Goal: Use online tool/utility: Use online tool/utility

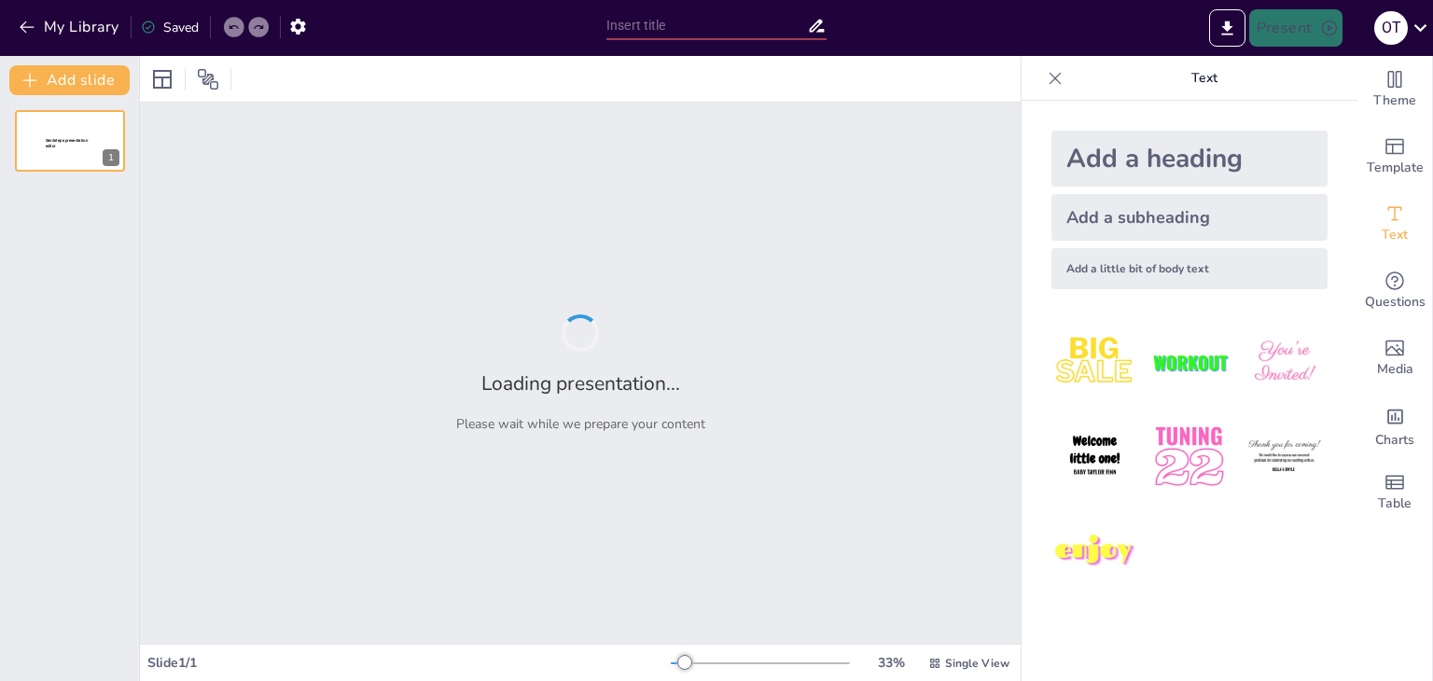
type input "Aspectos Clave de la Regla N°5: El Árbitro y su Rol Fundamental"
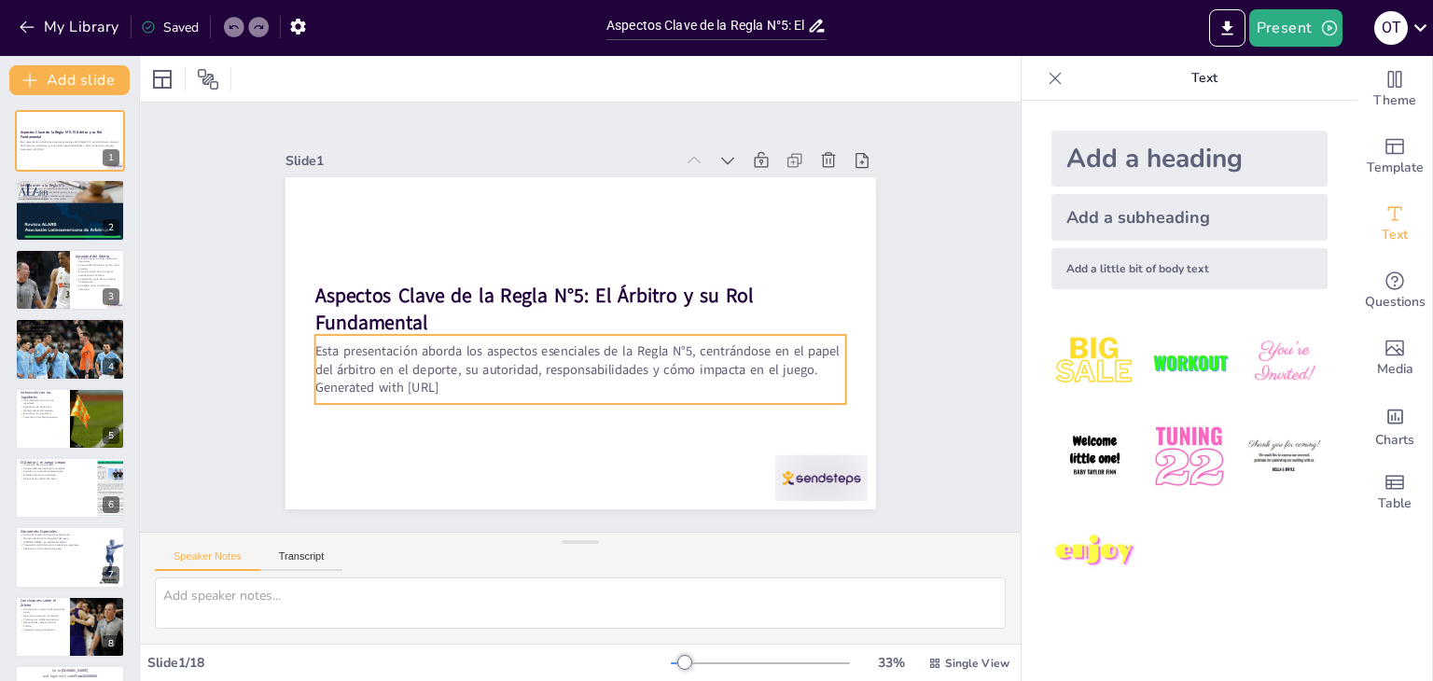
checkbox input "true"
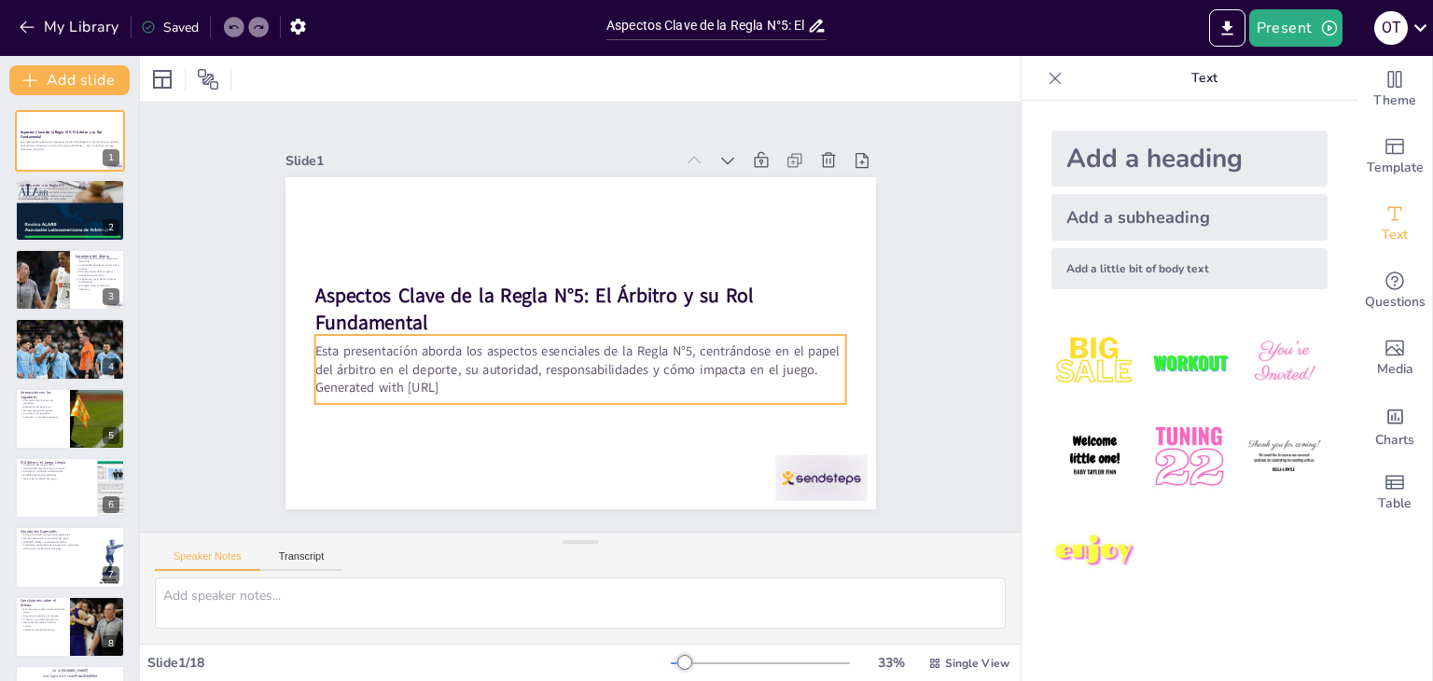
checkbox input "true"
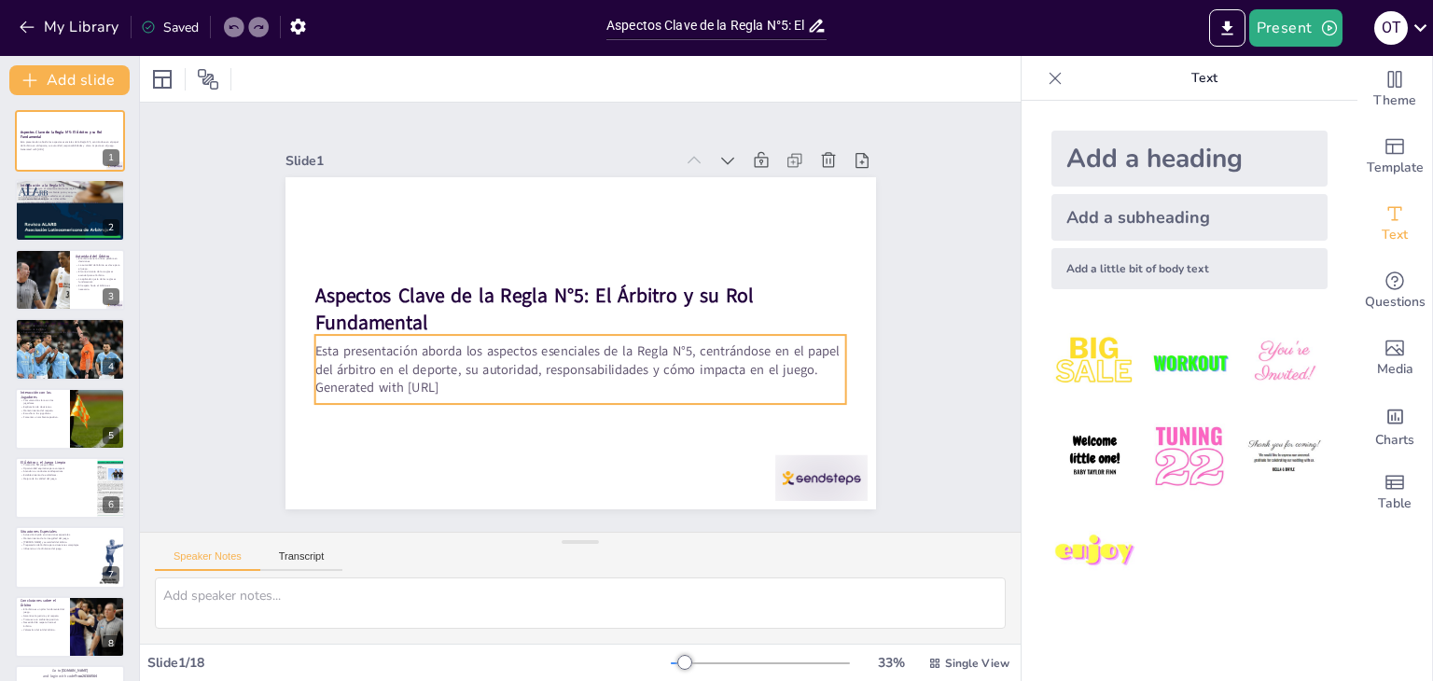
checkbox input "true"
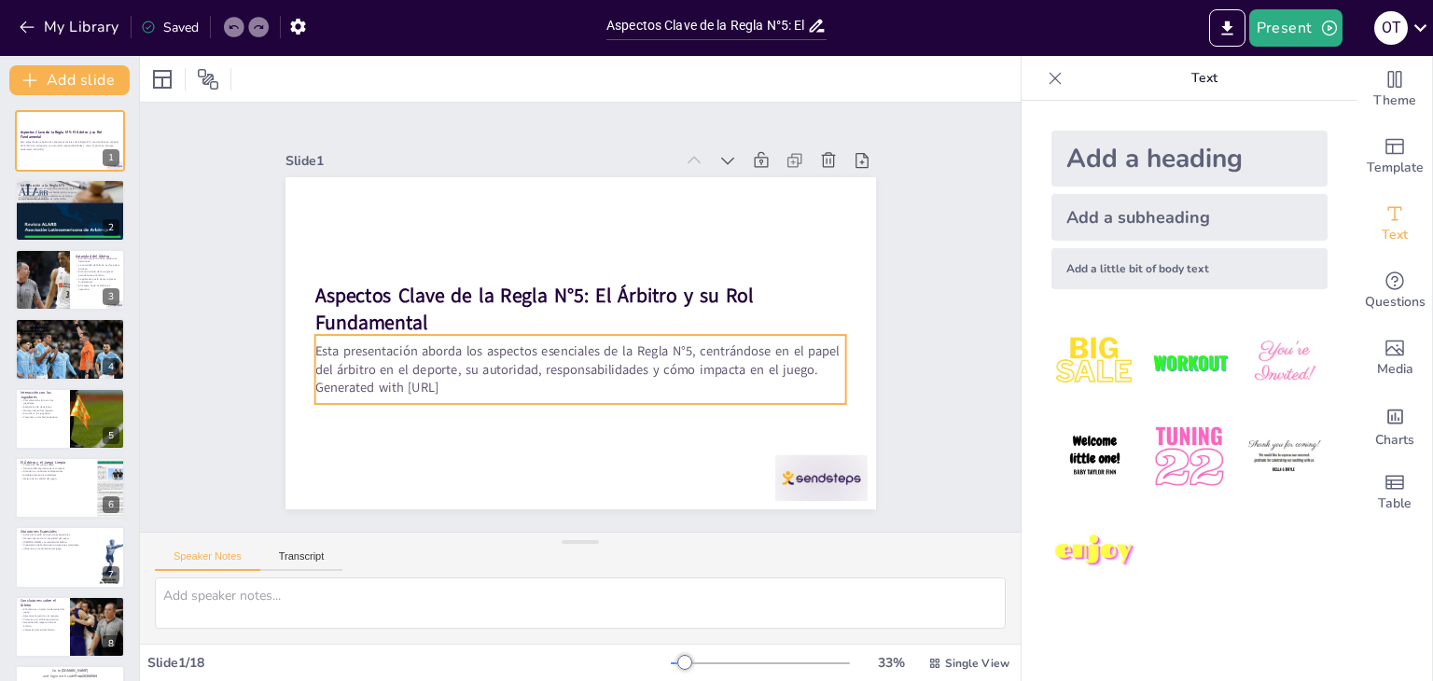
checkbox input "true"
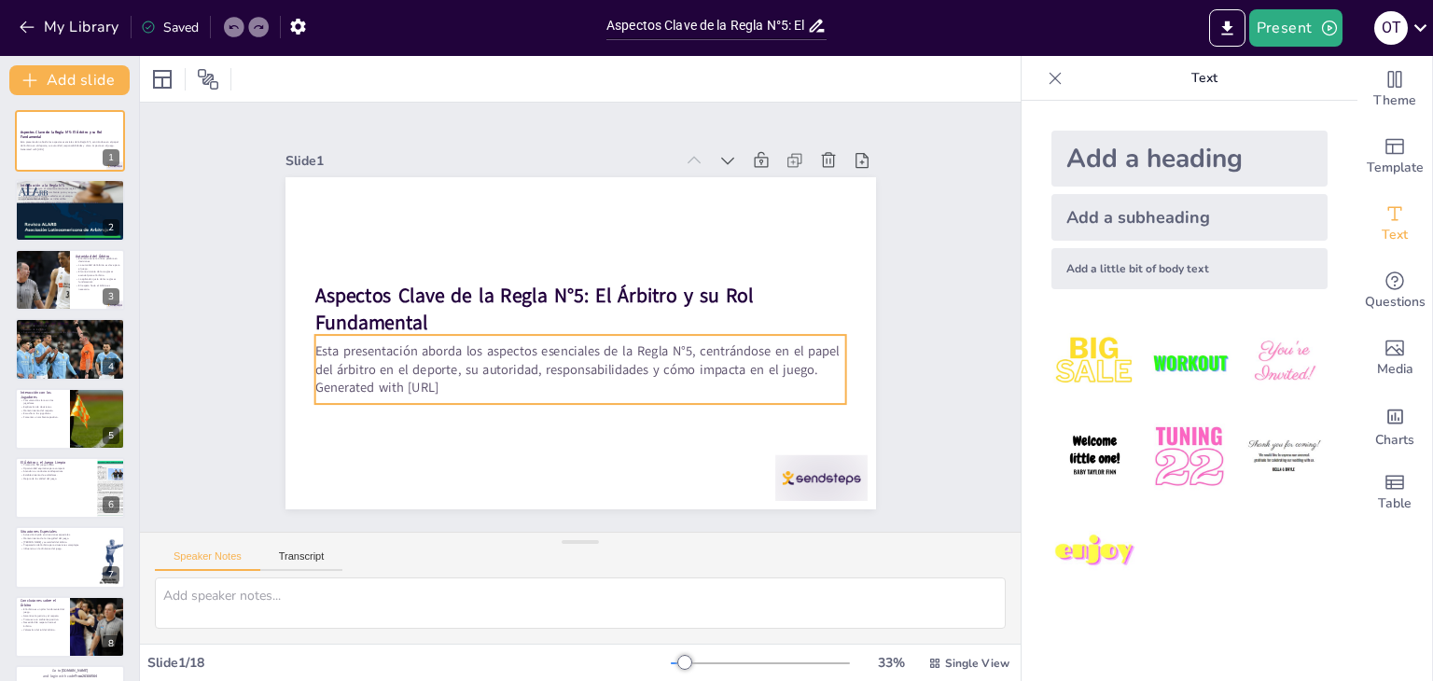
checkbox input "true"
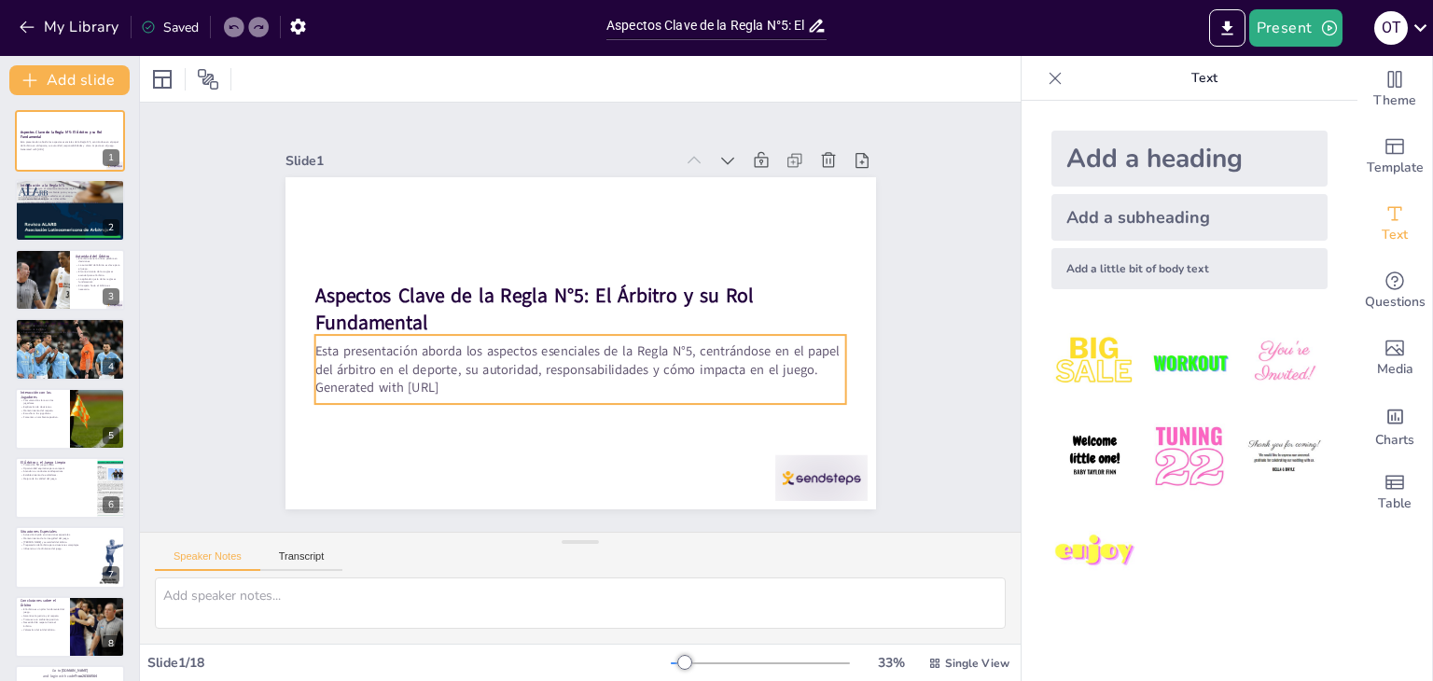
checkbox input "true"
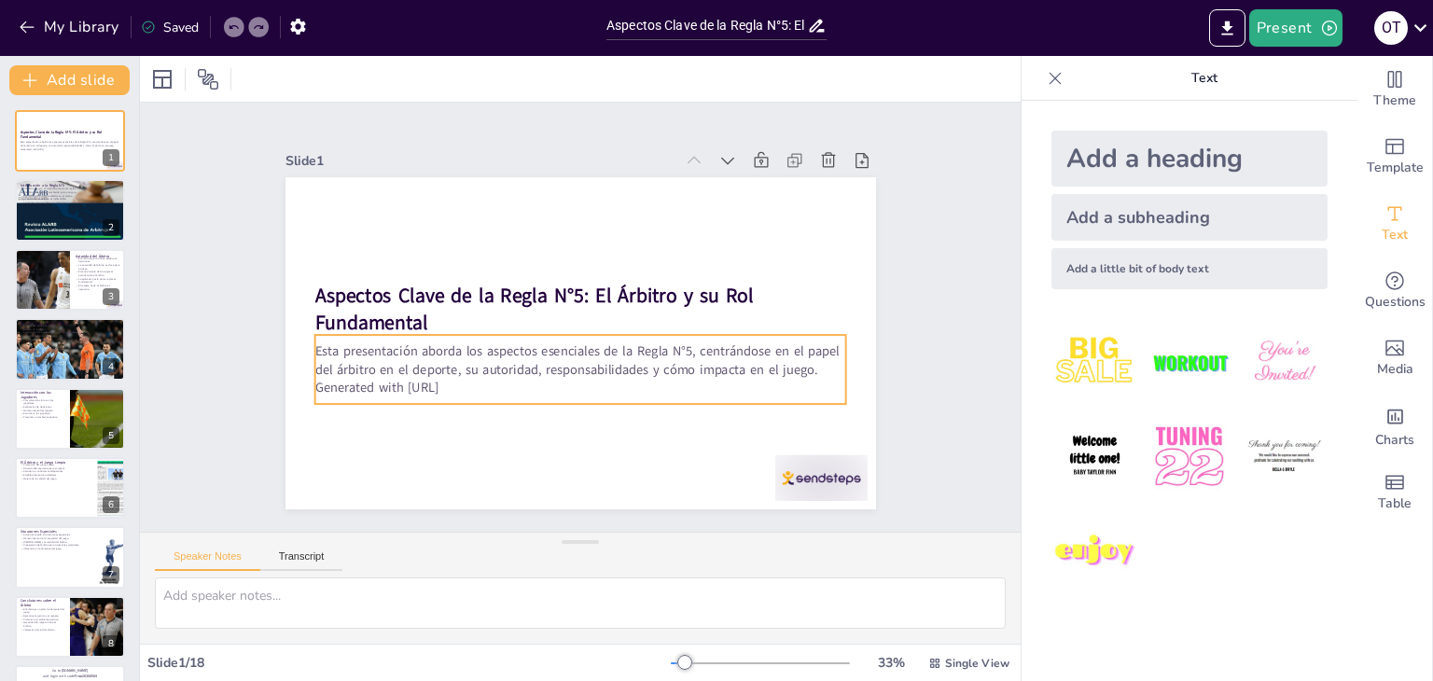
checkbox input "true"
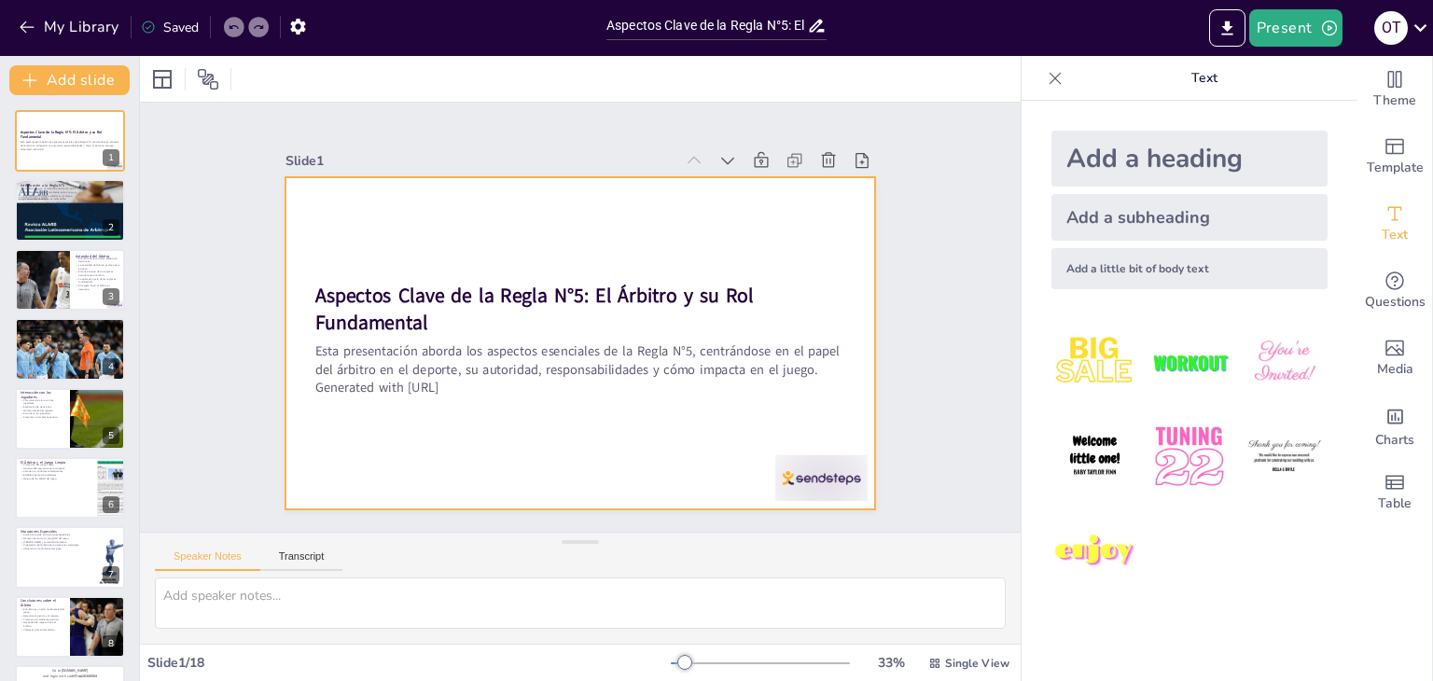
checkbox input "true"
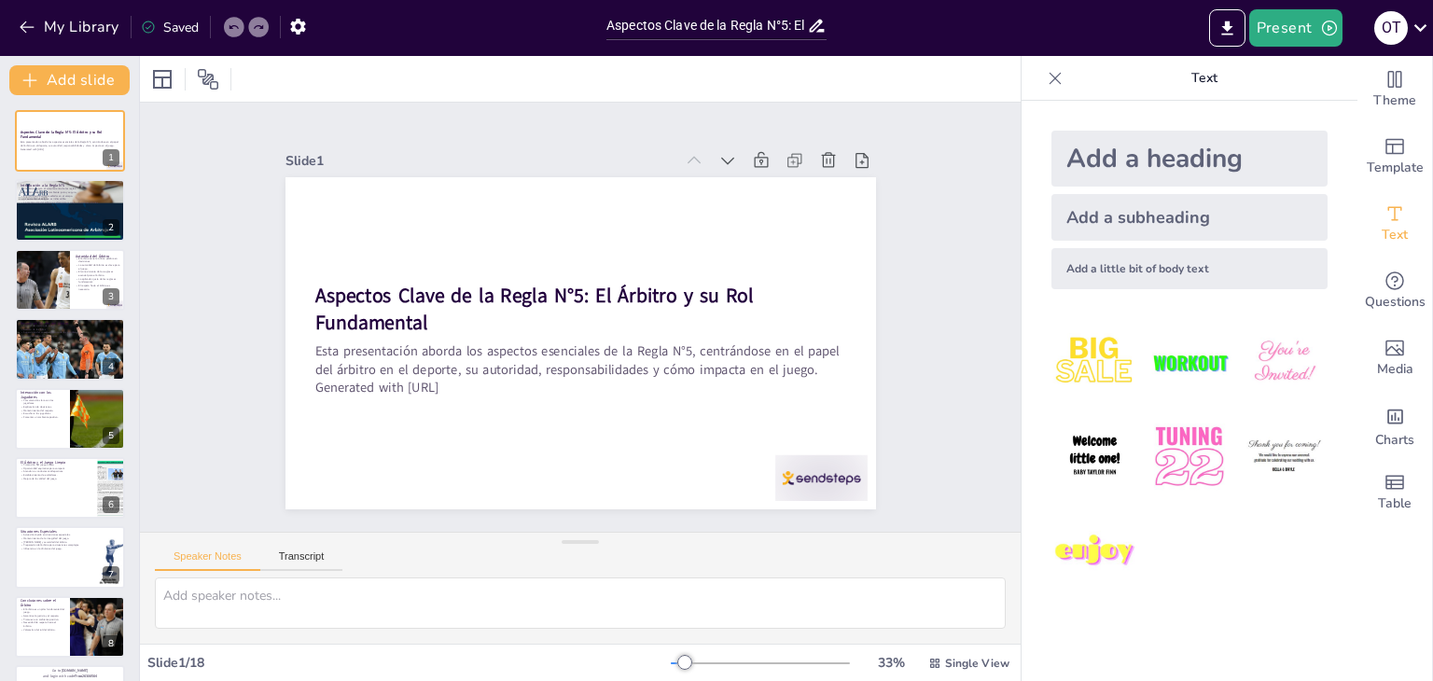
checkbox input "true"
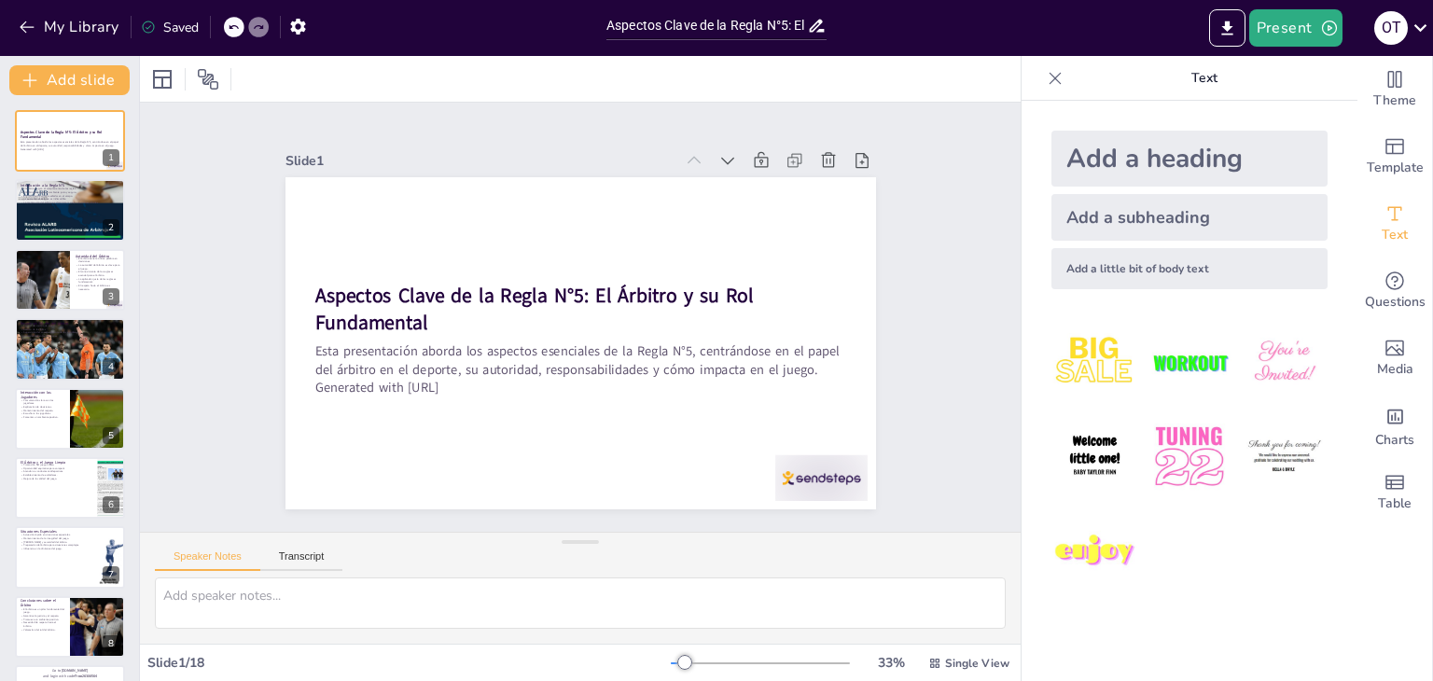
checkbox input "true"
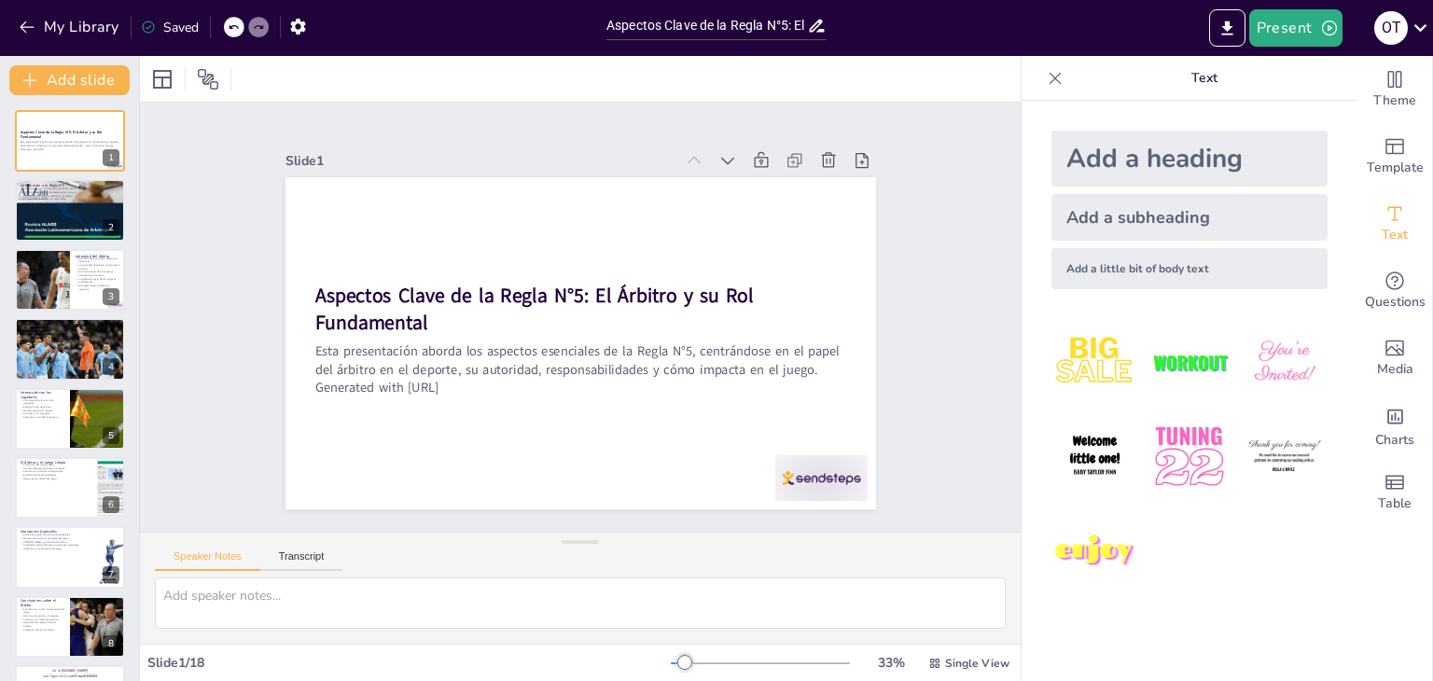
checkbox input "true"
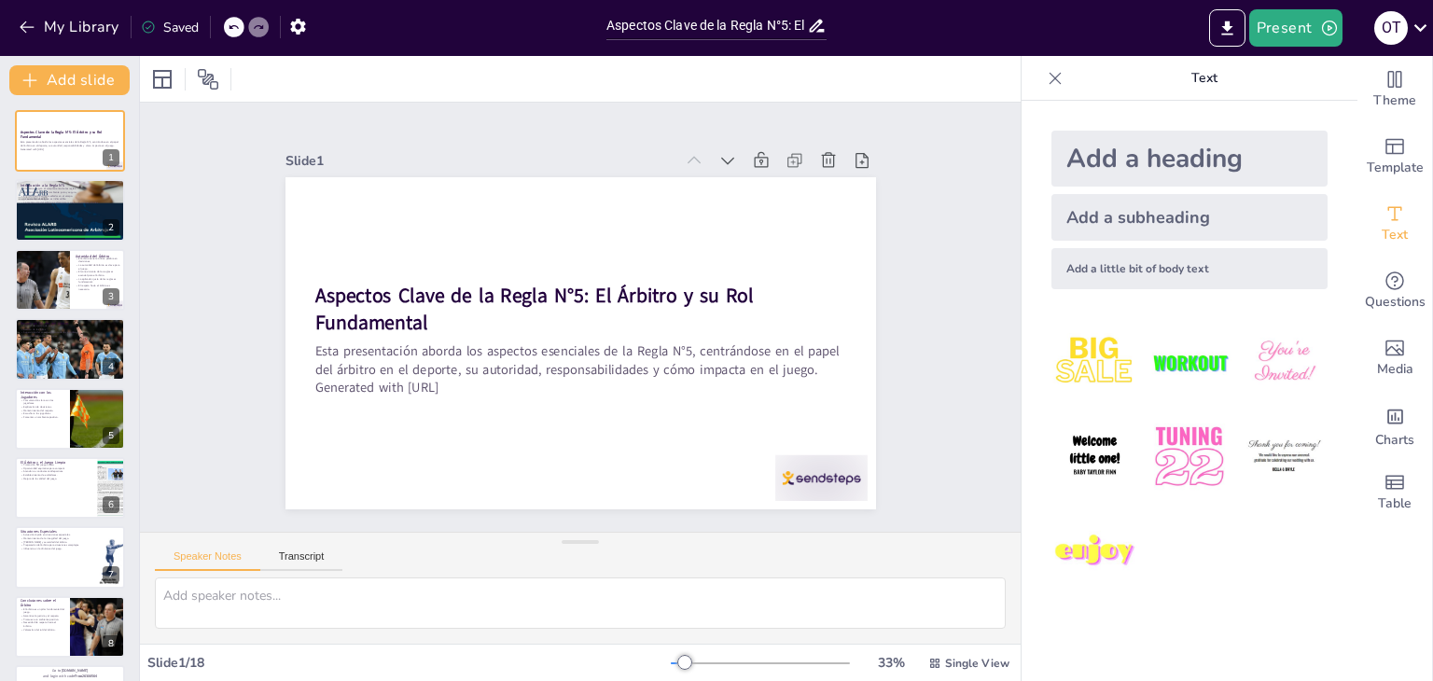
checkbox input "true"
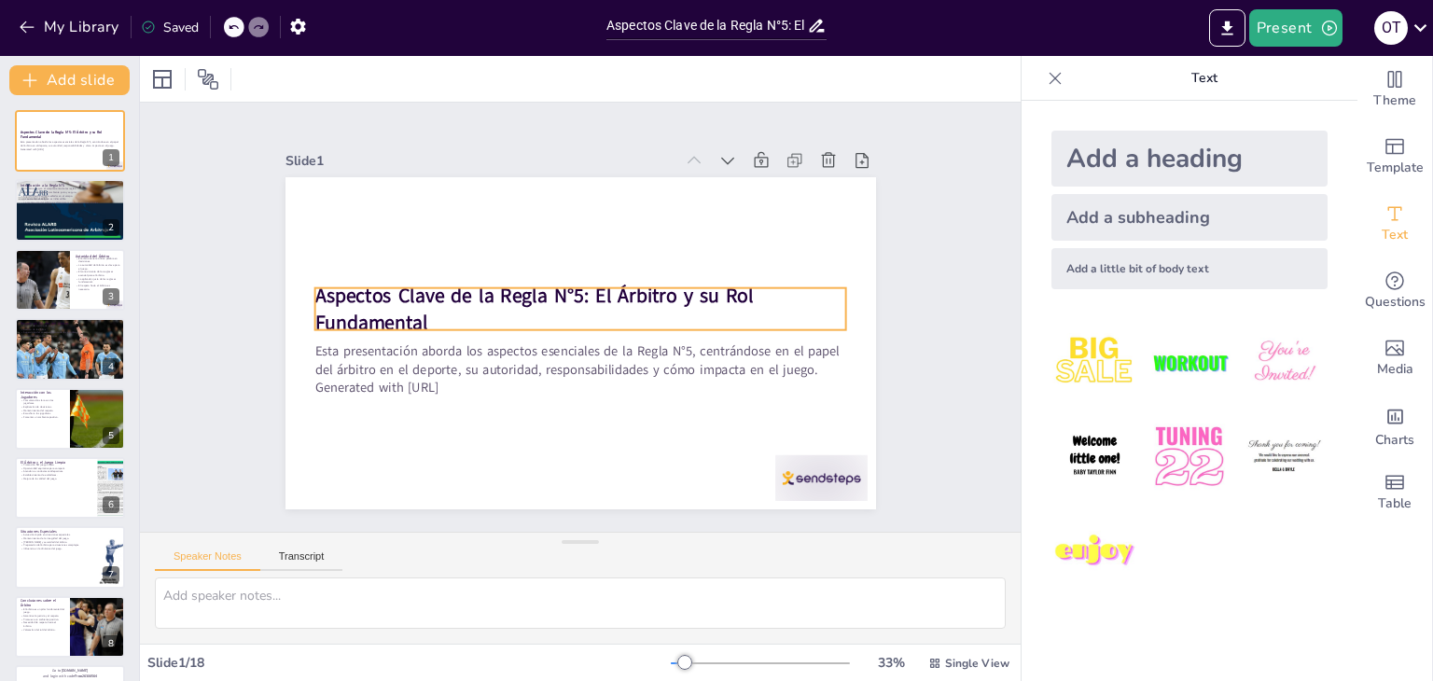
checkbox input "true"
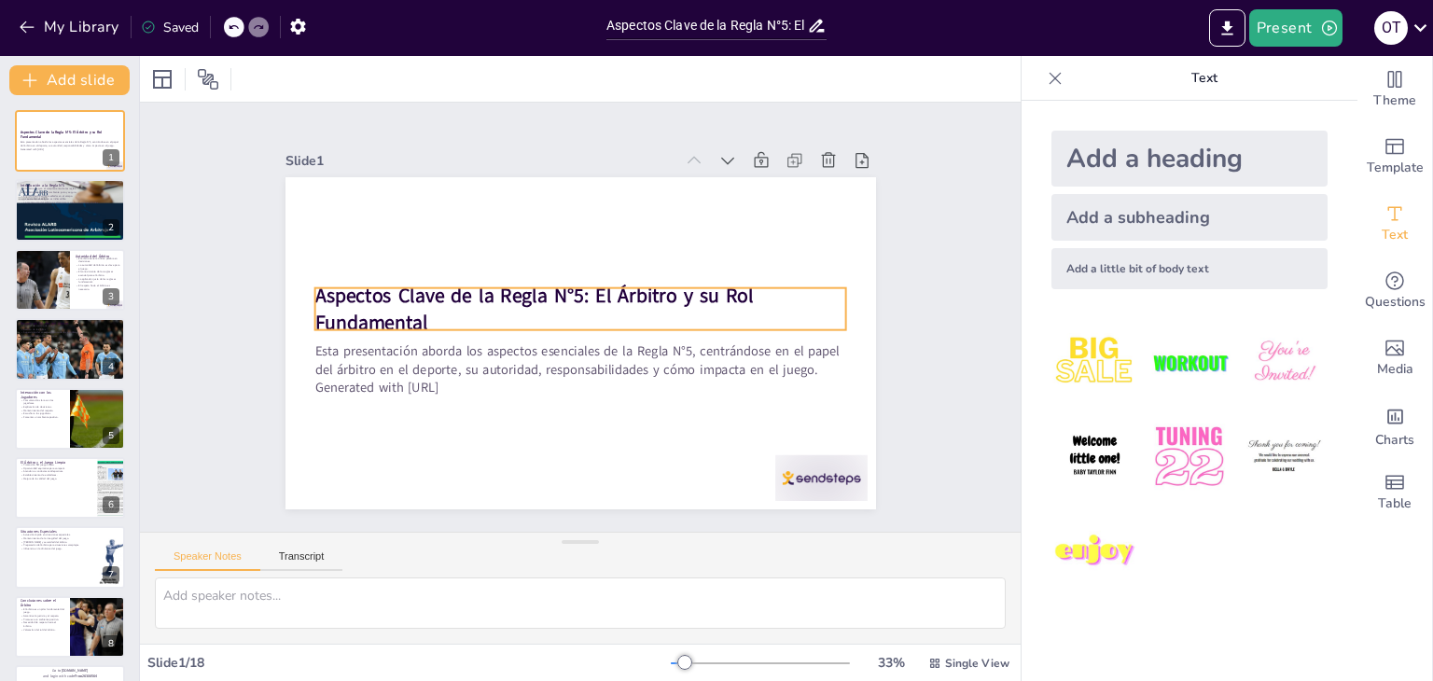
checkbox input "true"
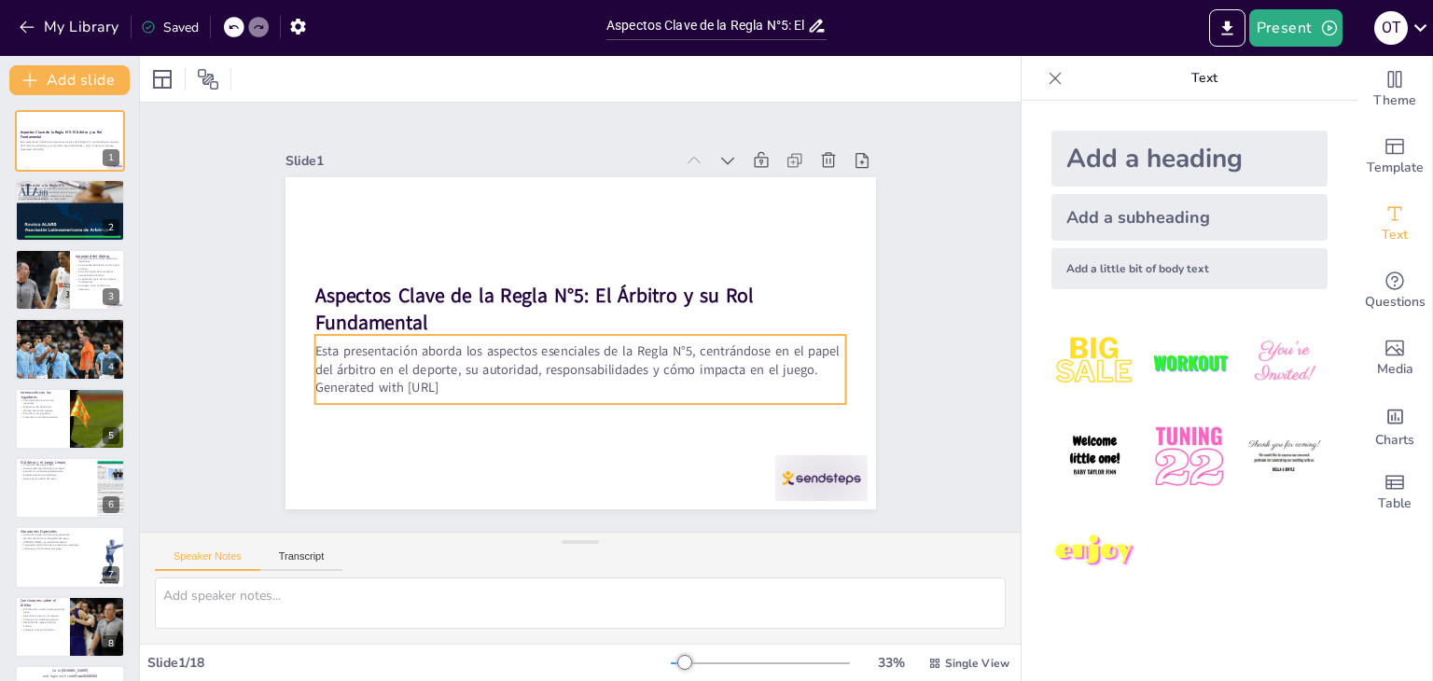
checkbox input "true"
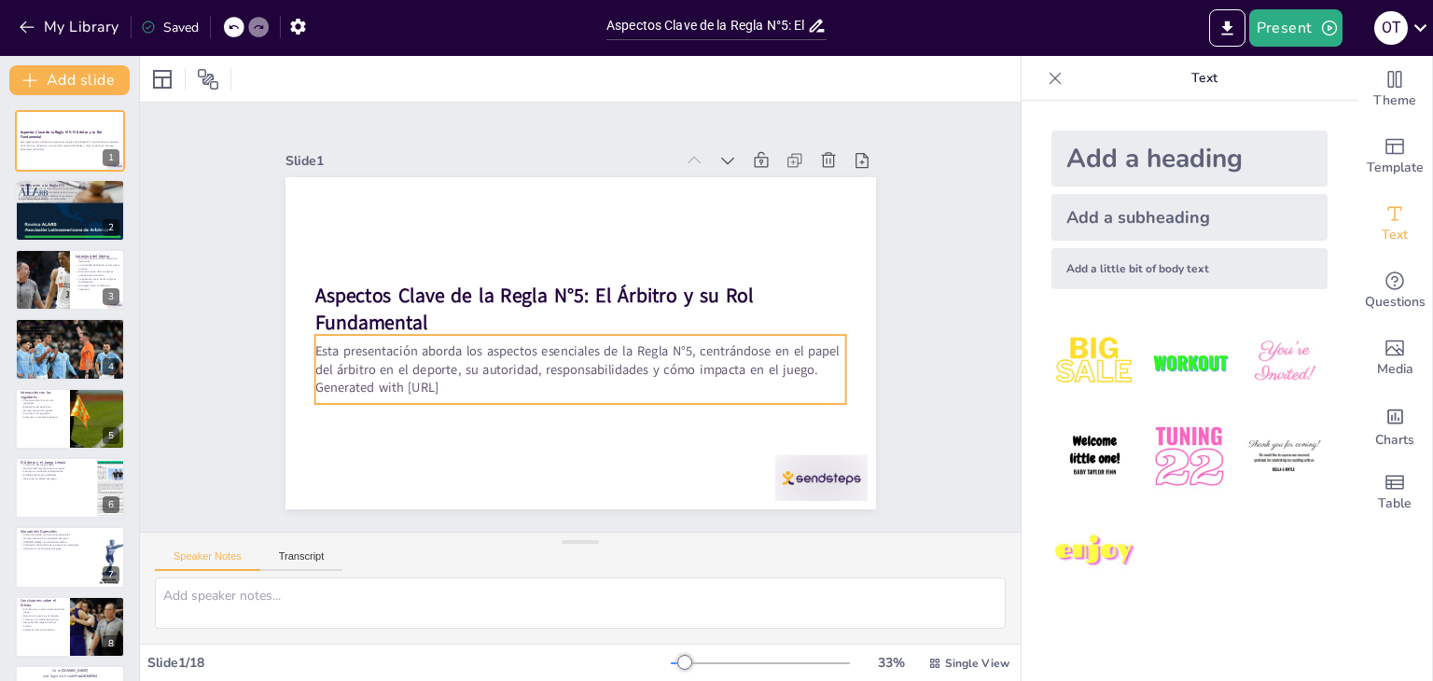
checkbox input "true"
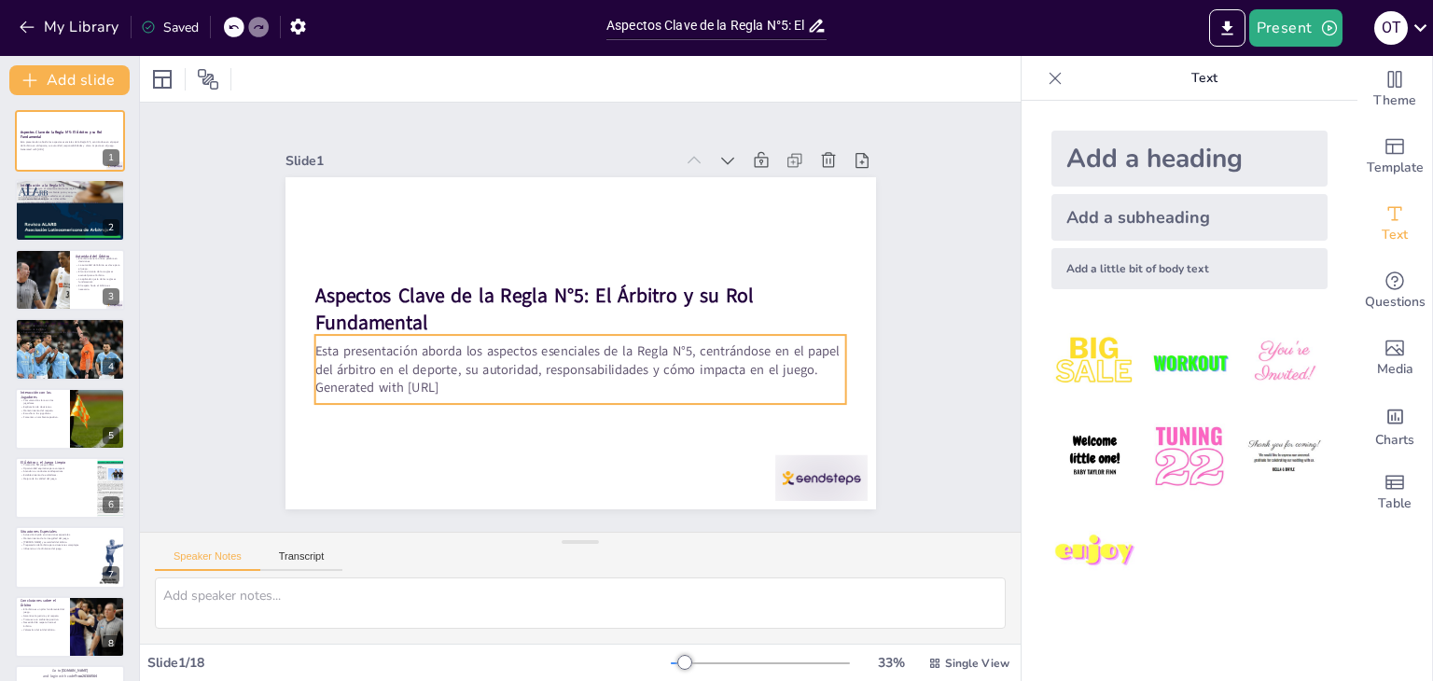
checkbox input "true"
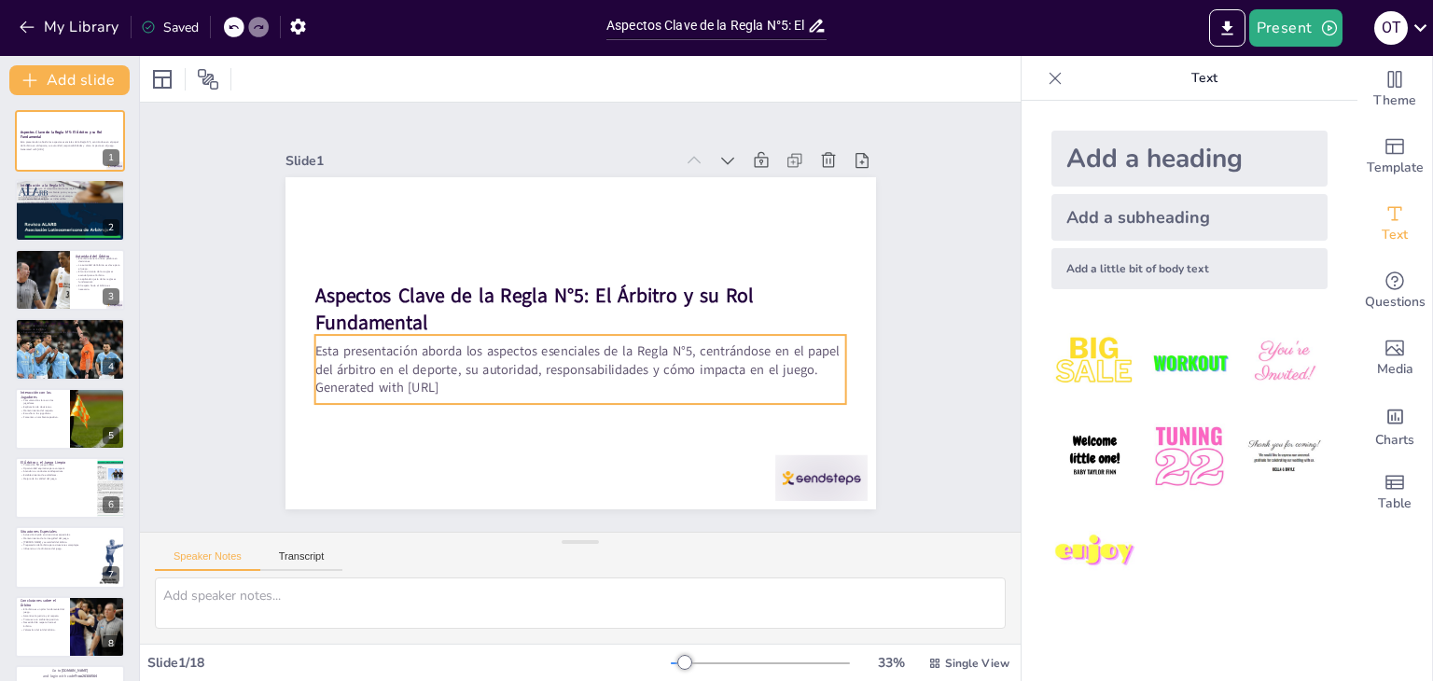
checkbox input "true"
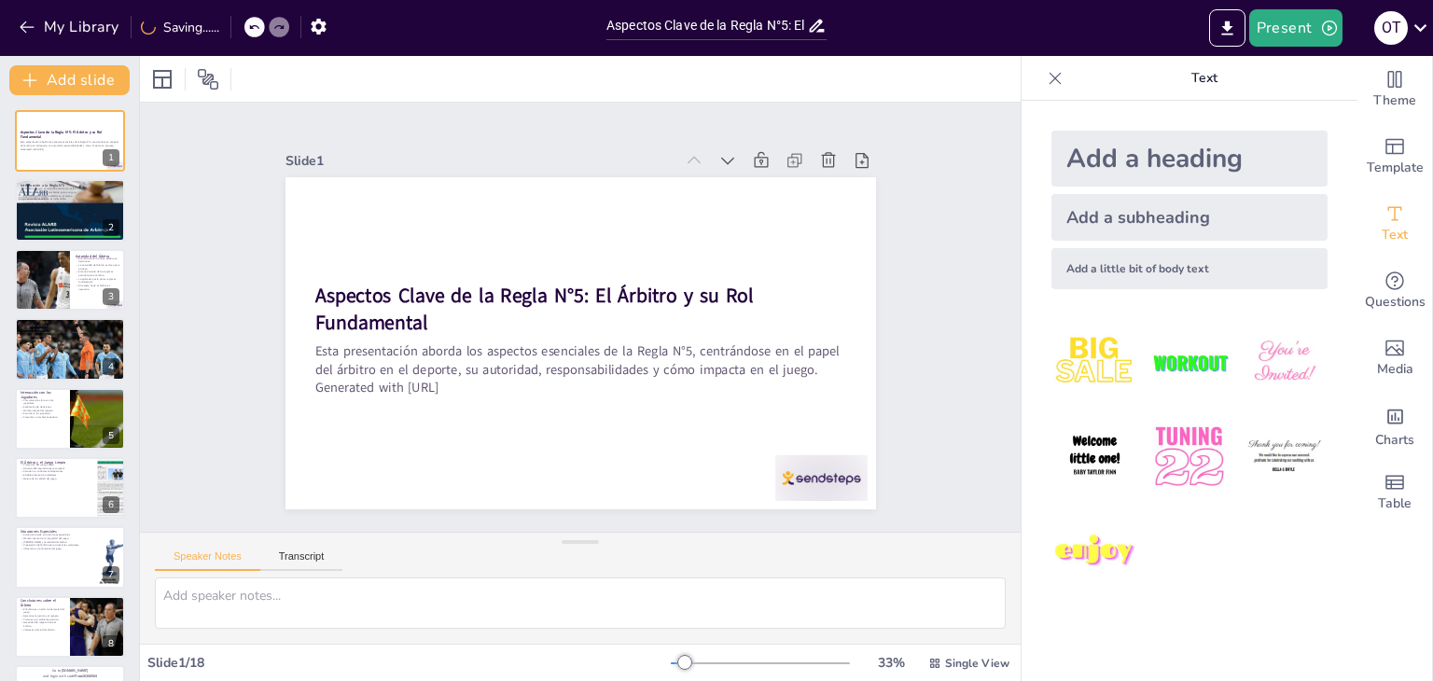
checkbox input "true"
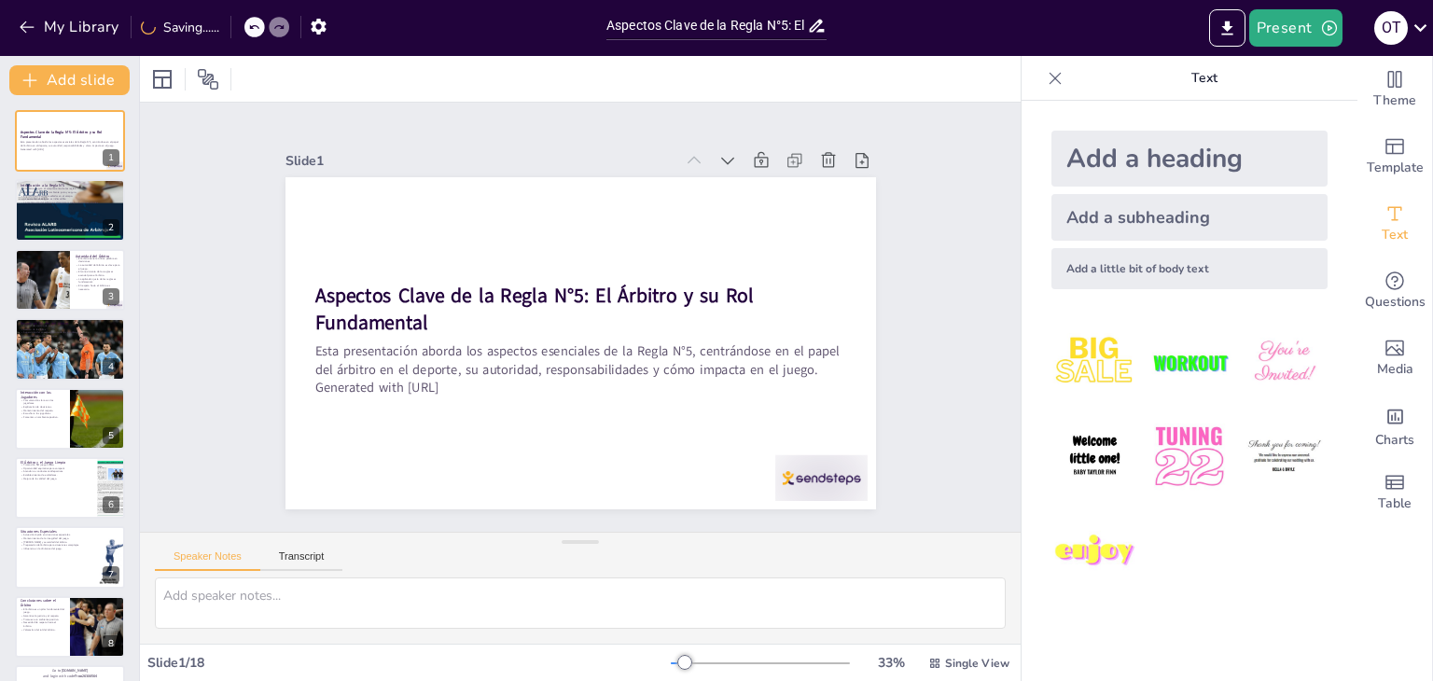
checkbox input "true"
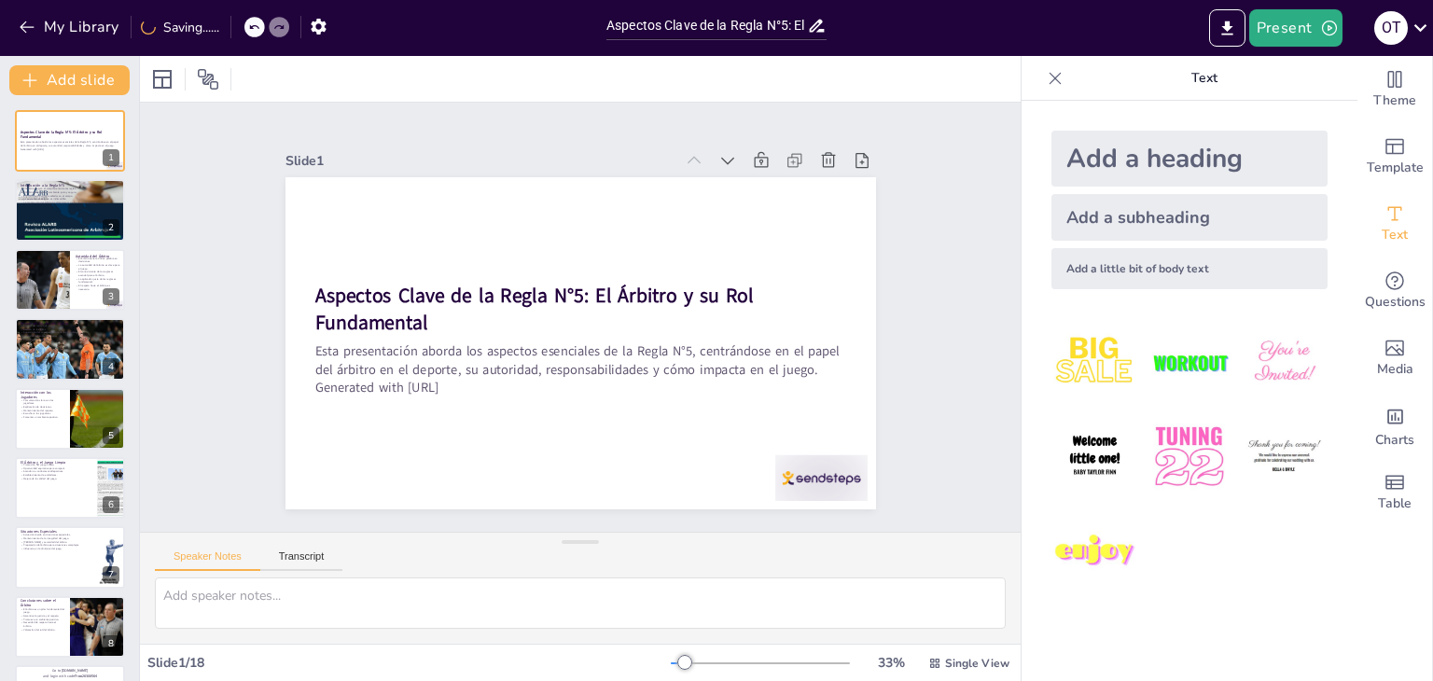
checkbox input "true"
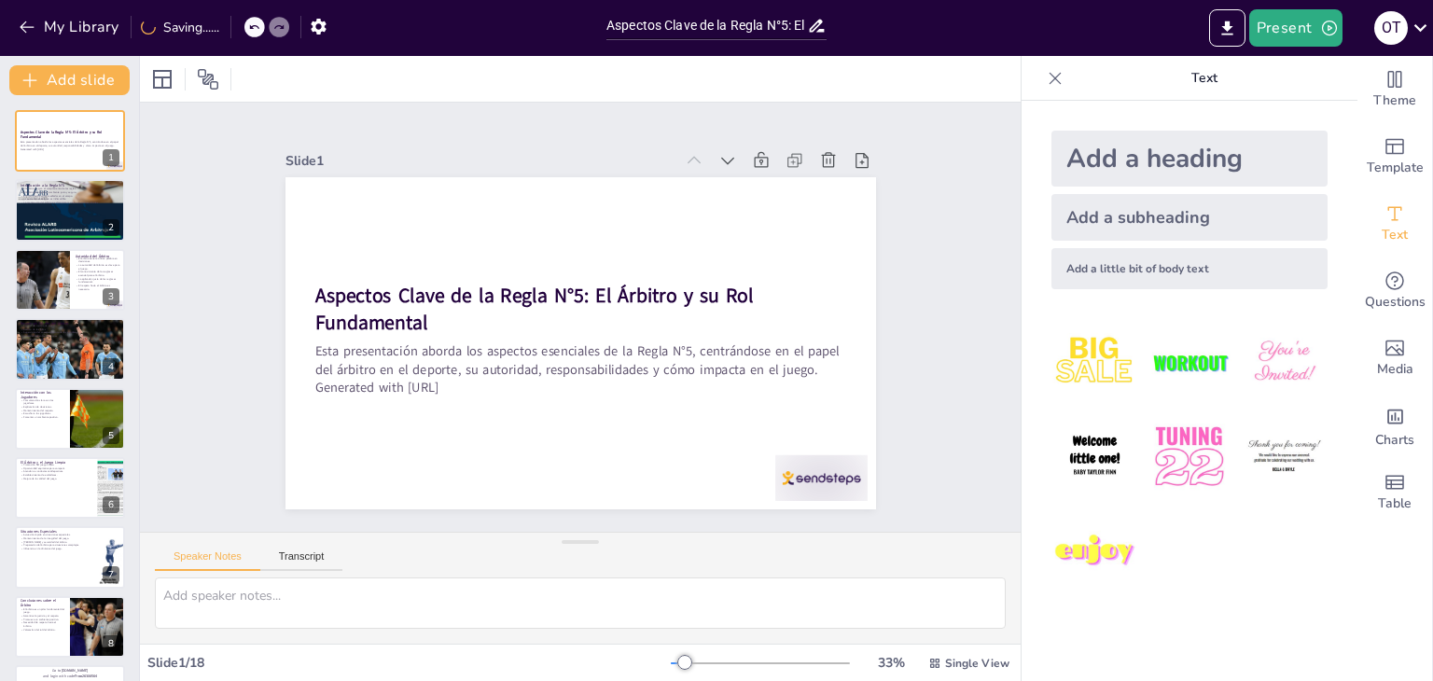
checkbox input "true"
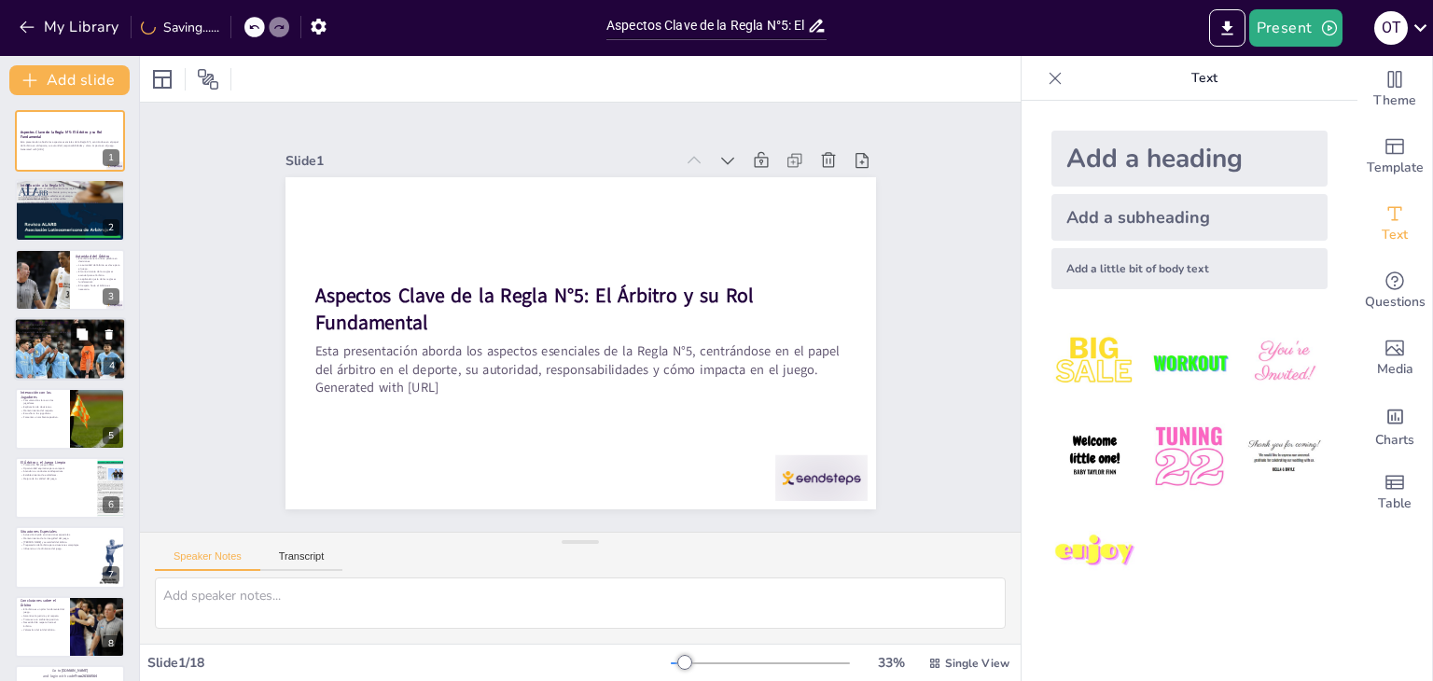
checkbox input "true"
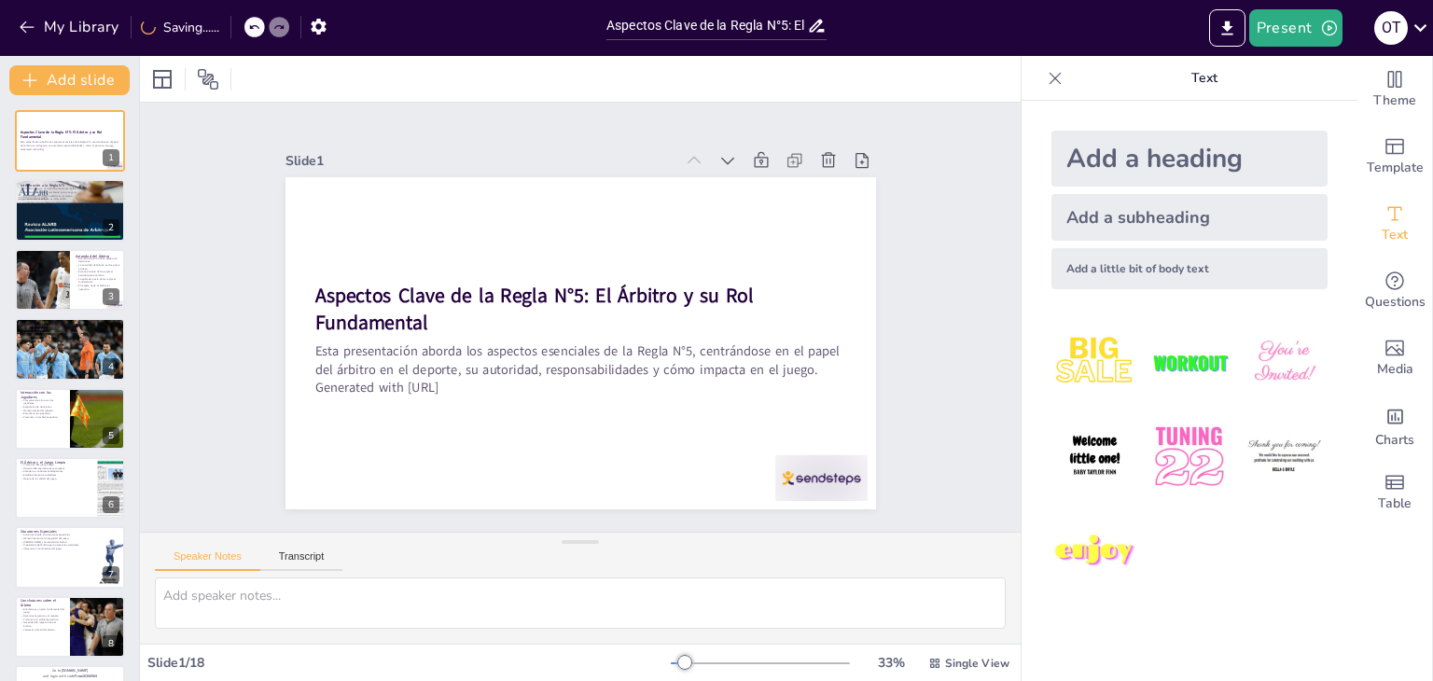
checkbox input "true"
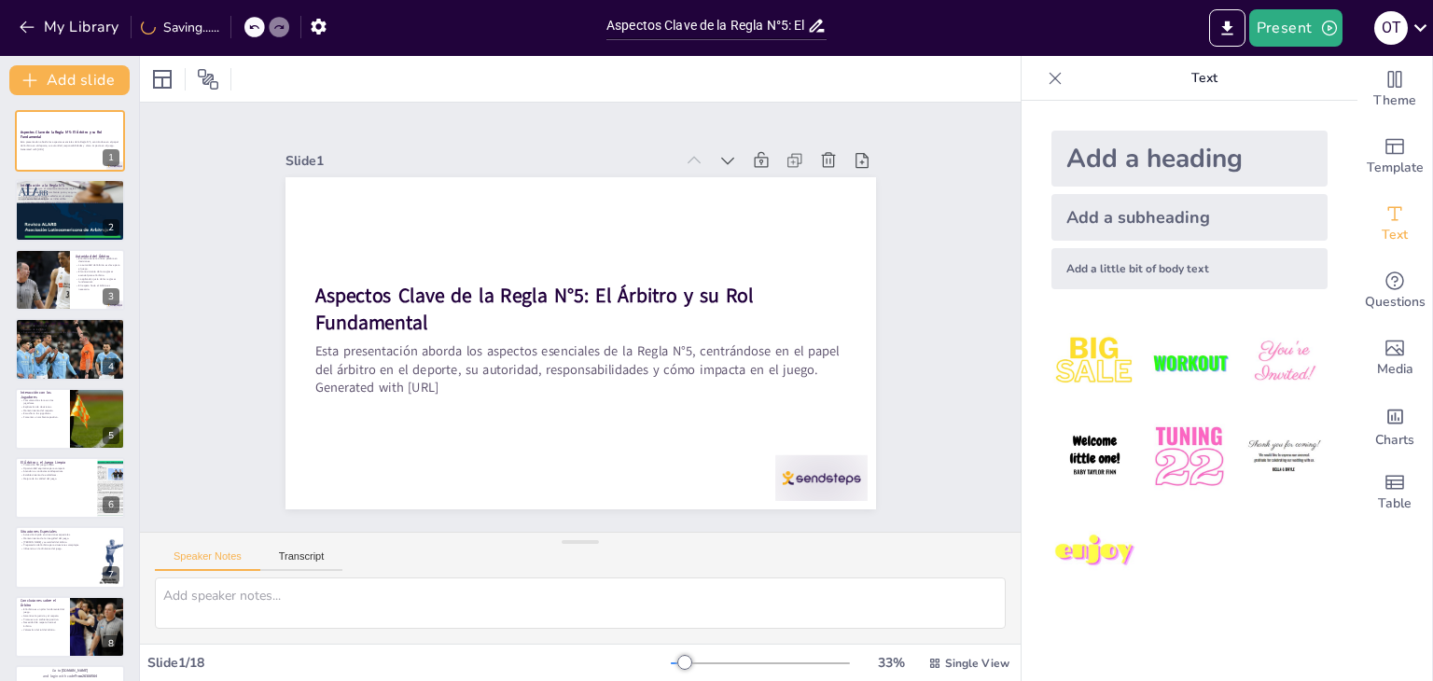
checkbox input "true"
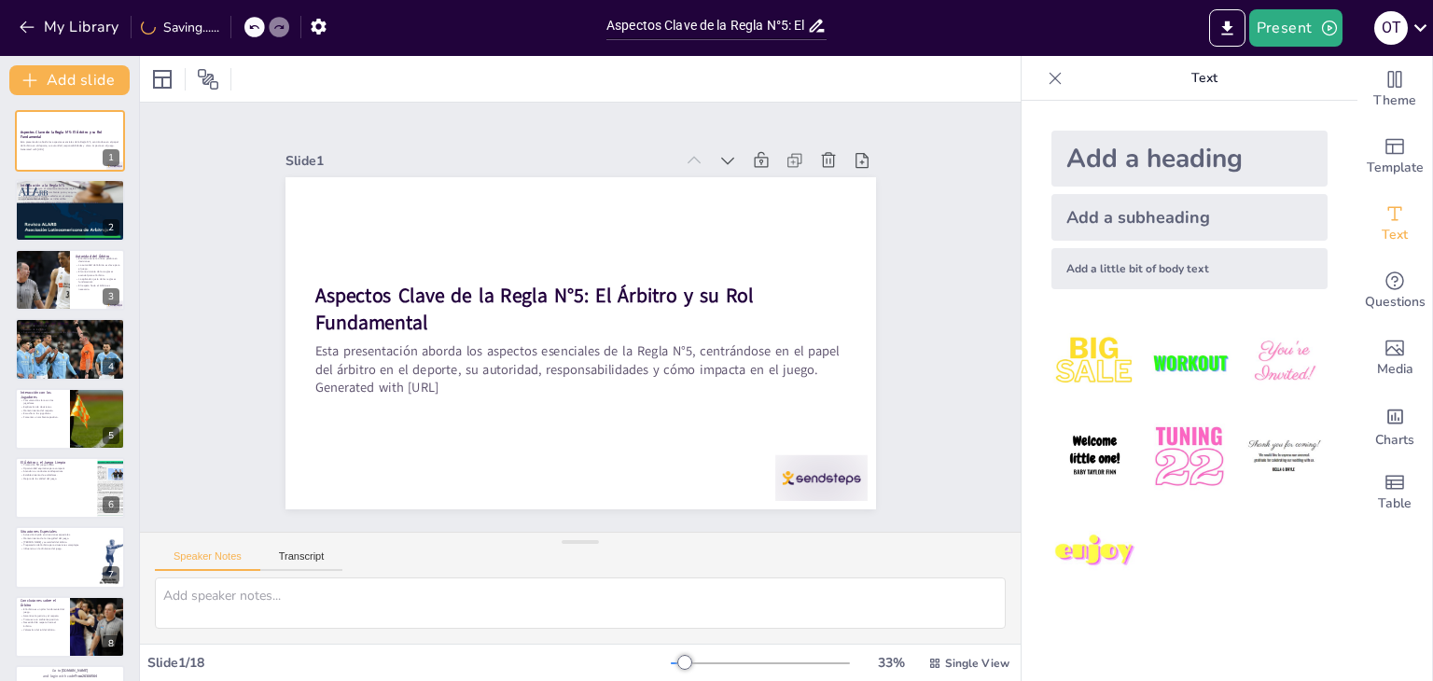
checkbox input "true"
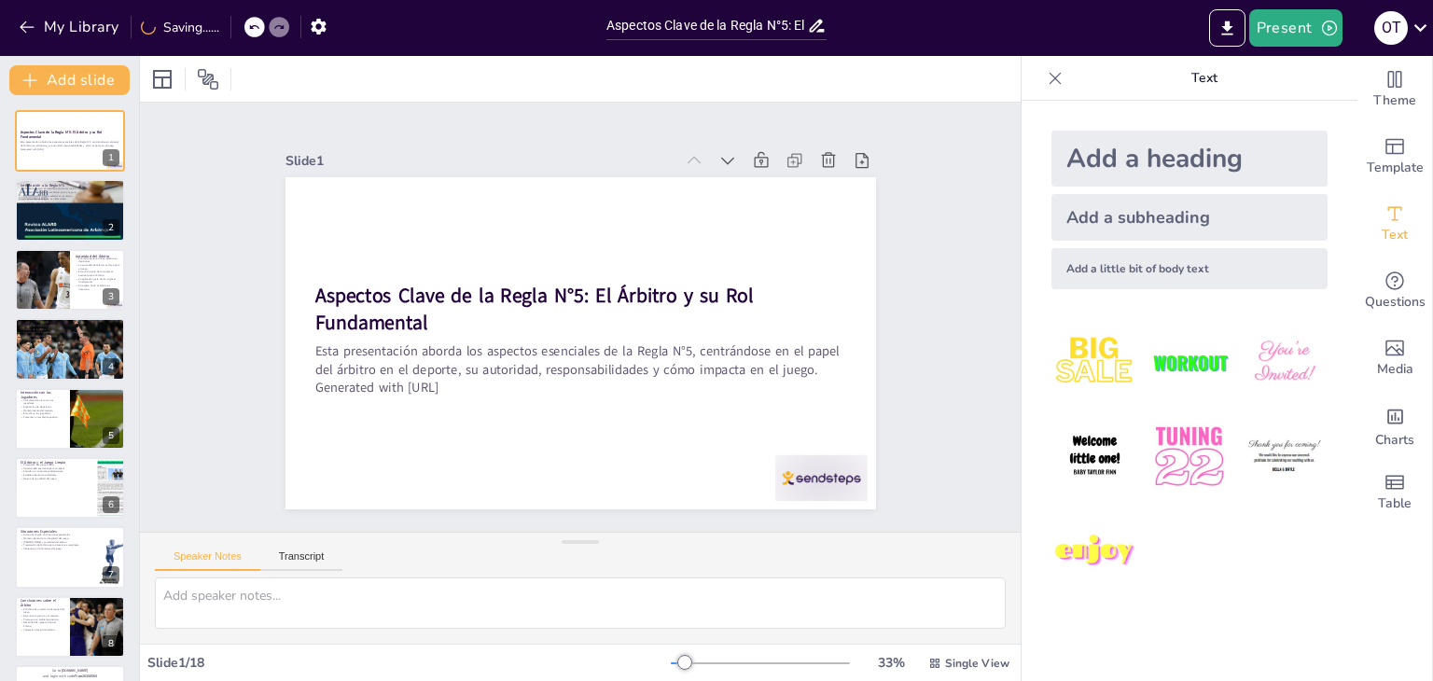
checkbox input "true"
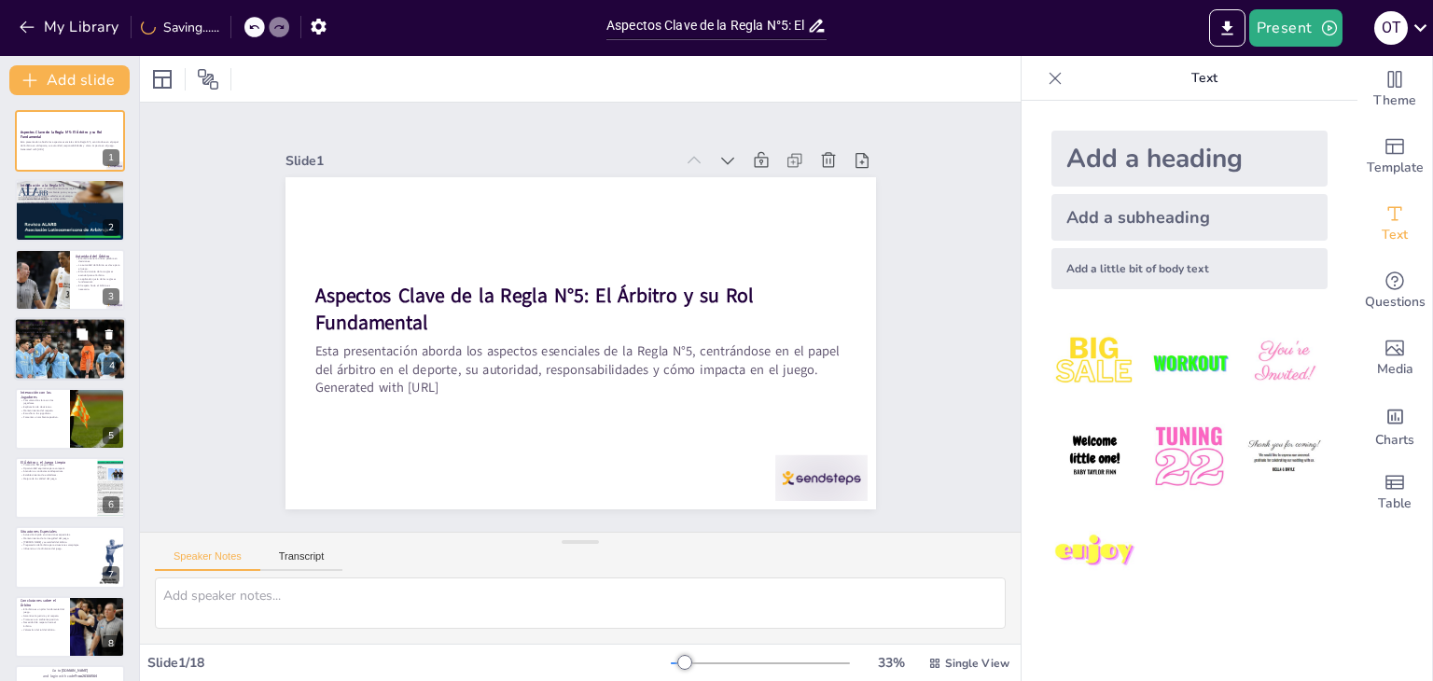
checkbox input "true"
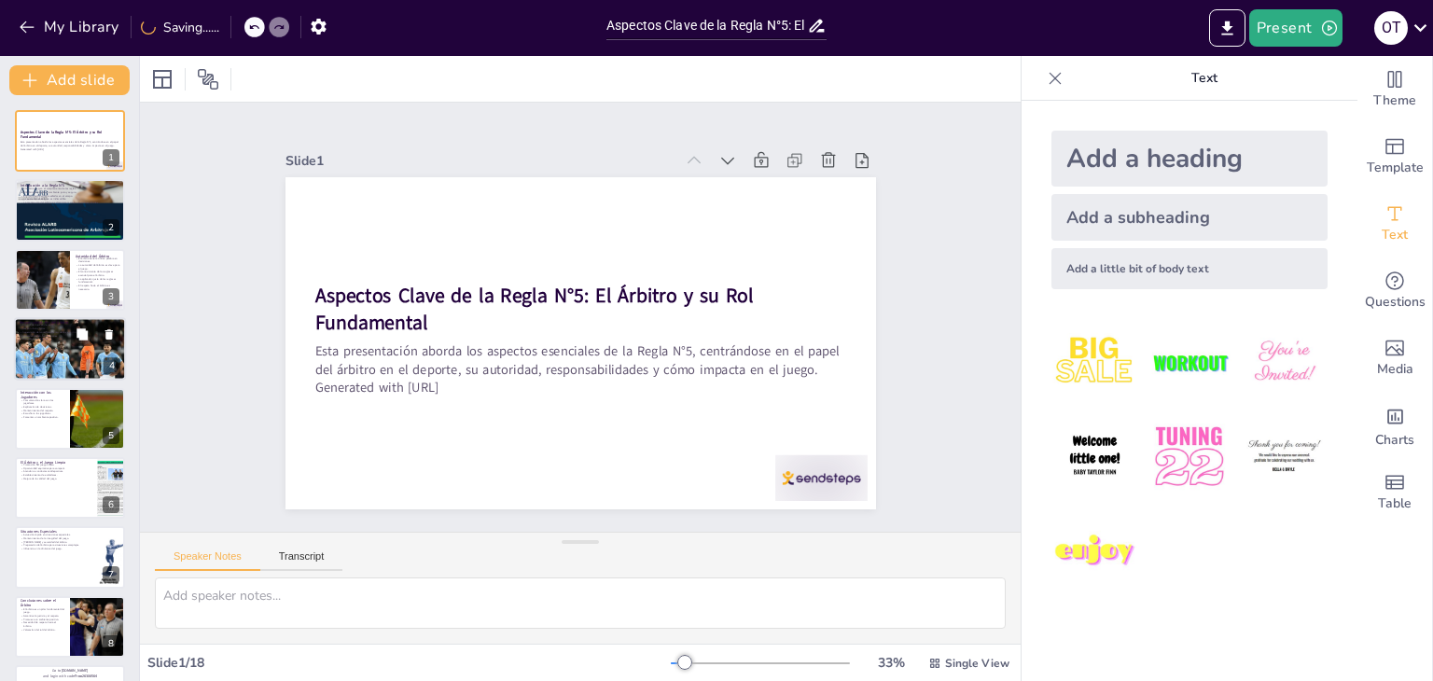
checkbox input "true"
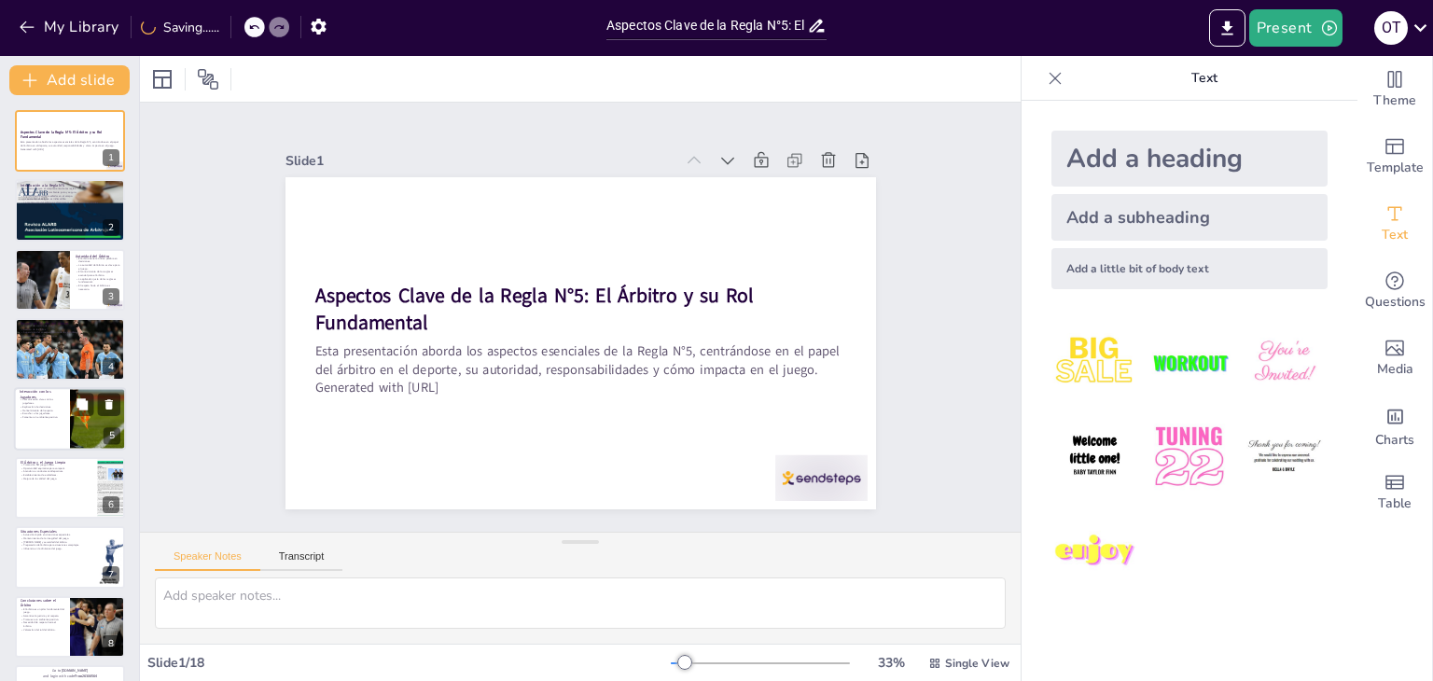
checkbox input "true"
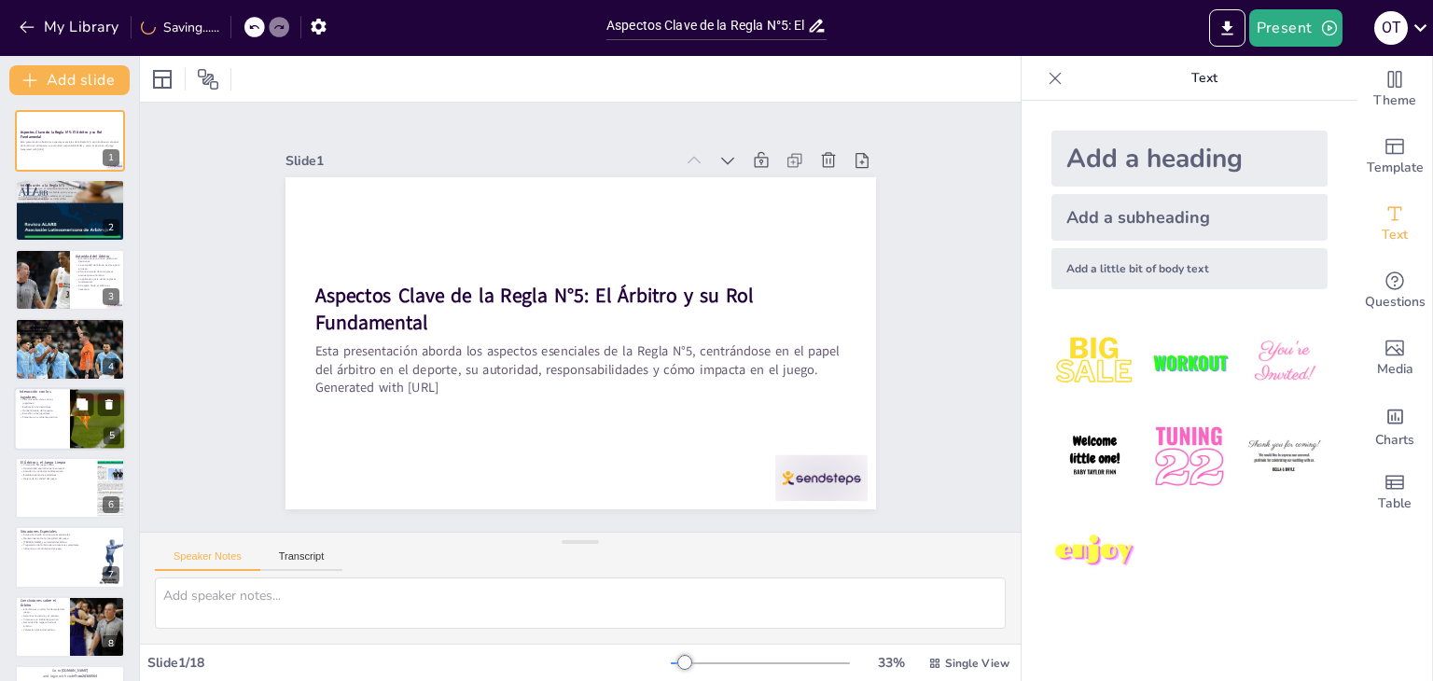
checkbox input "true"
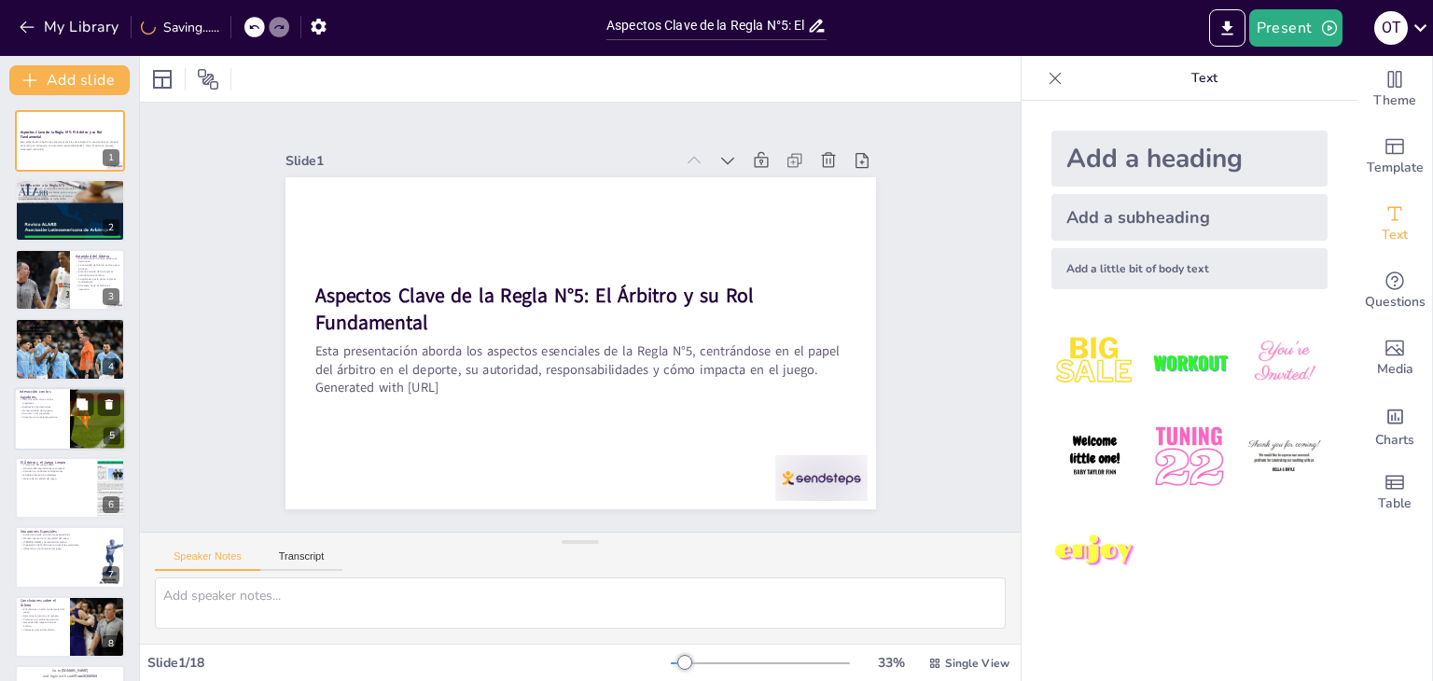
checkbox input "true"
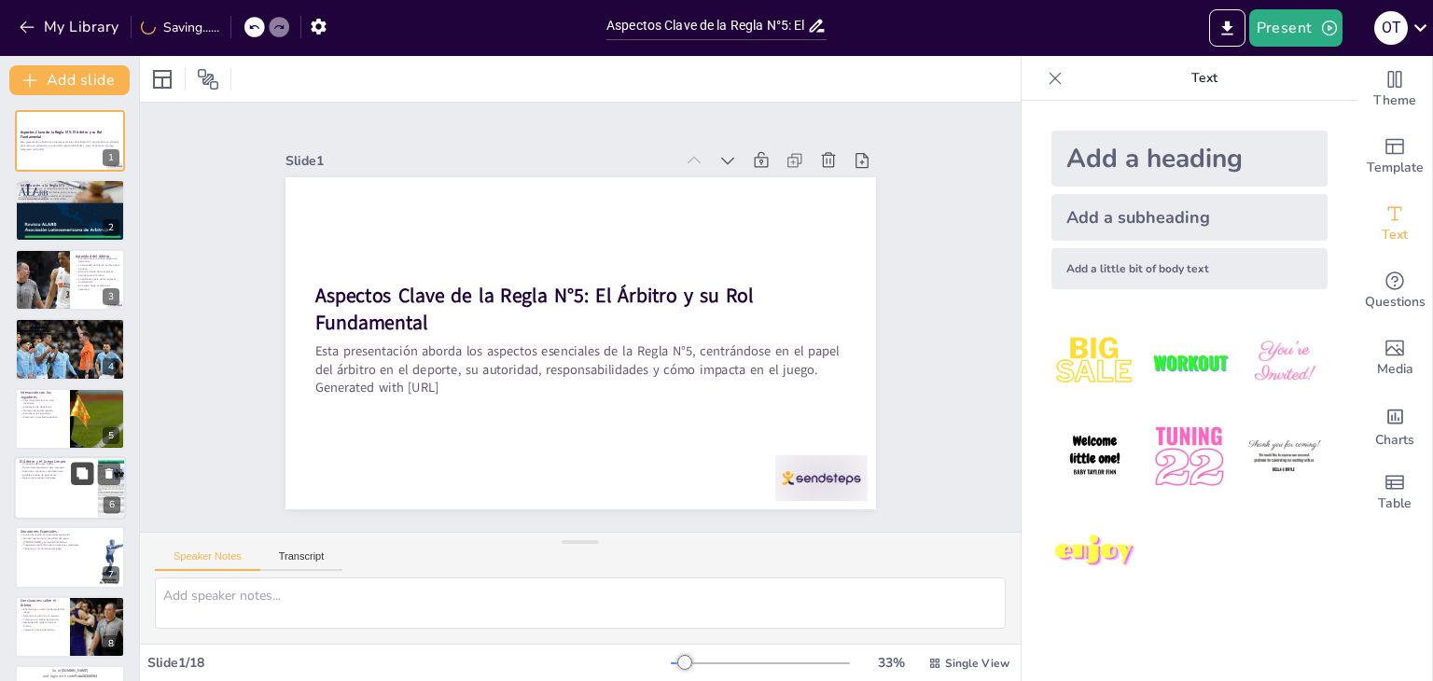
checkbox input "true"
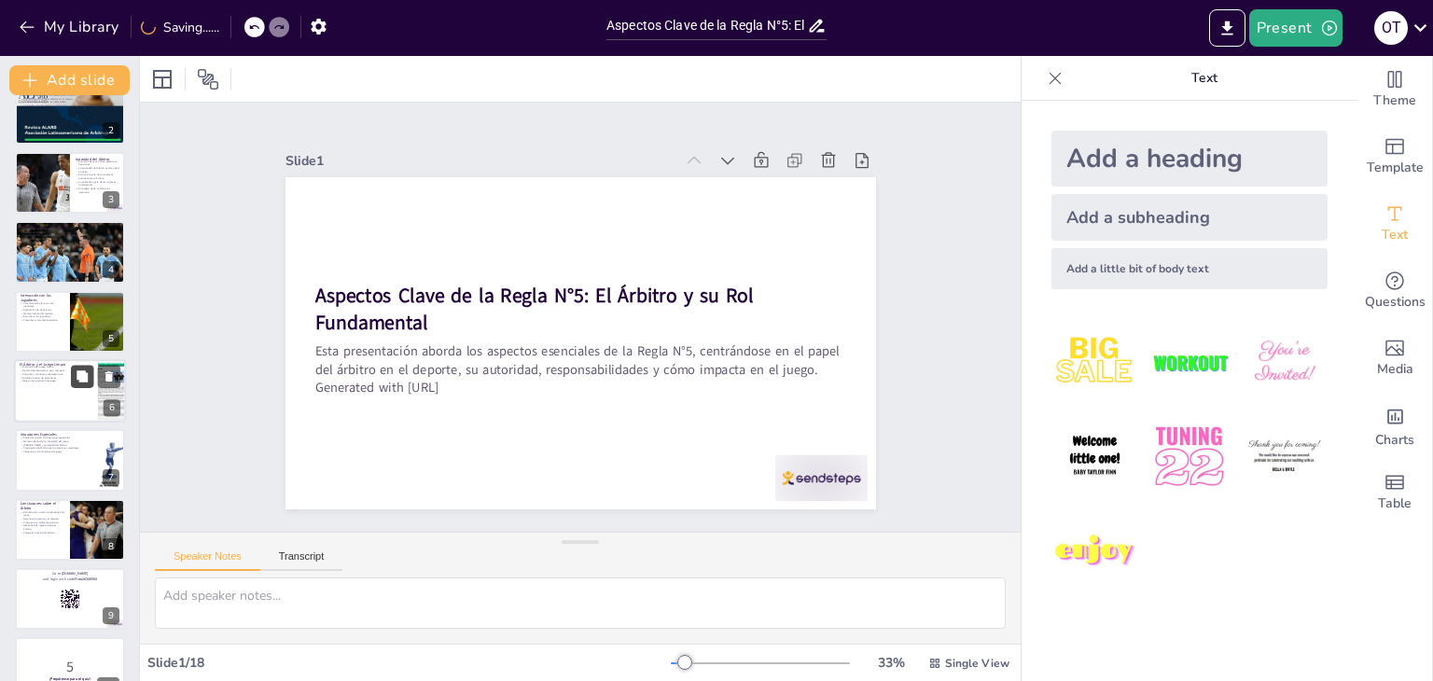
checkbox input "true"
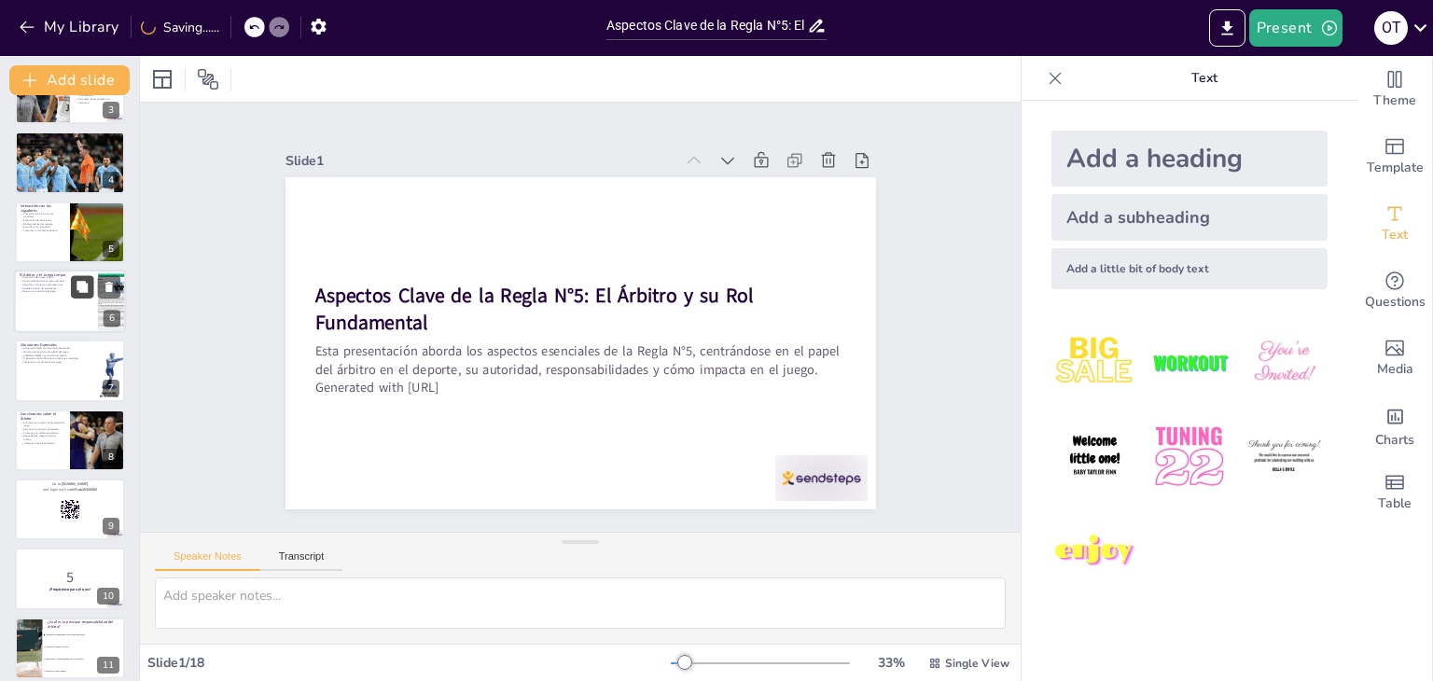
checkbox input "true"
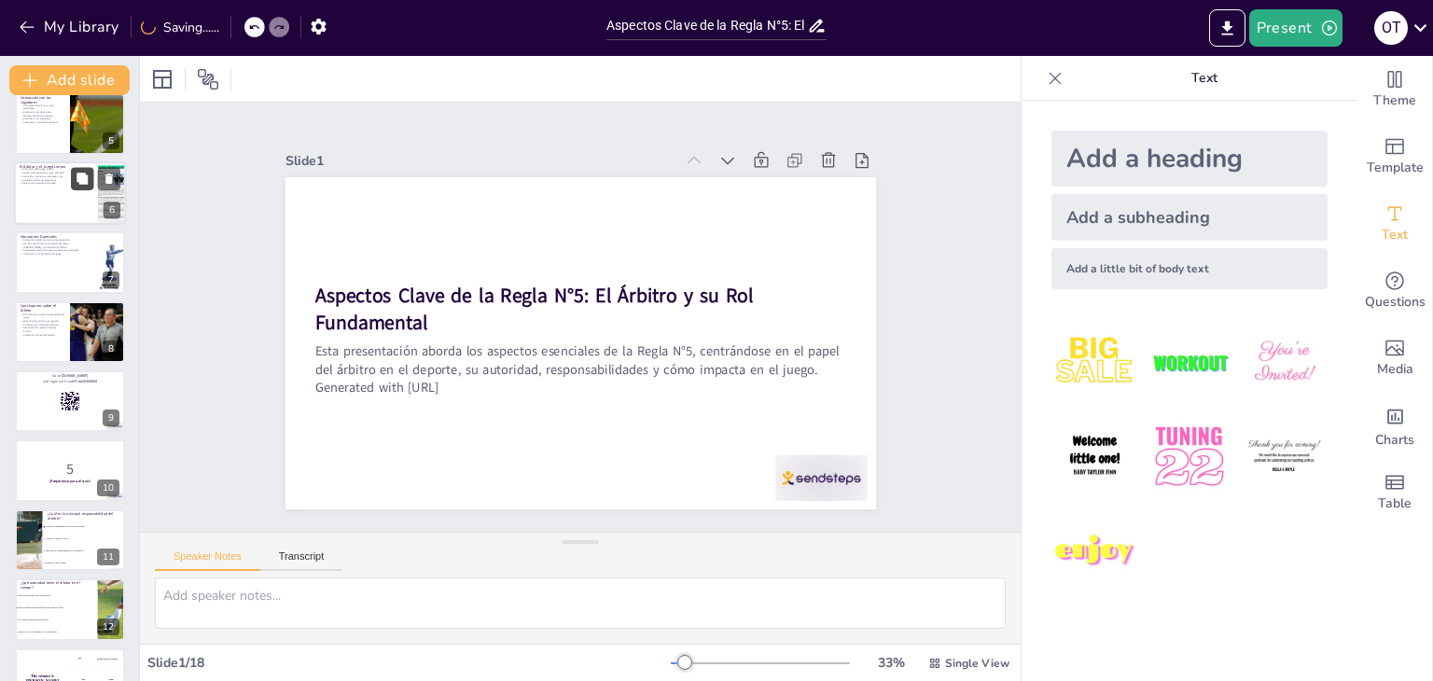
checkbox input "true"
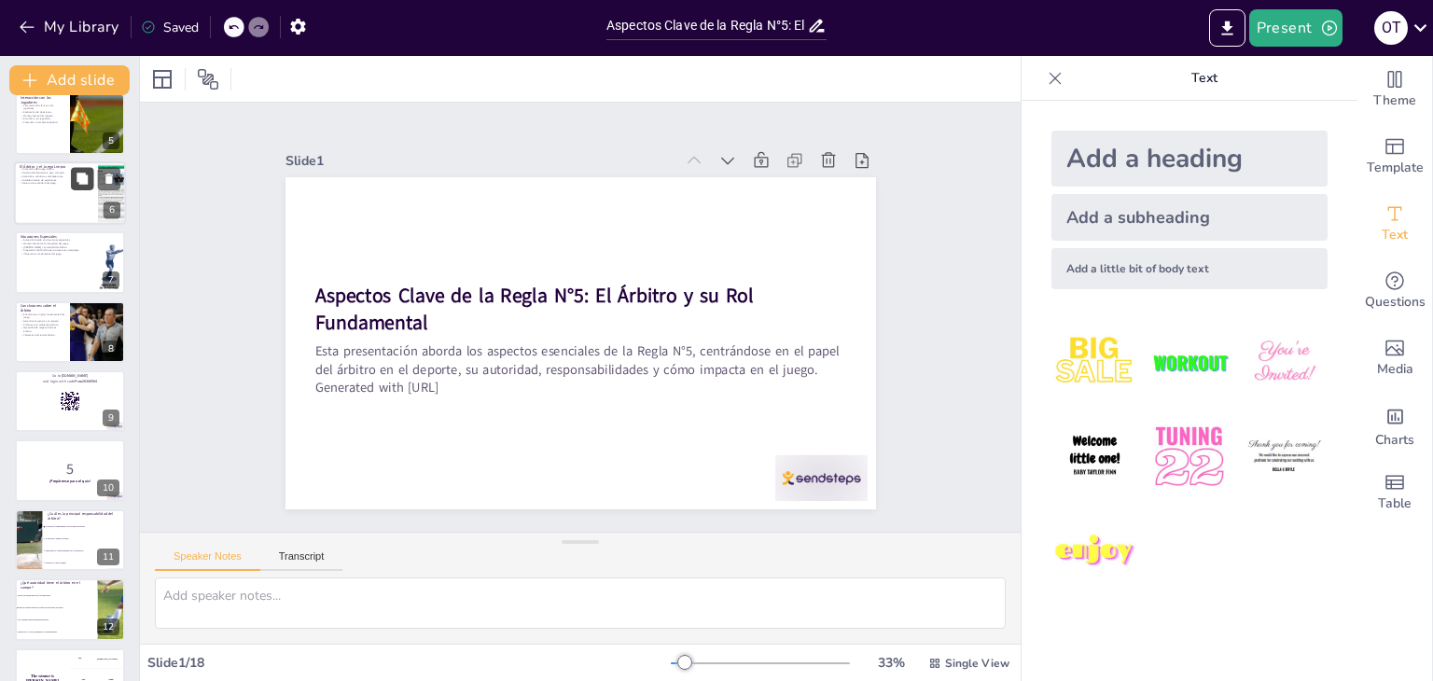
checkbox input "true"
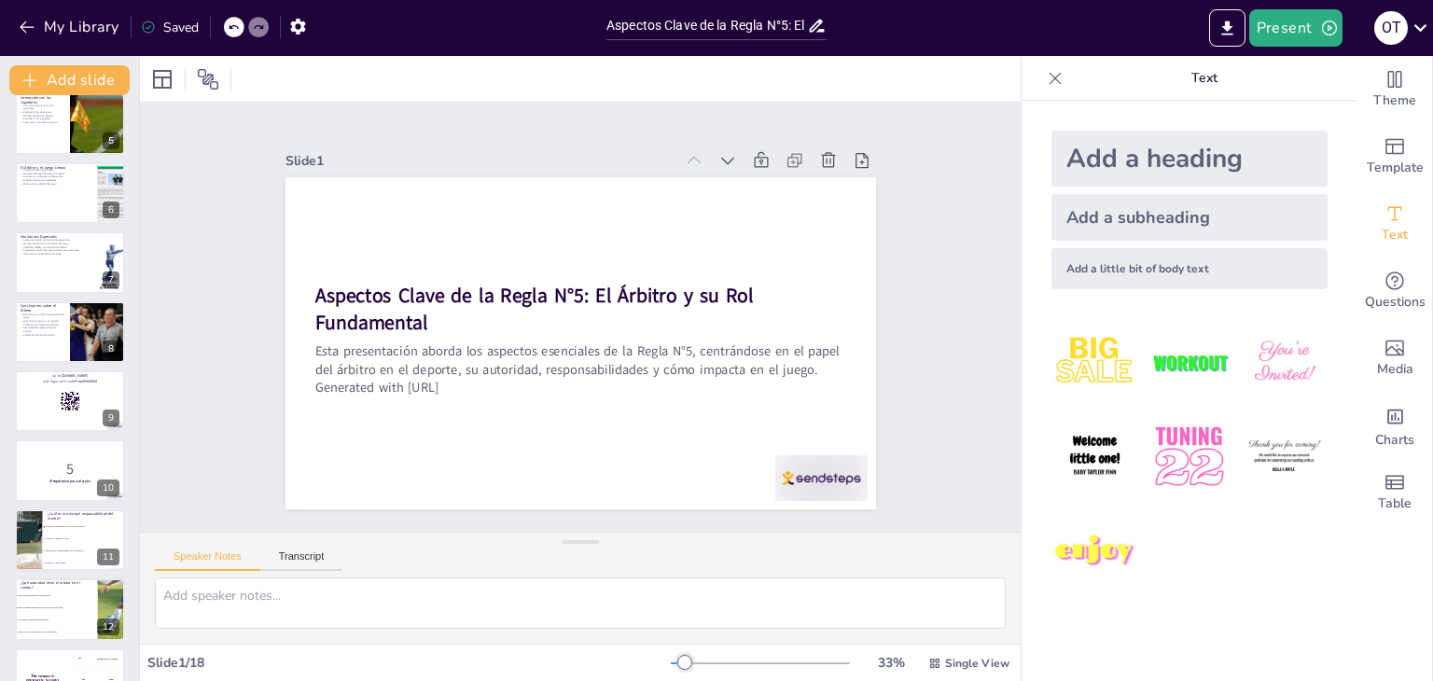
checkbox input "true"
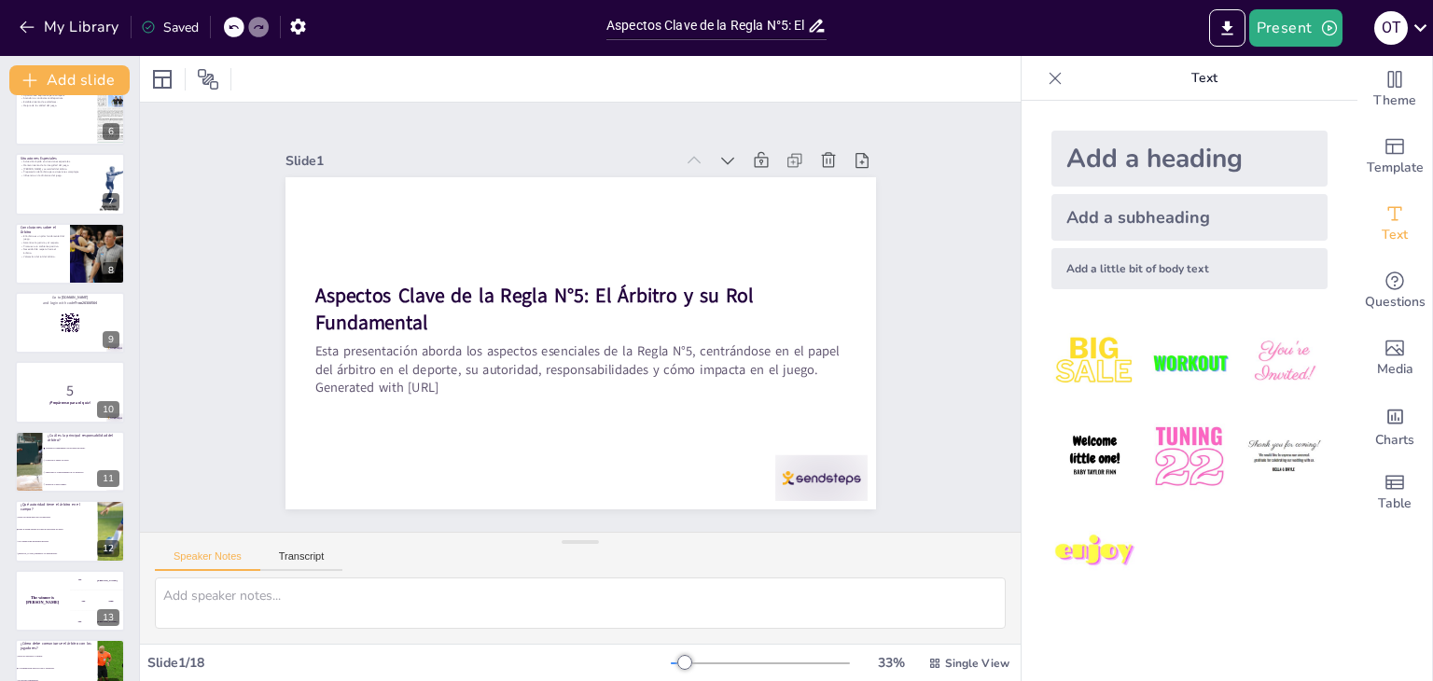
checkbox input "true"
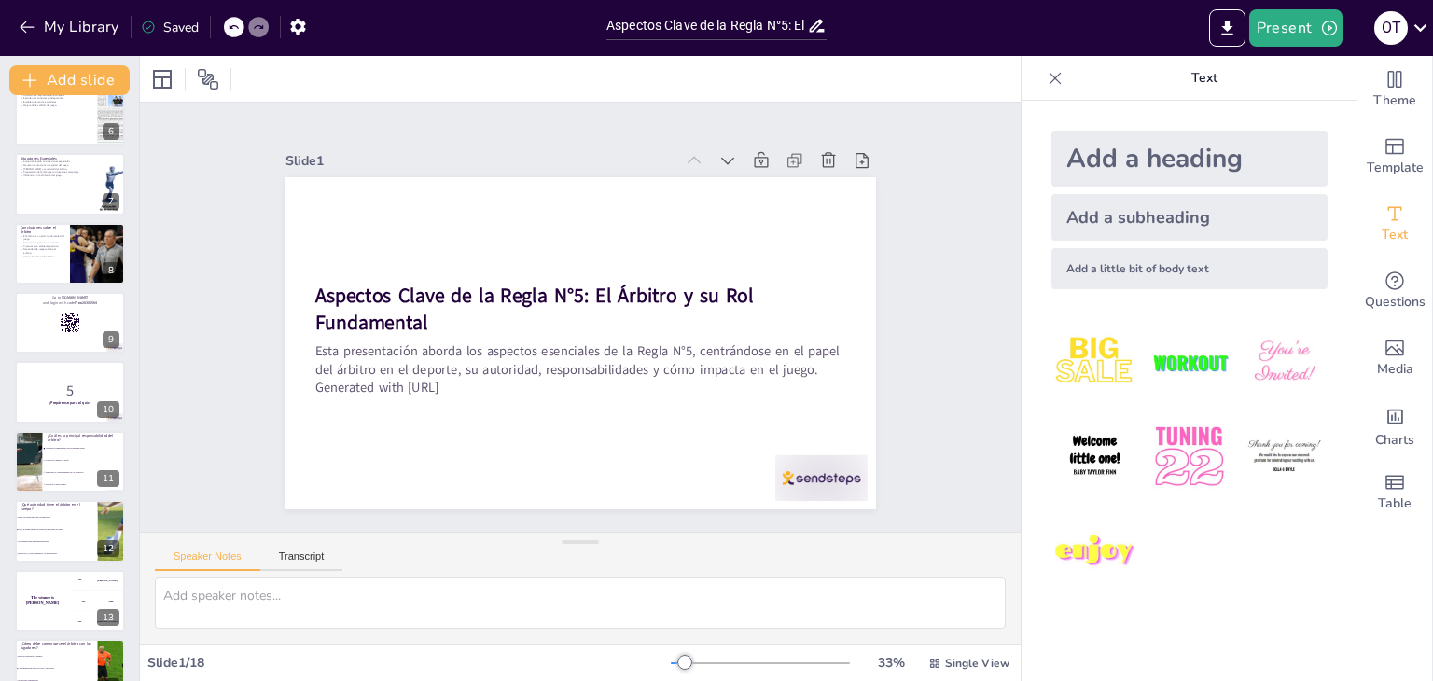
checkbox input "true"
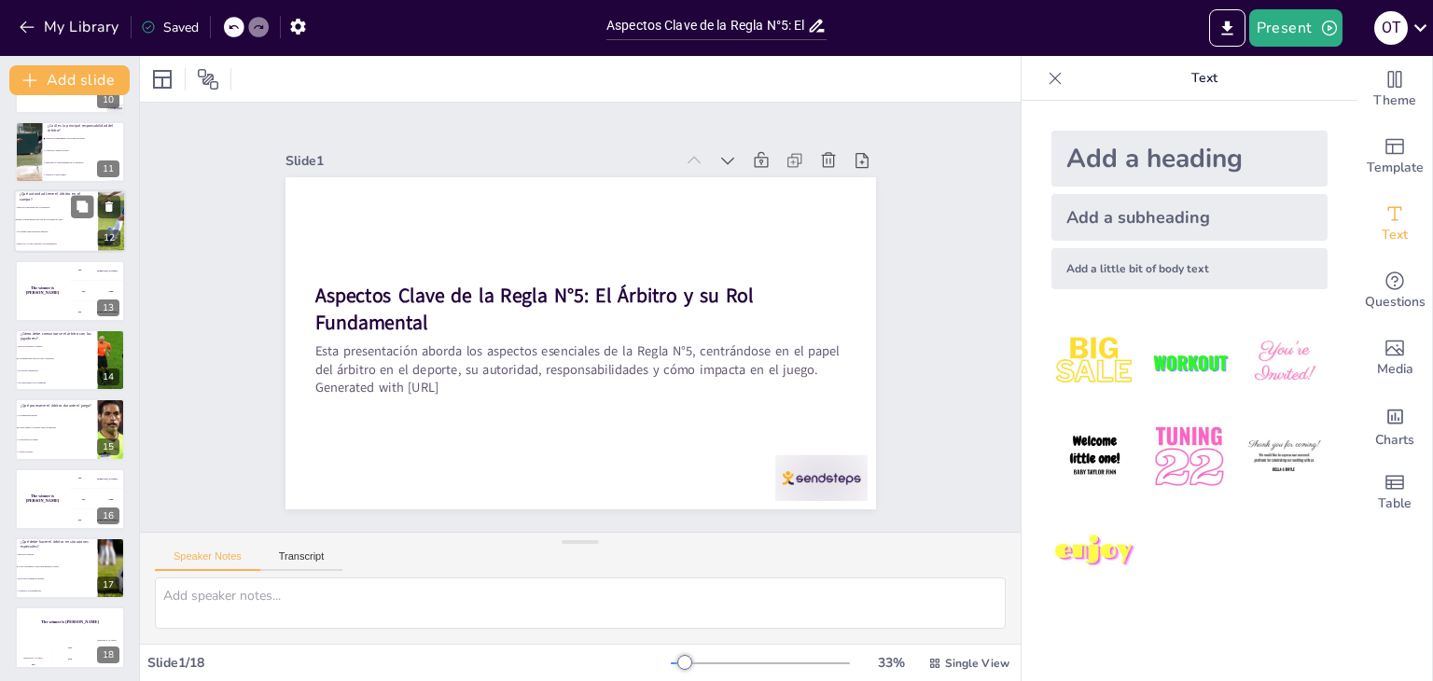
scroll to position [685, 0]
click at [1284, 30] on button "Present" at bounding box center [1296, 27] width 93 height 37
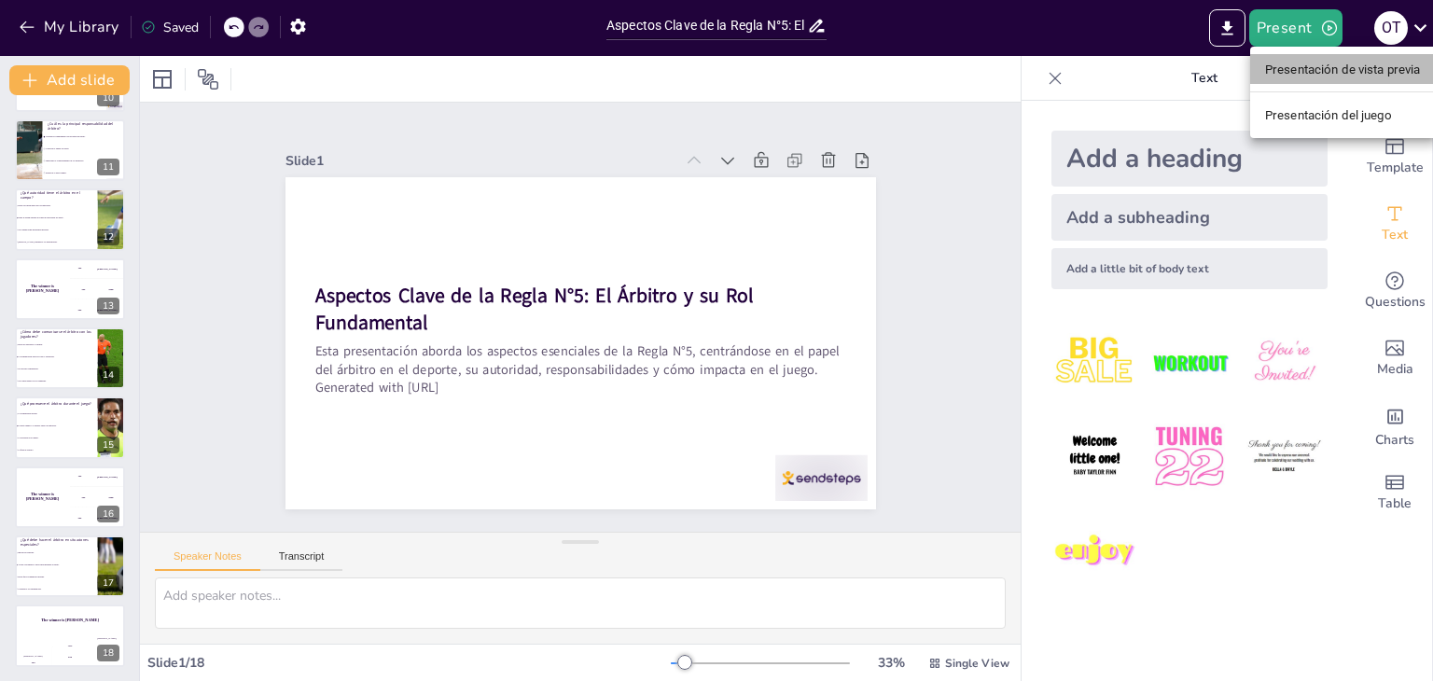
click at [1290, 60] on font "Presentación de vista previa" at bounding box center [1343, 69] width 156 height 19
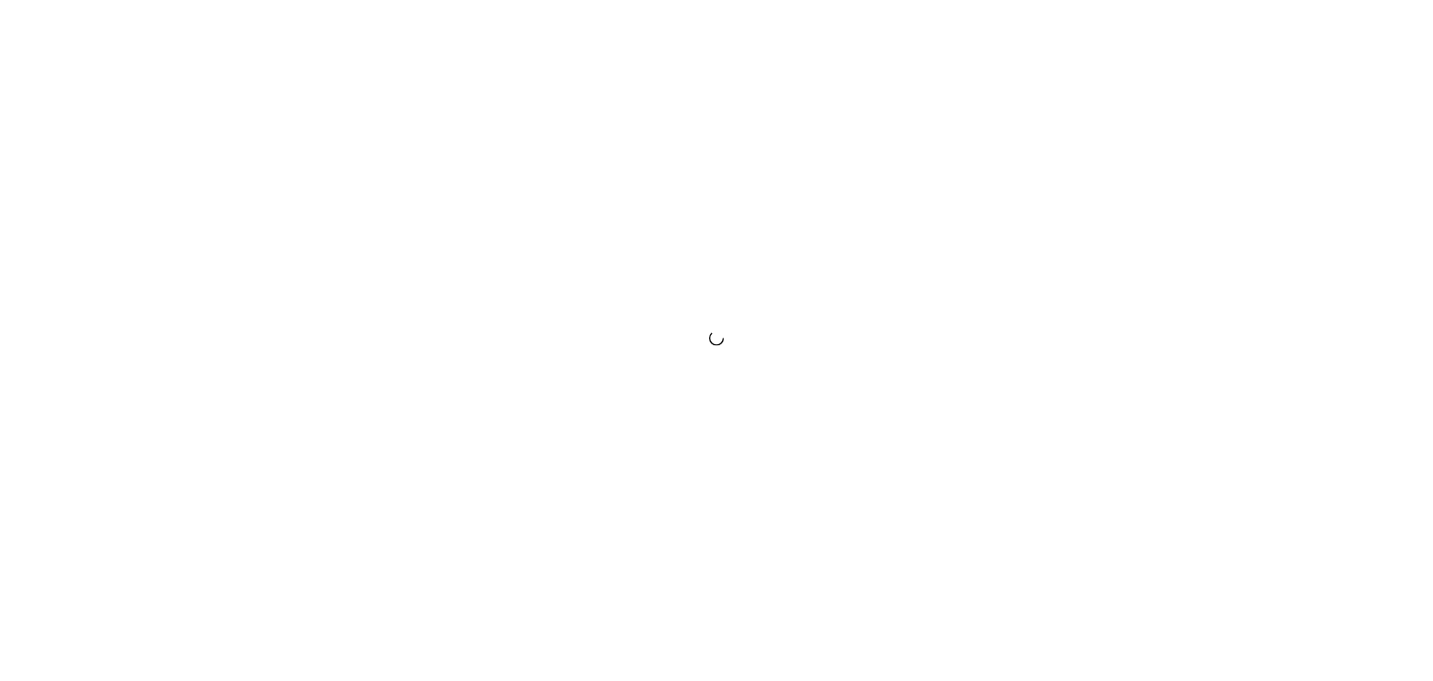
click at [844, 348] on div at bounding box center [716, 340] width 1433 height 681
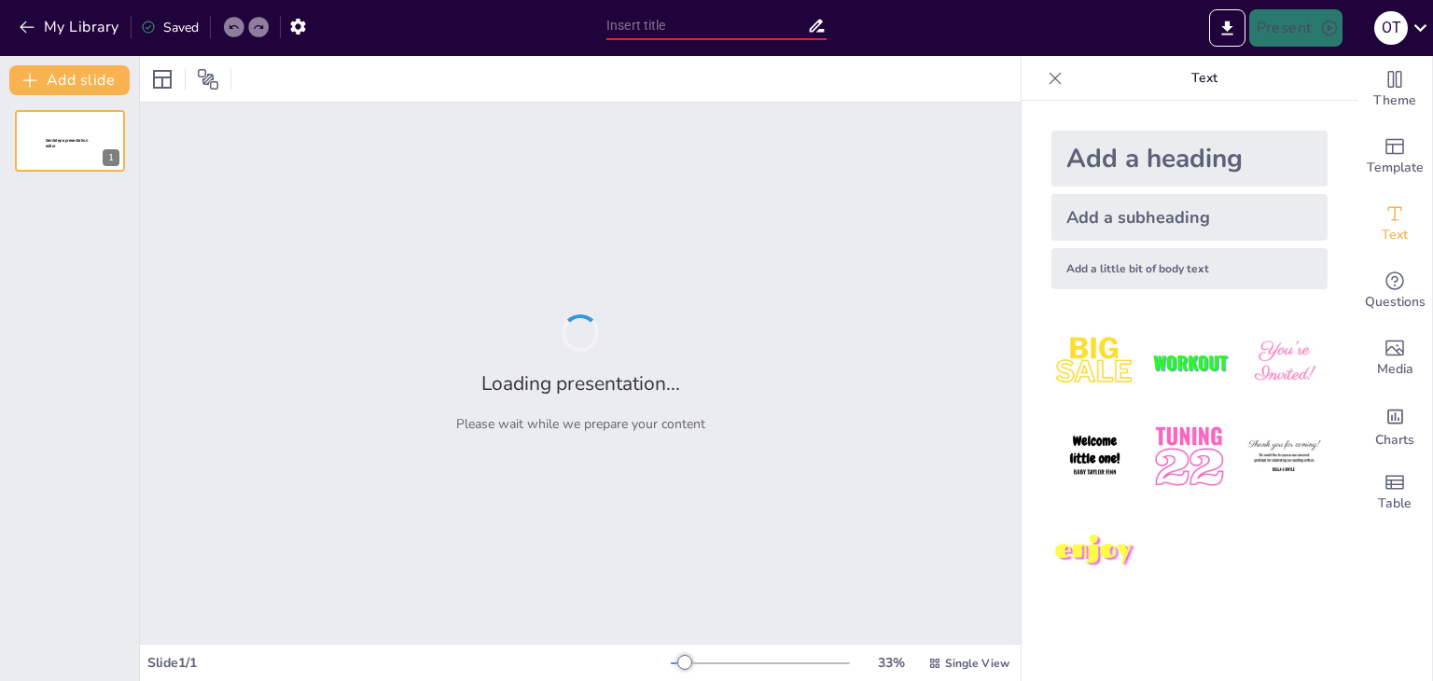
type input "Aspectos Clave de la Regla N°5: El Árbitro y su Rol Fundamental"
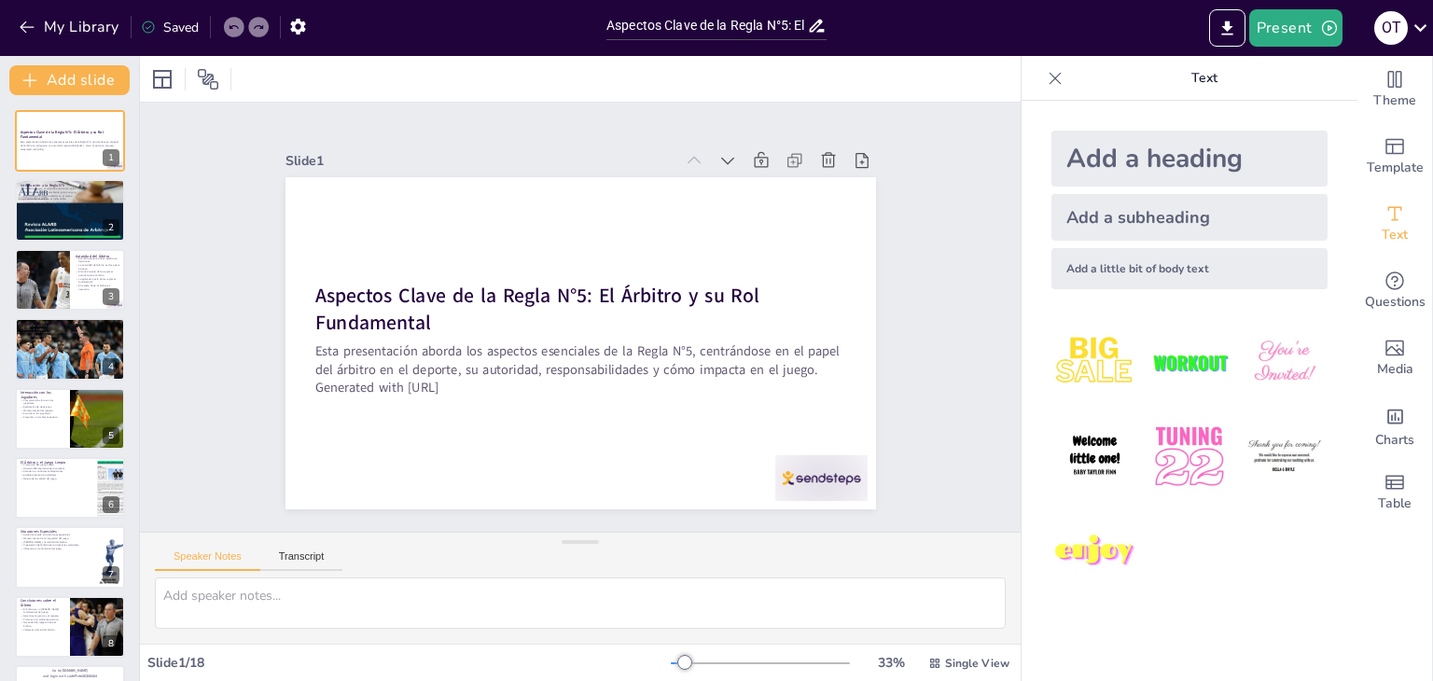
checkbox input "true"
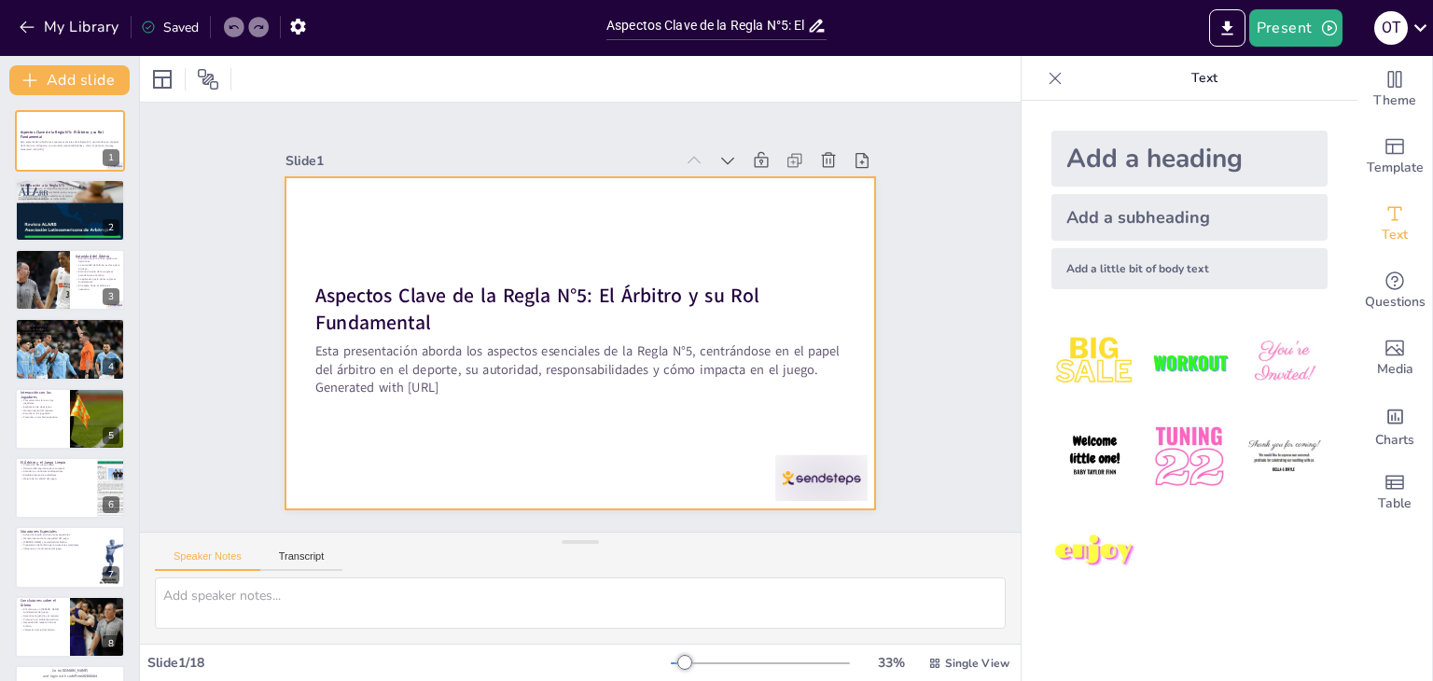
checkbox input "true"
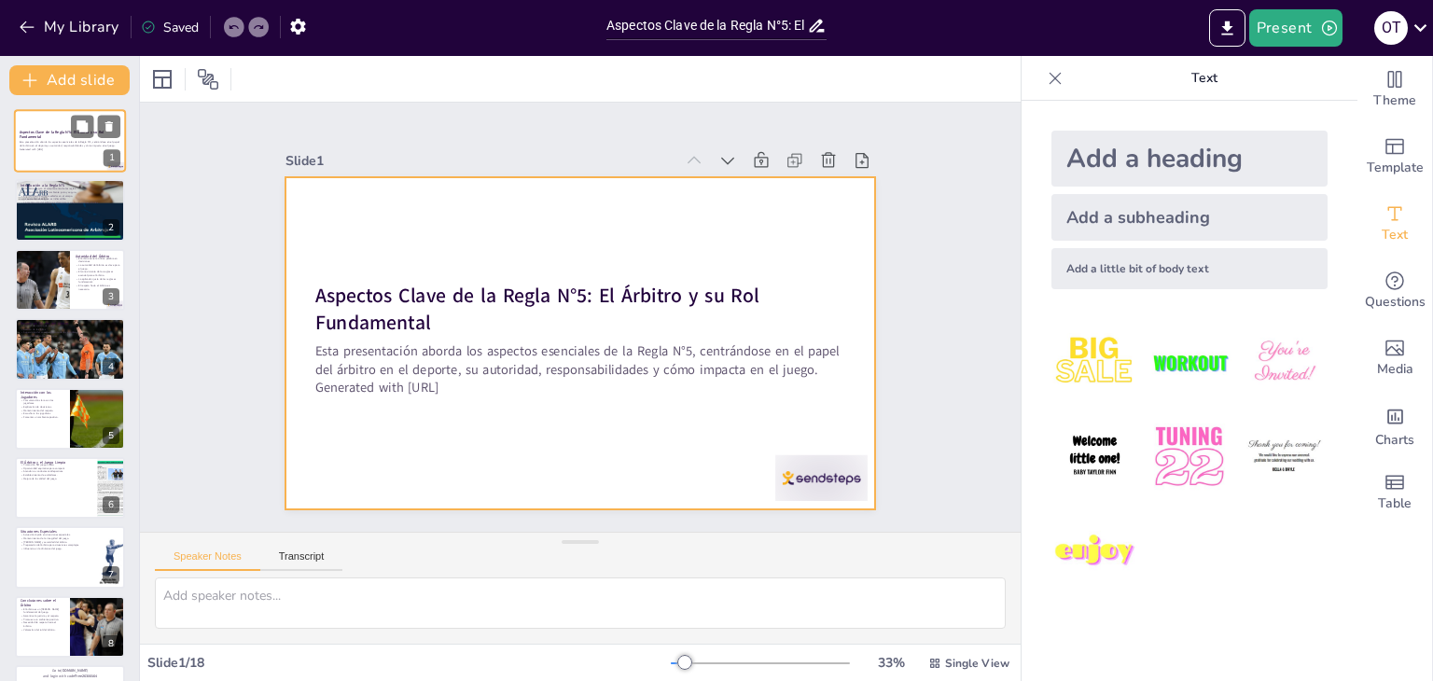
checkbox input "true"
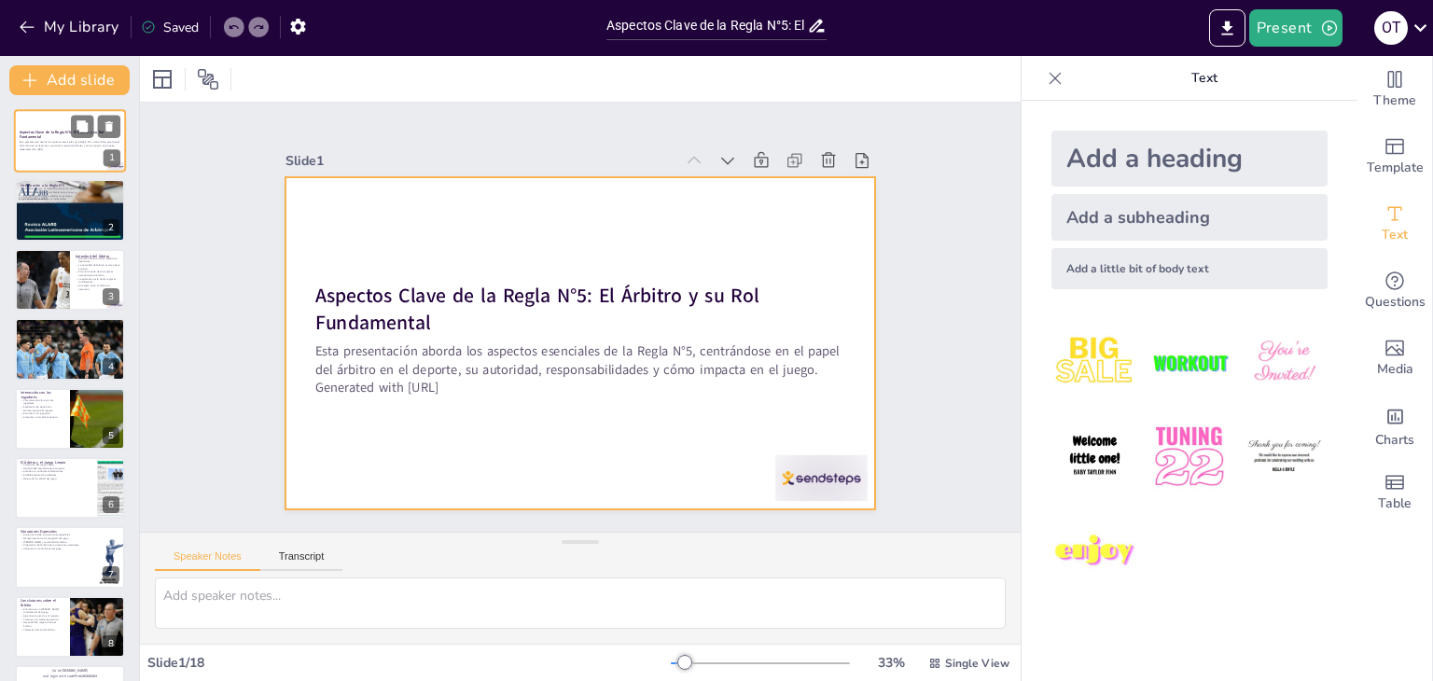
checkbox input "true"
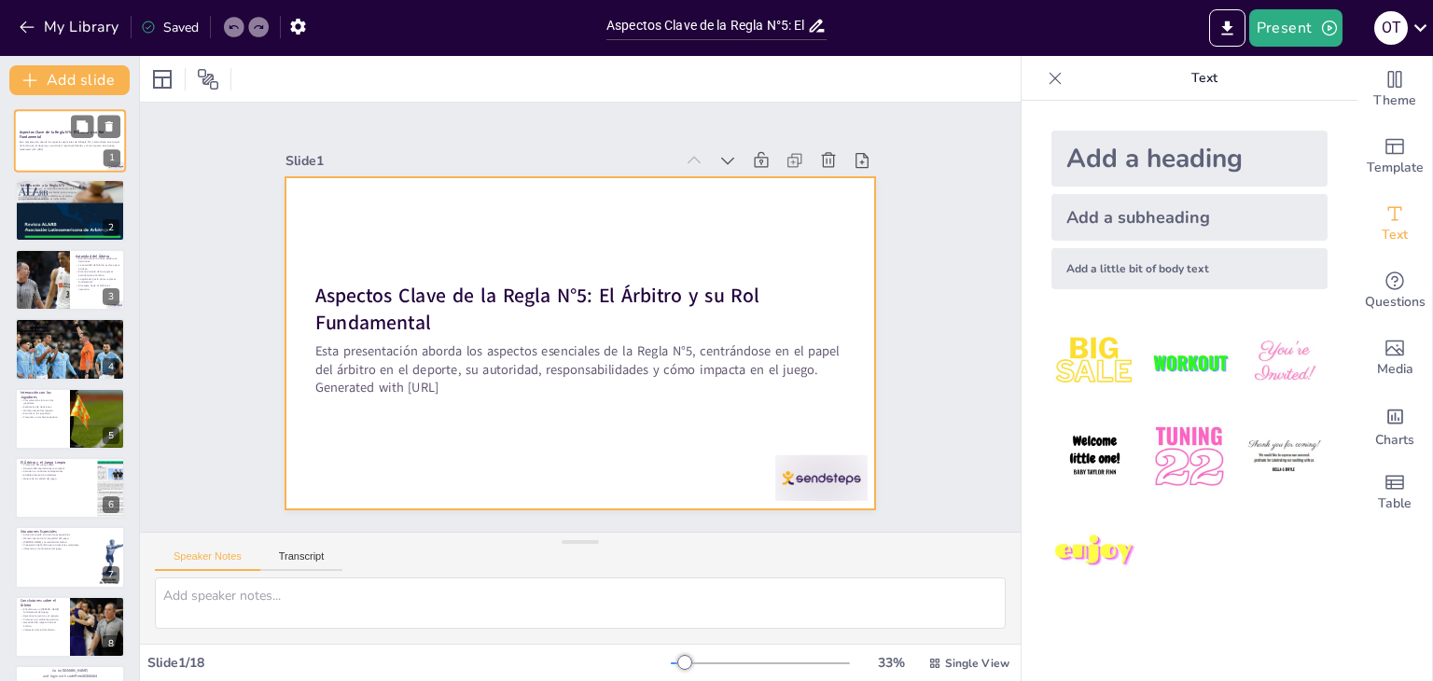
checkbox input "true"
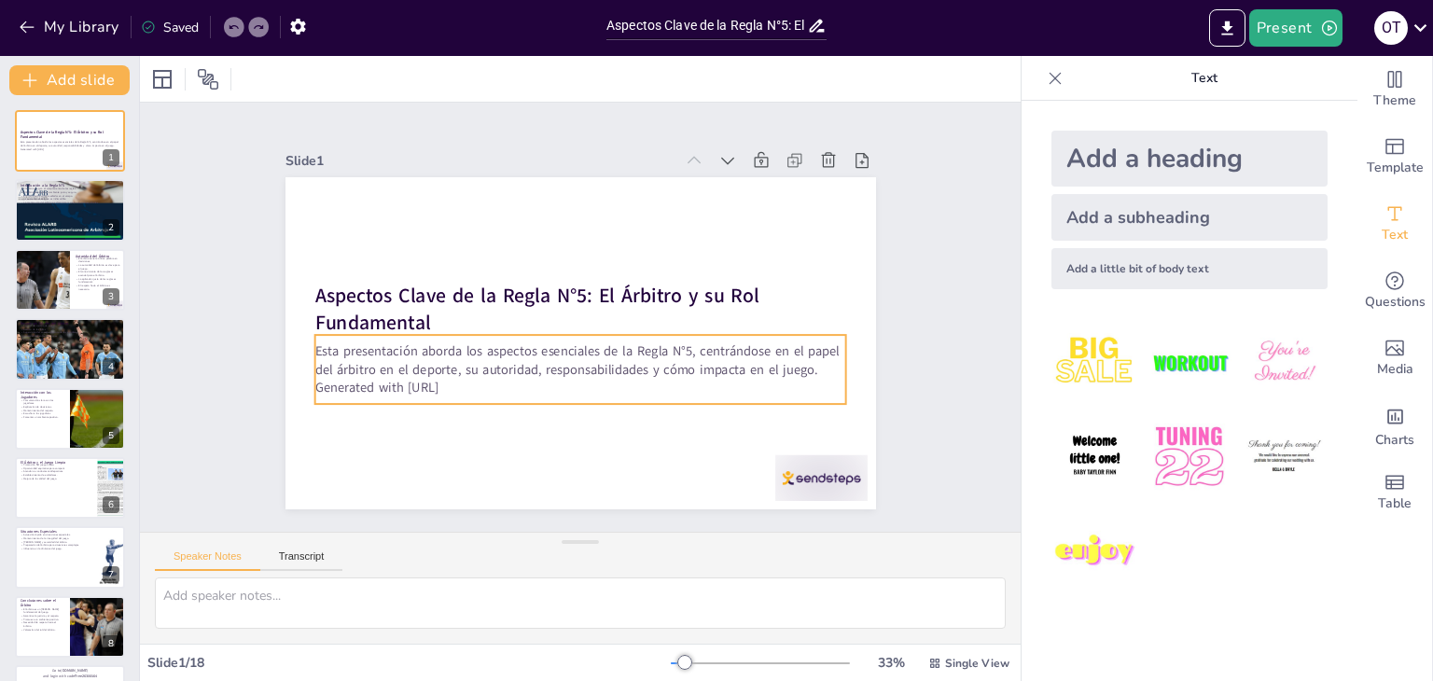
checkbox input "true"
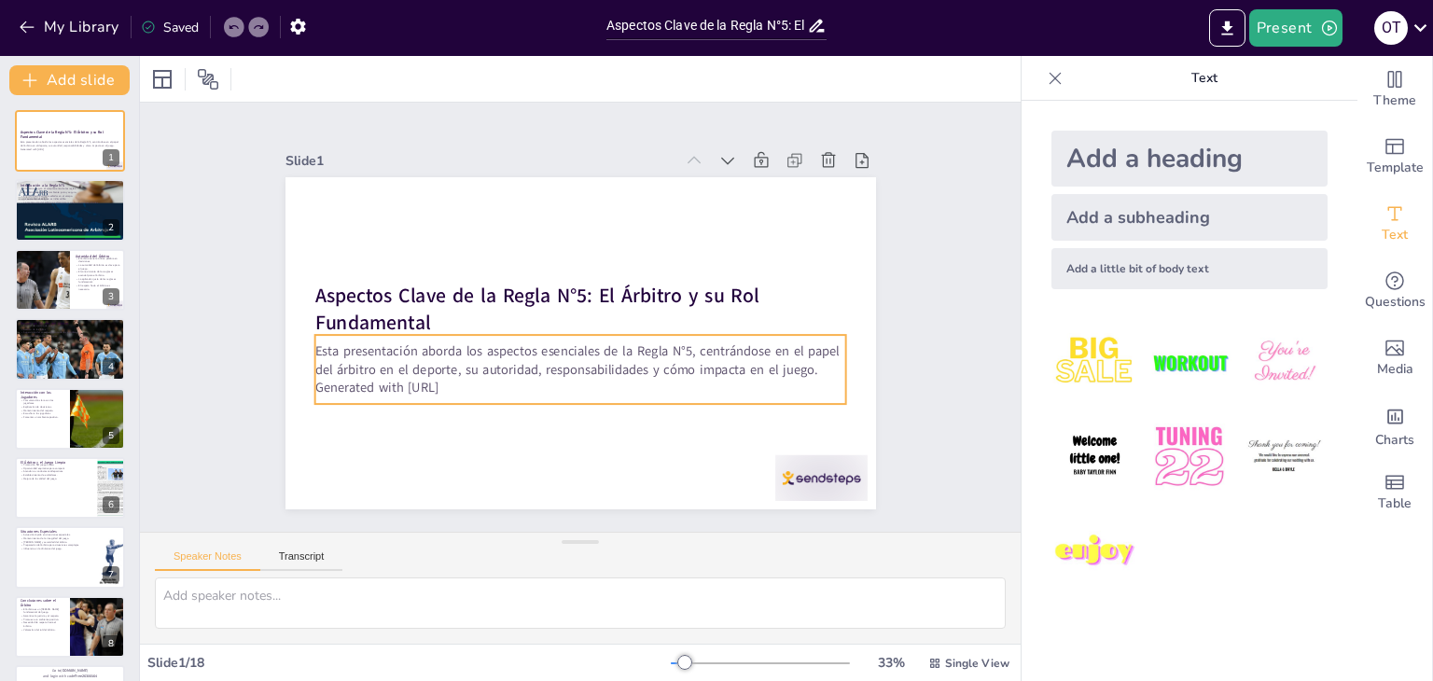
checkbox input "true"
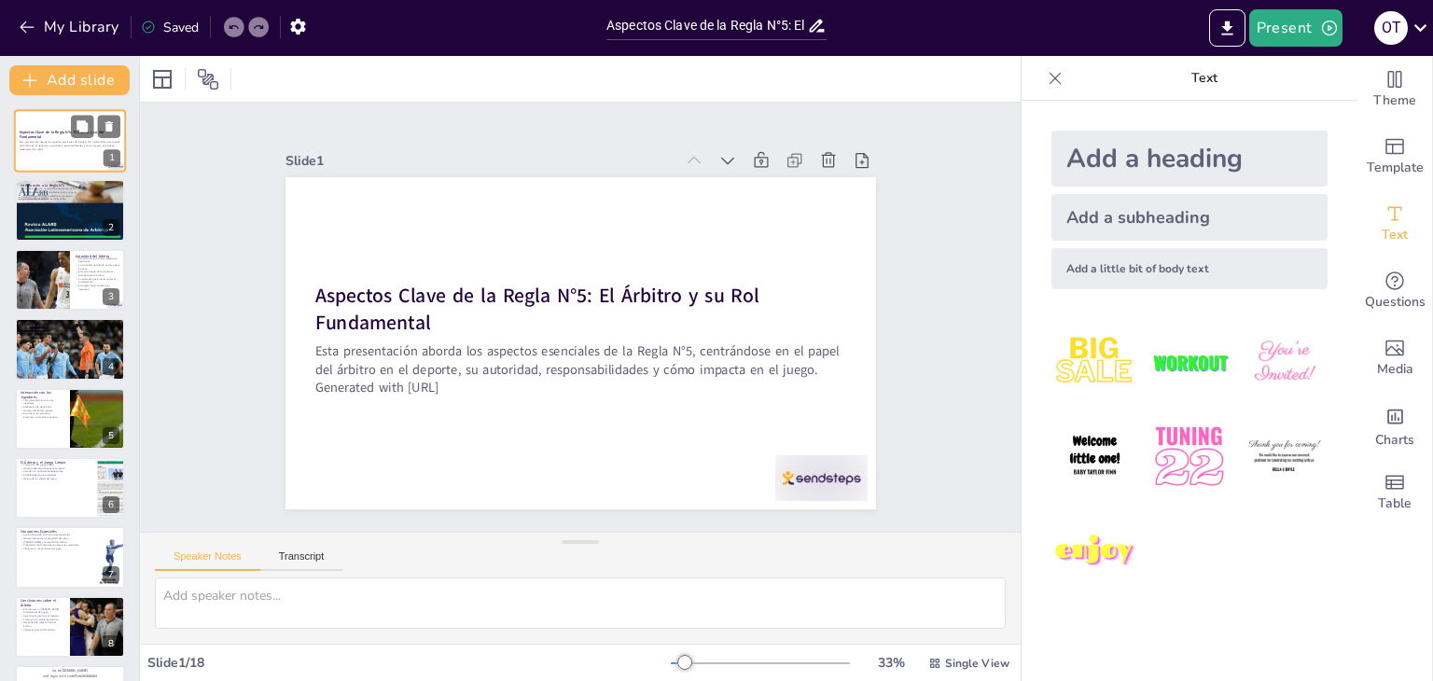
checkbox input "true"
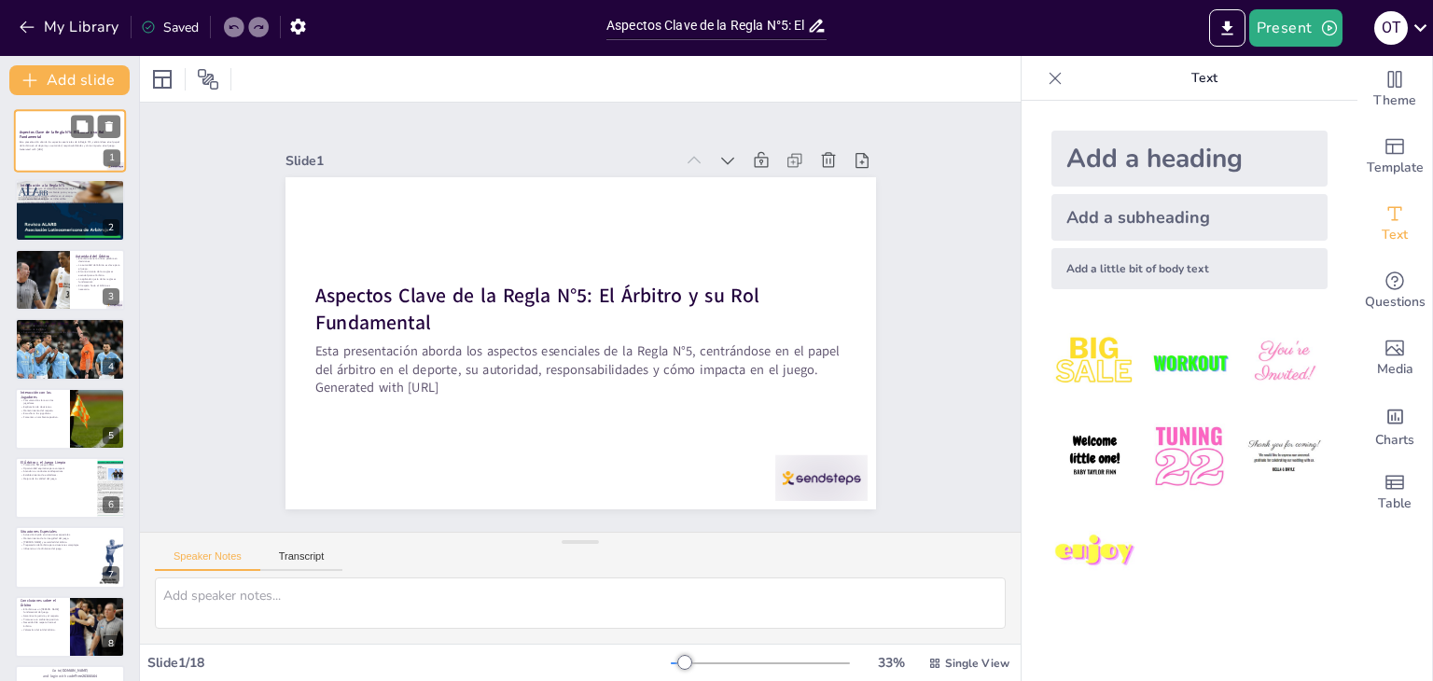
checkbox input "true"
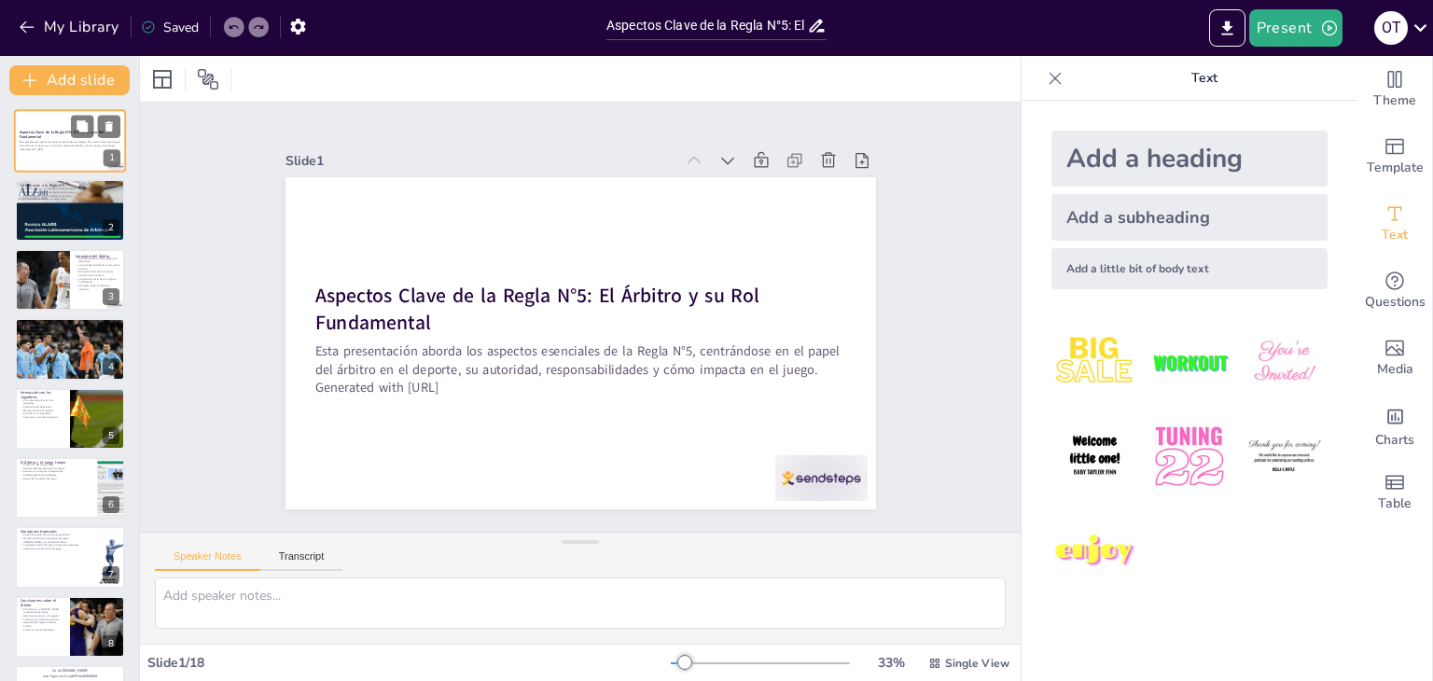
checkbox input "true"
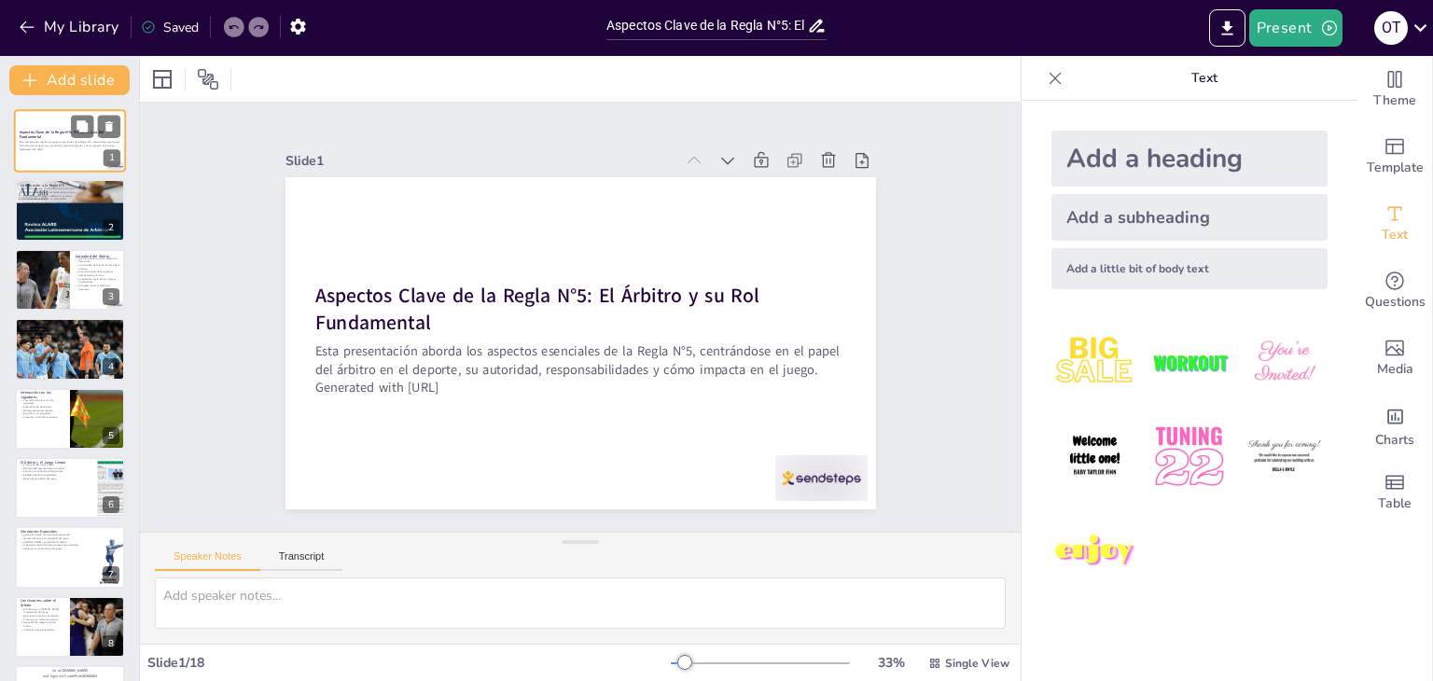
checkbox input "true"
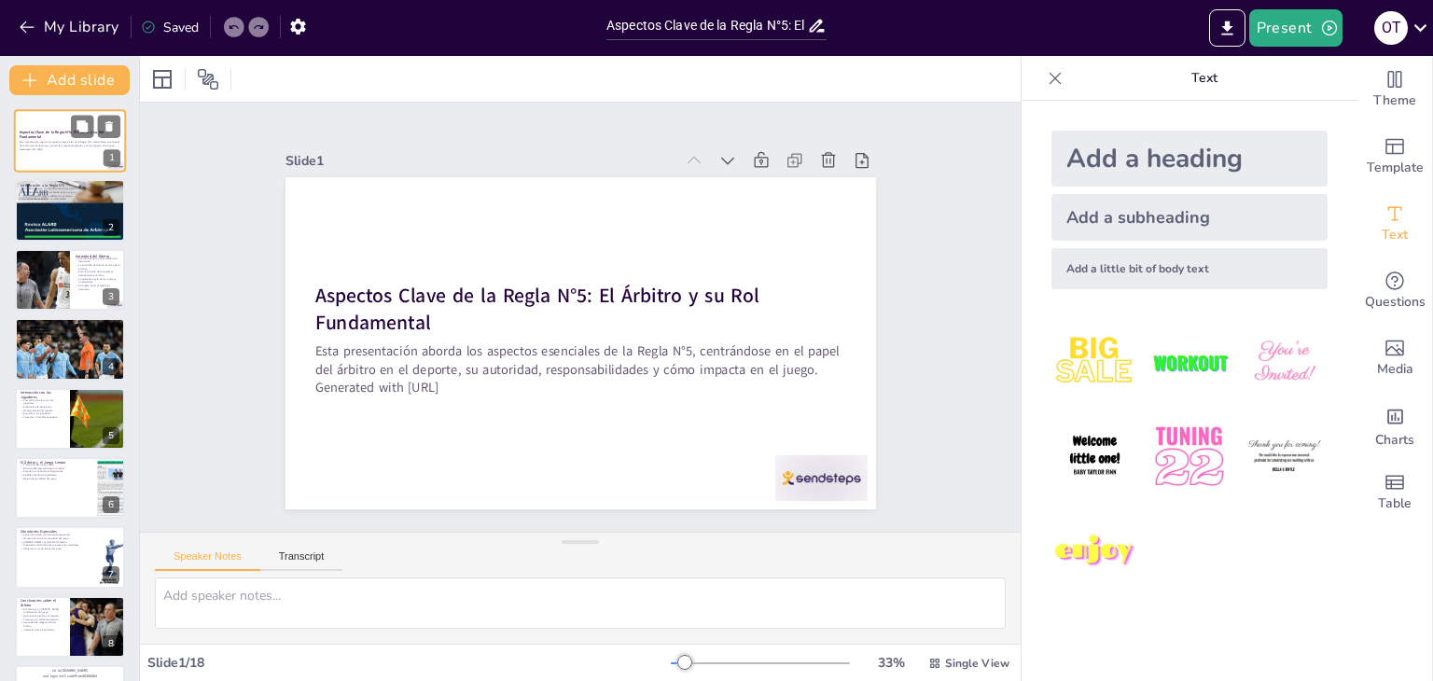
checkbox input "true"
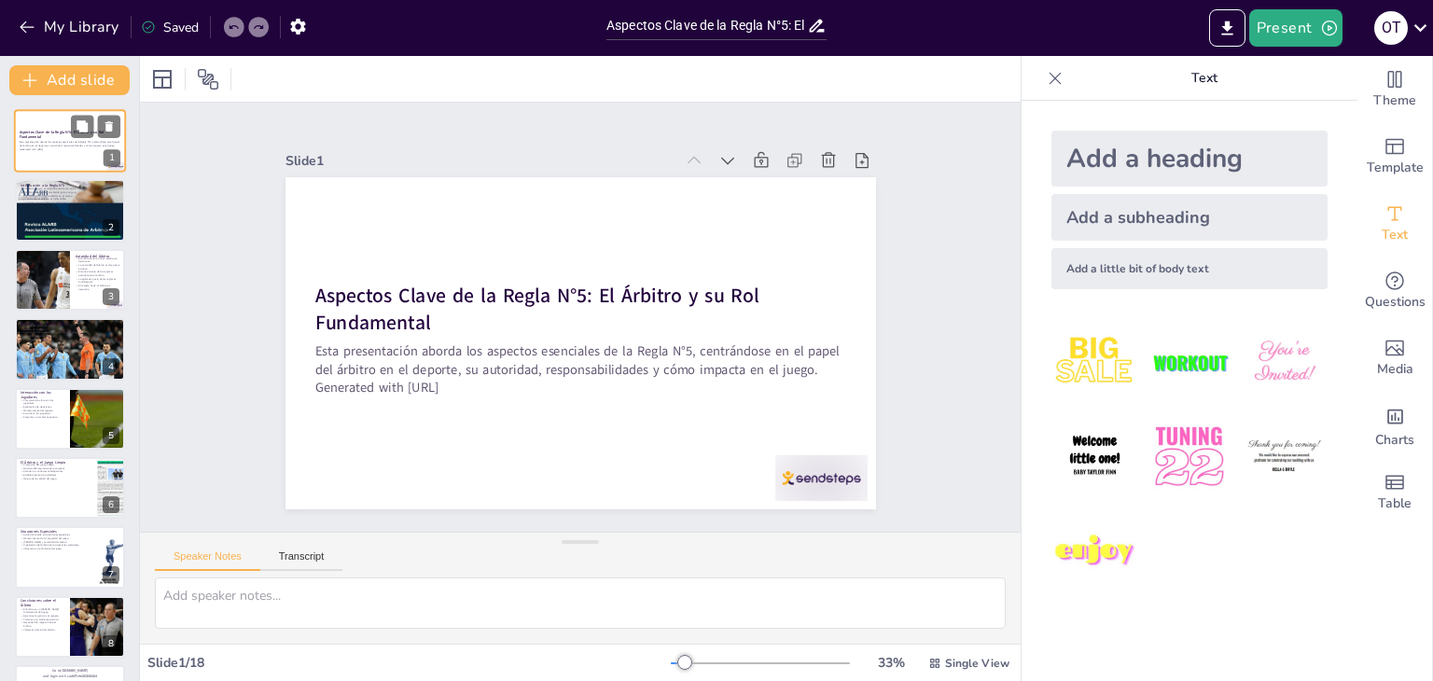
checkbox input "true"
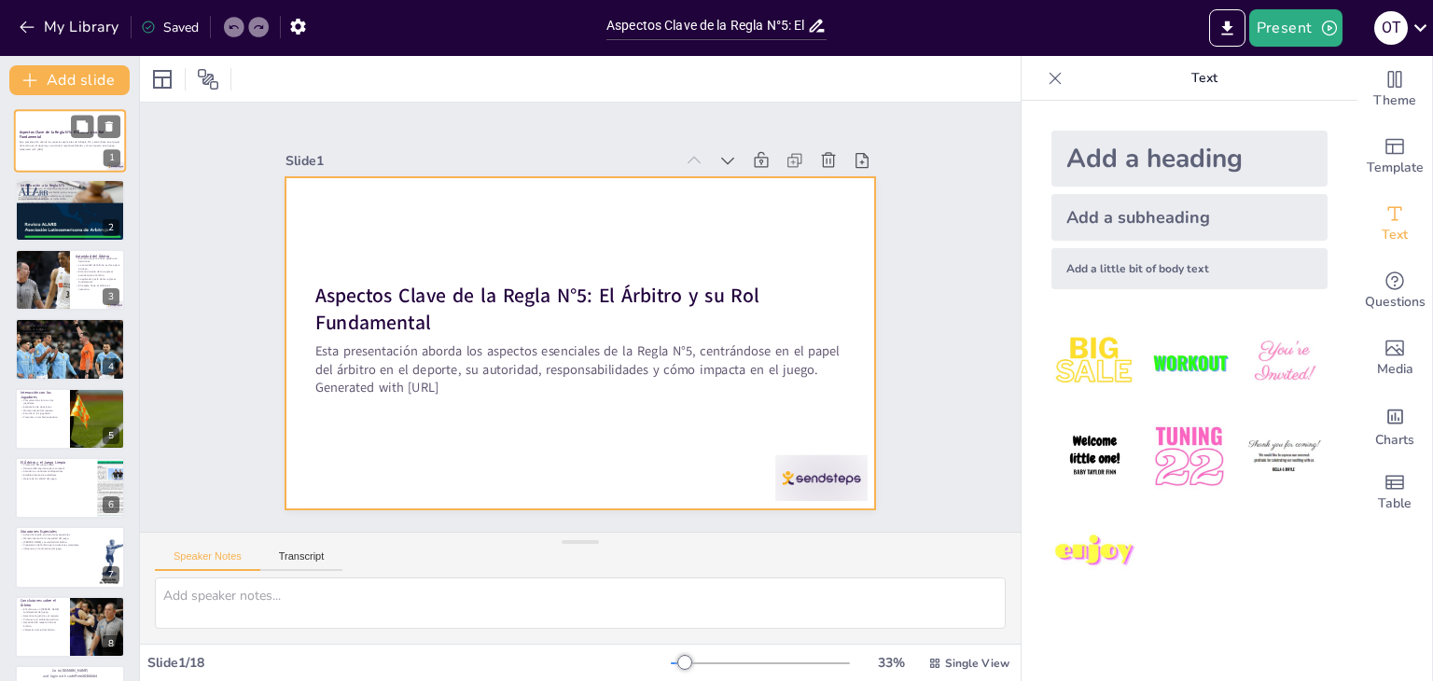
checkbox input "true"
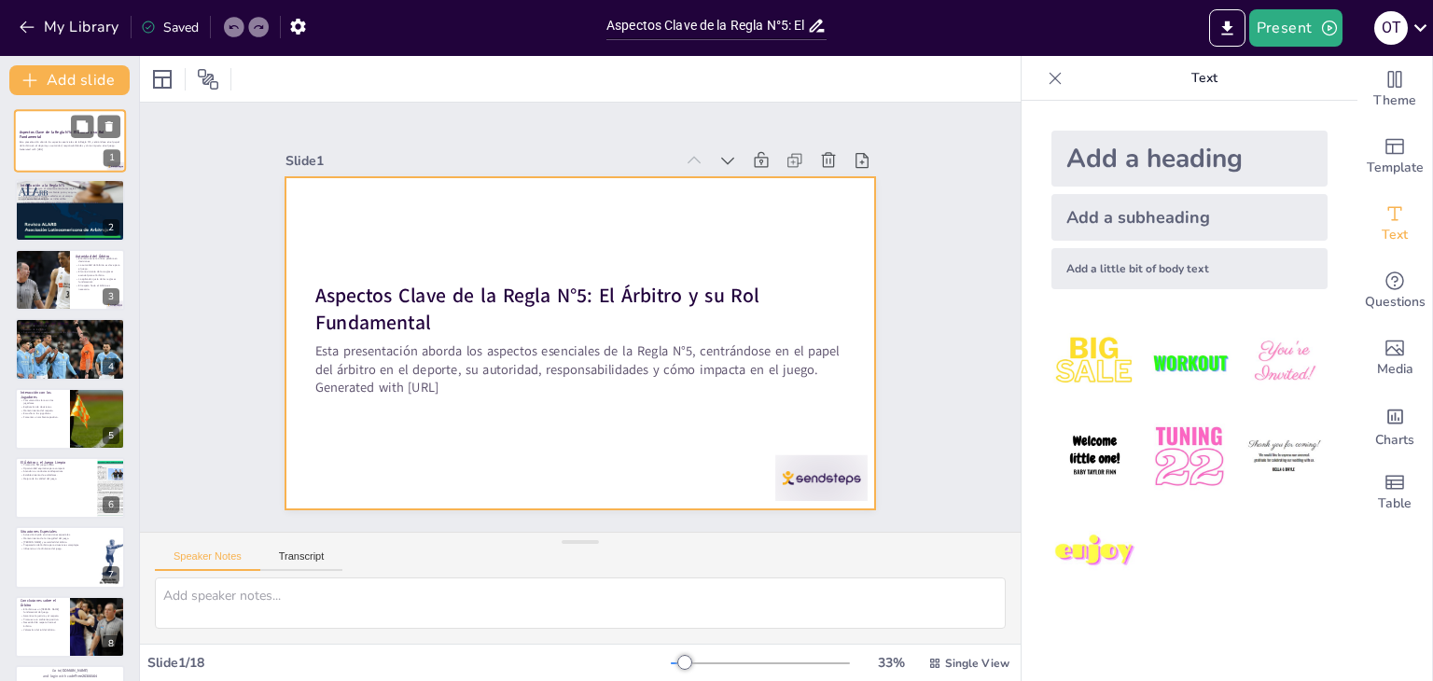
checkbox input "true"
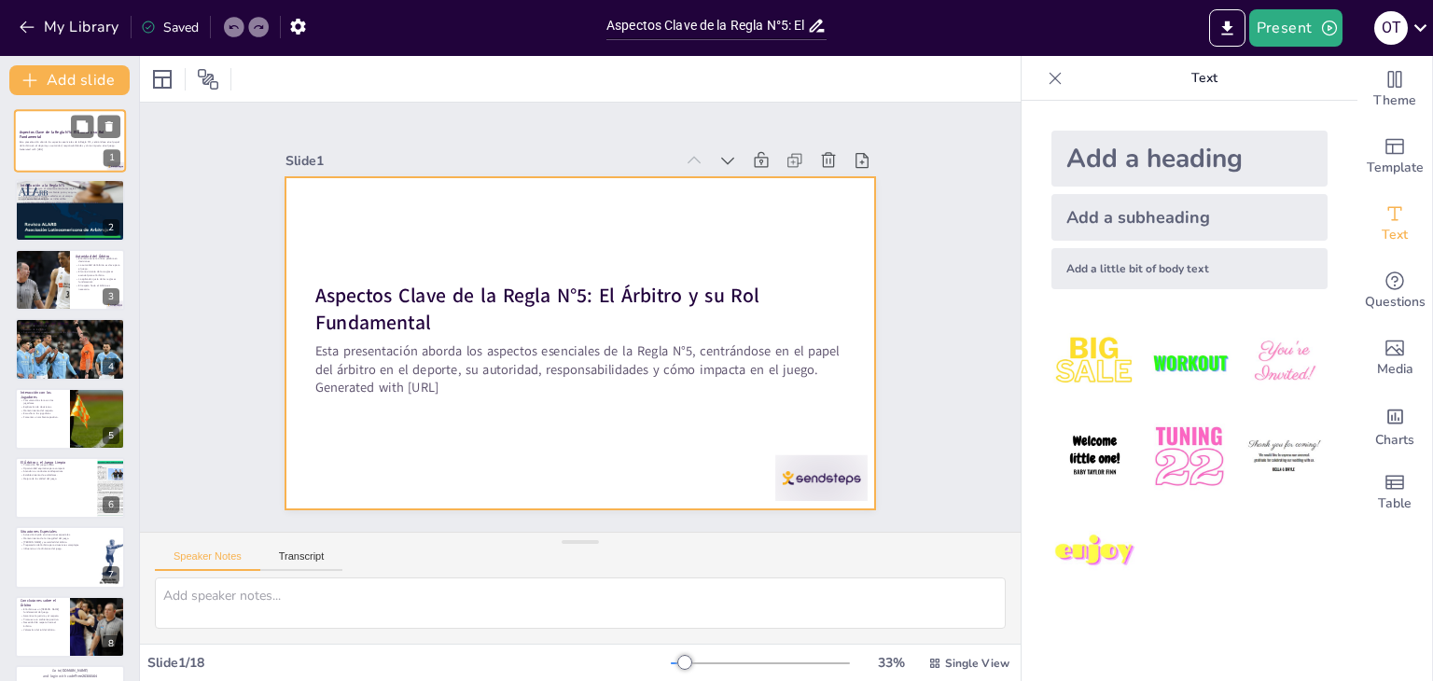
checkbox input "true"
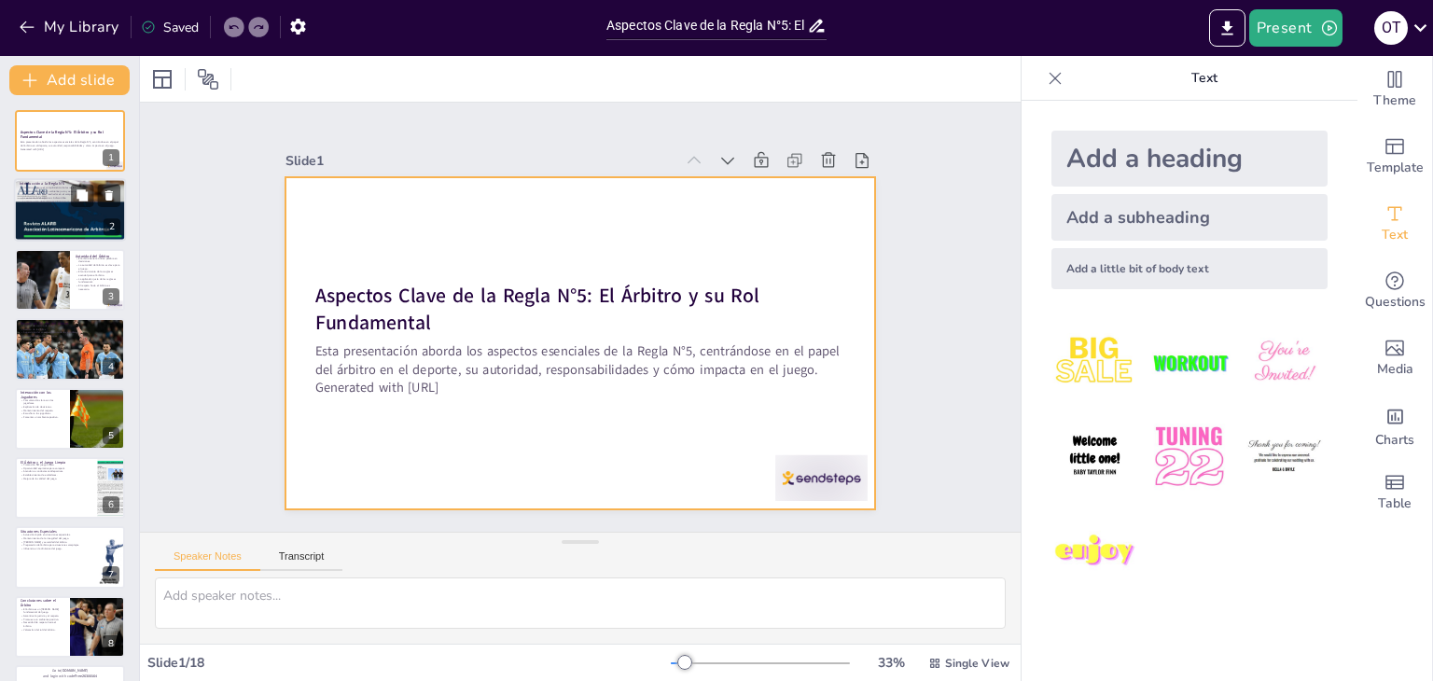
checkbox input "true"
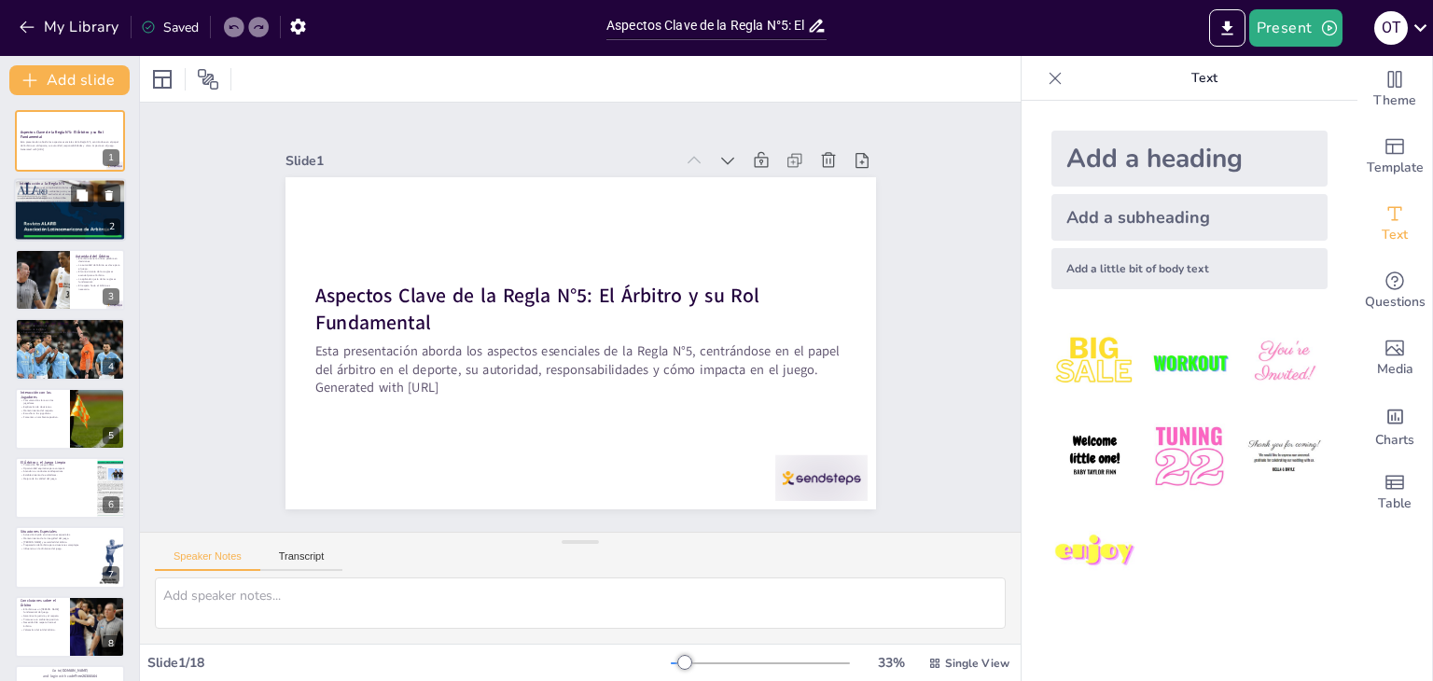
checkbox input "true"
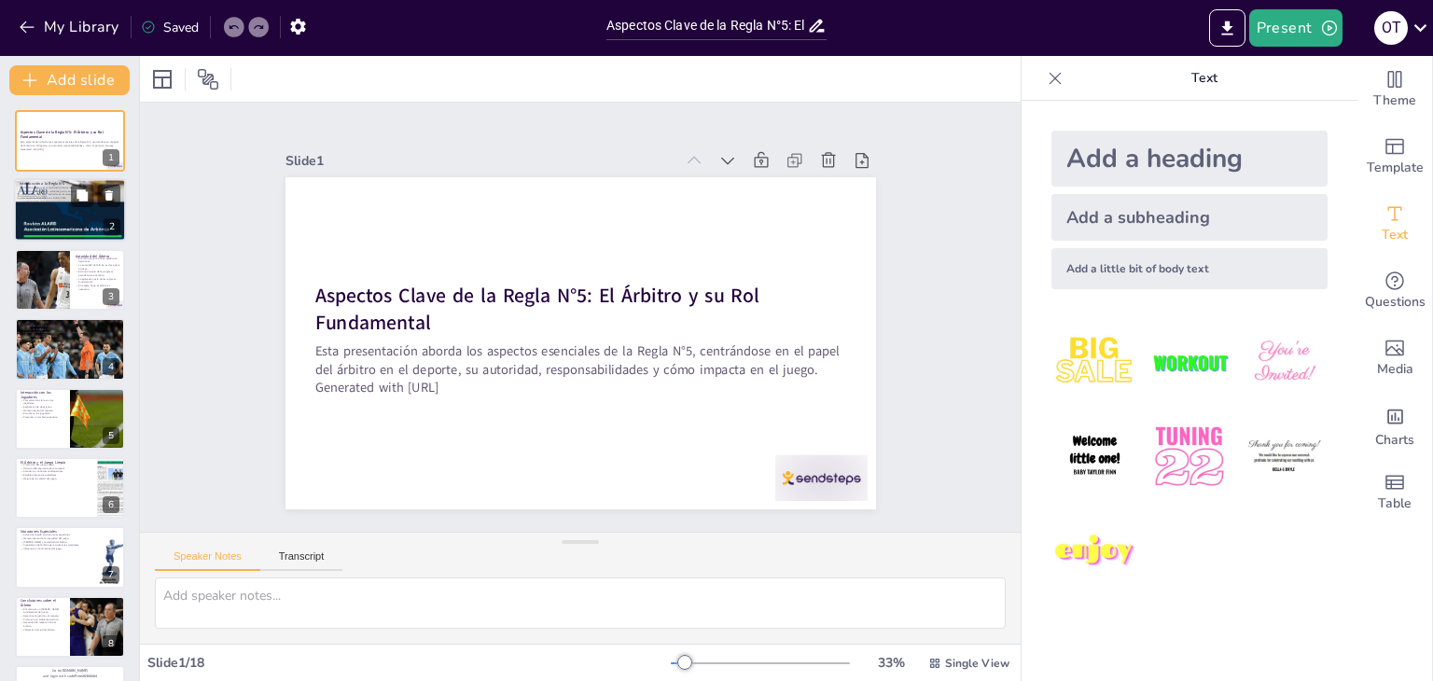
checkbox input "true"
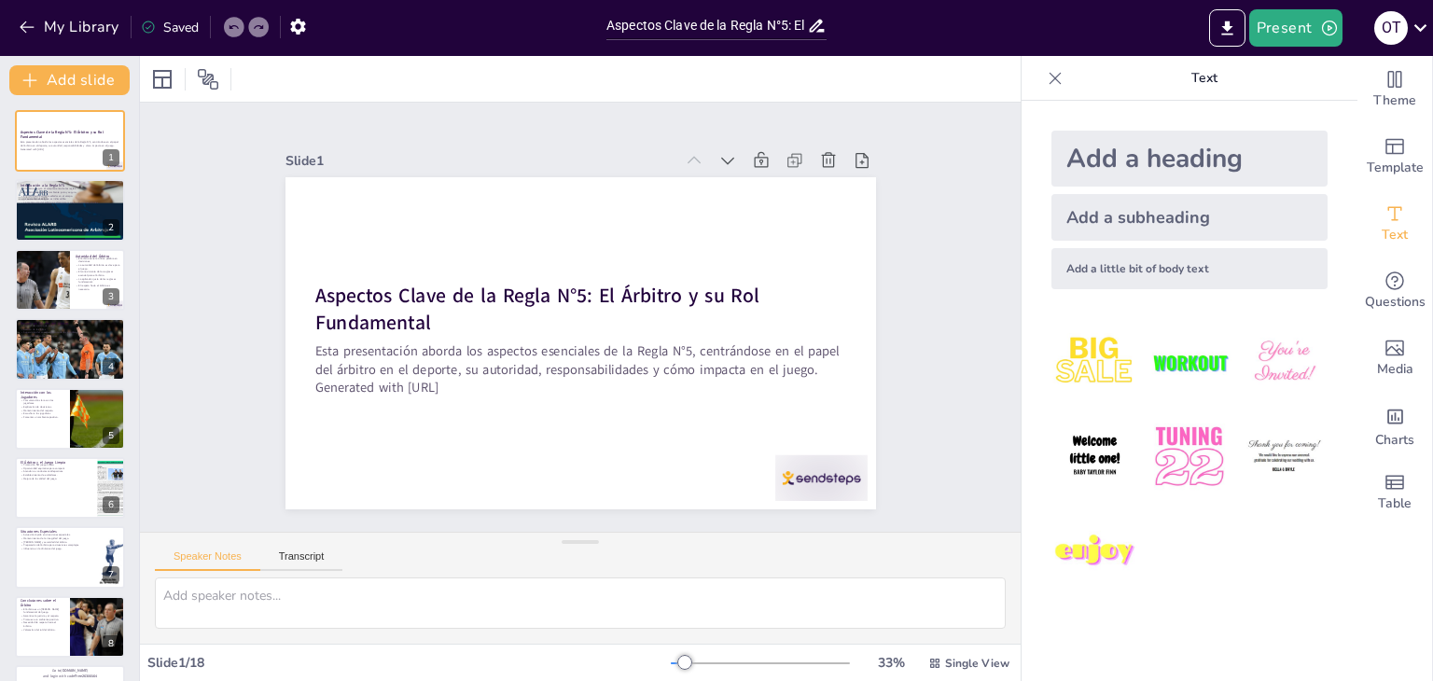
checkbox input "true"
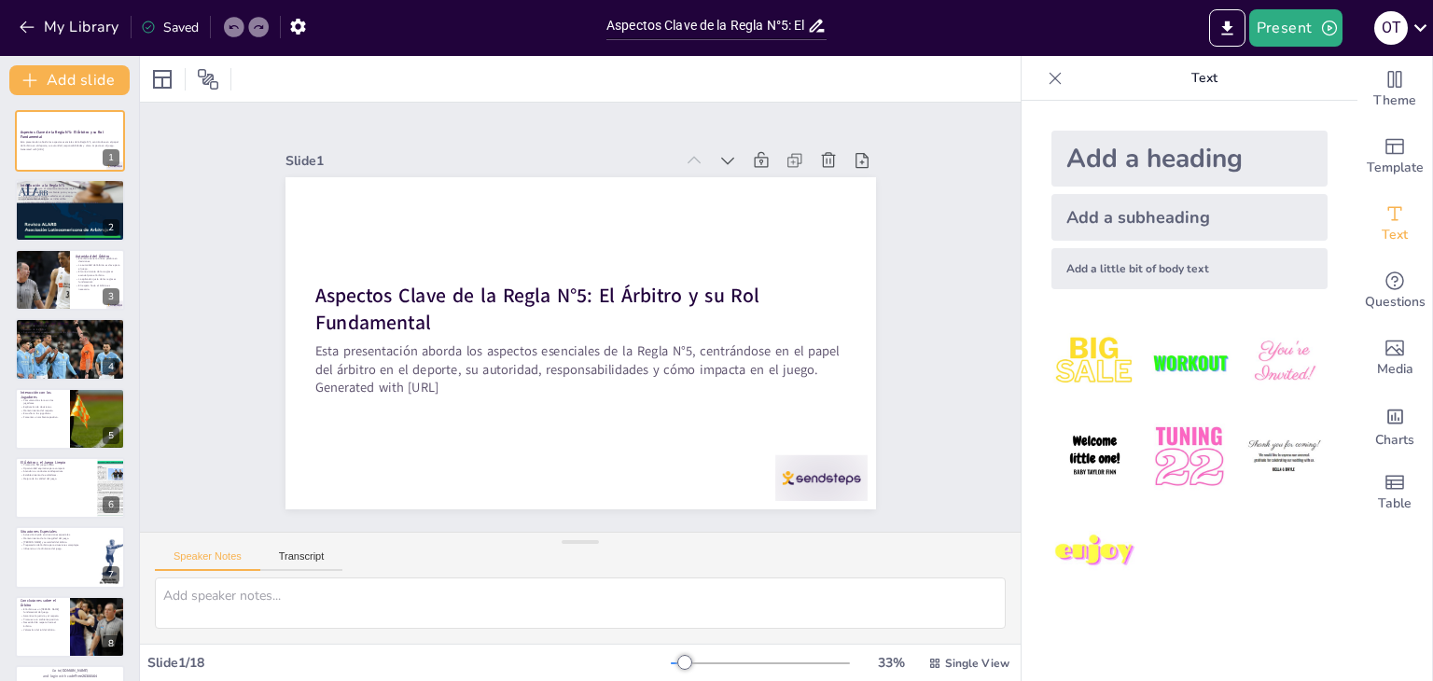
checkbox input "true"
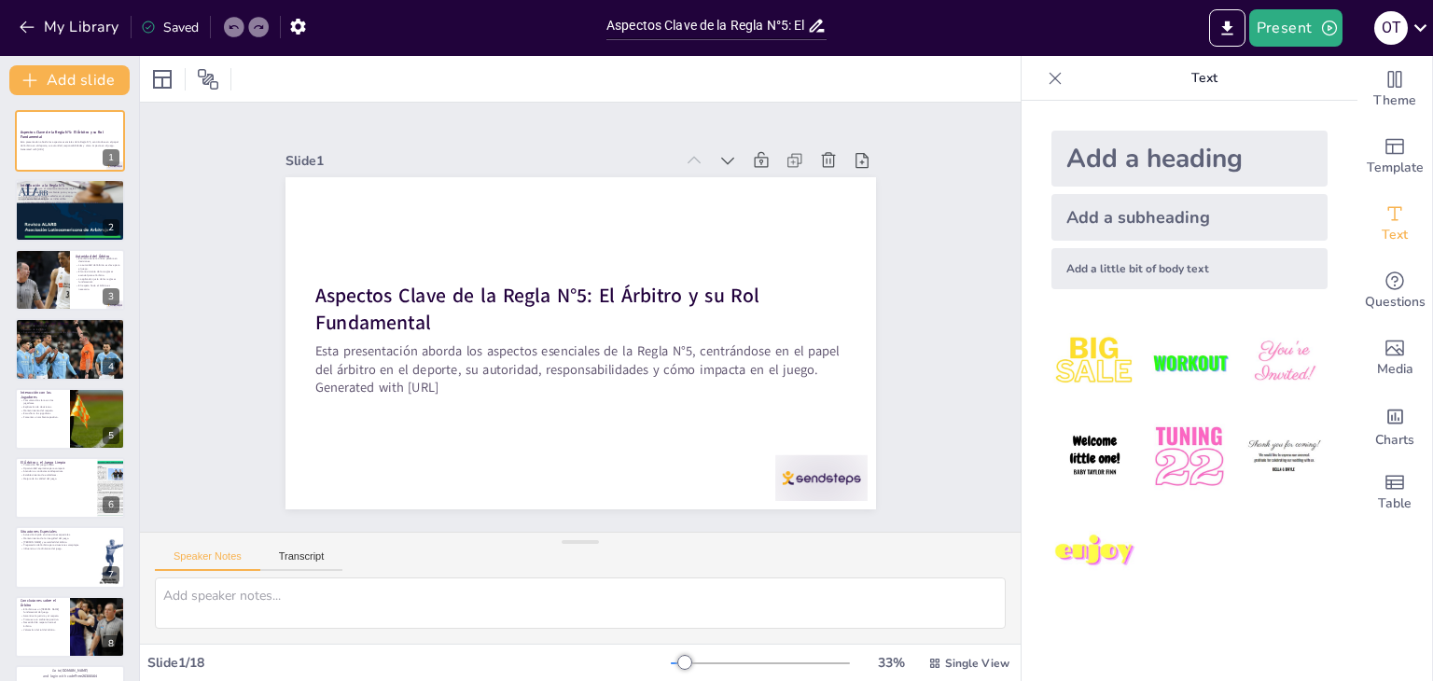
checkbox input "true"
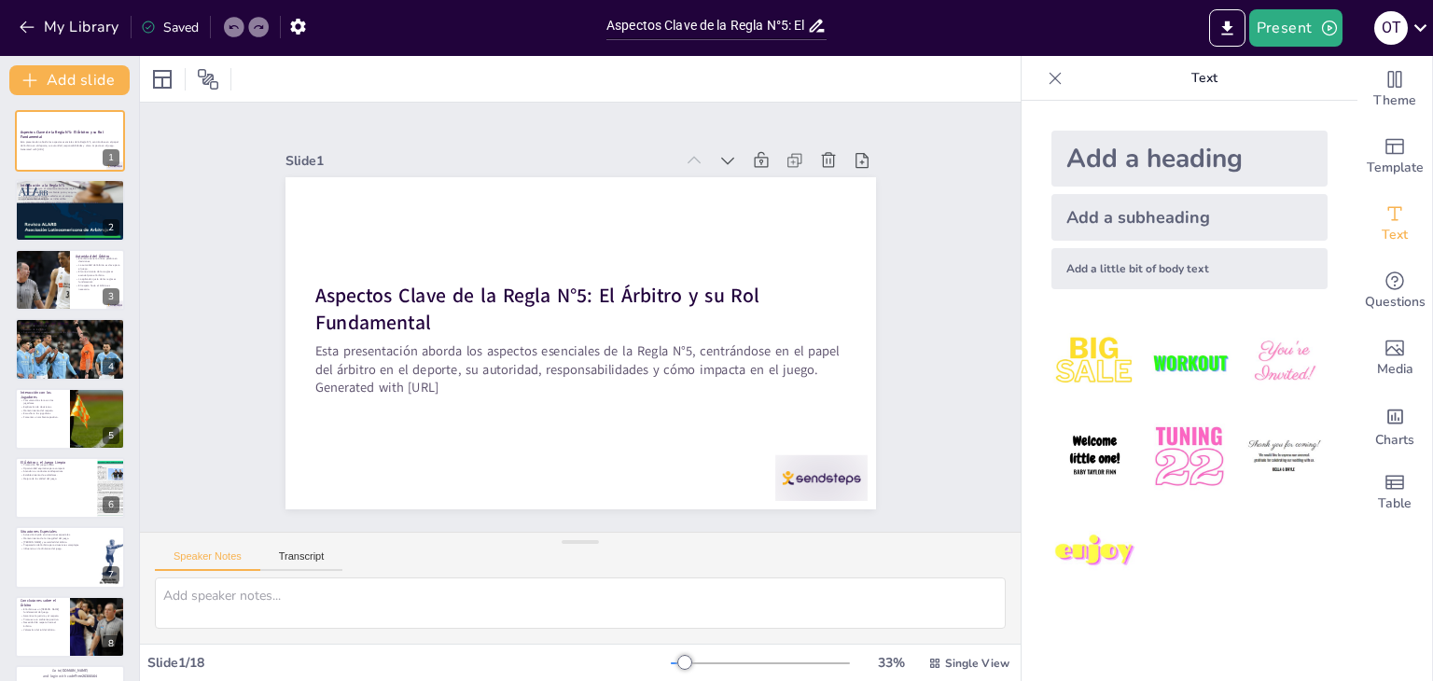
checkbox input "true"
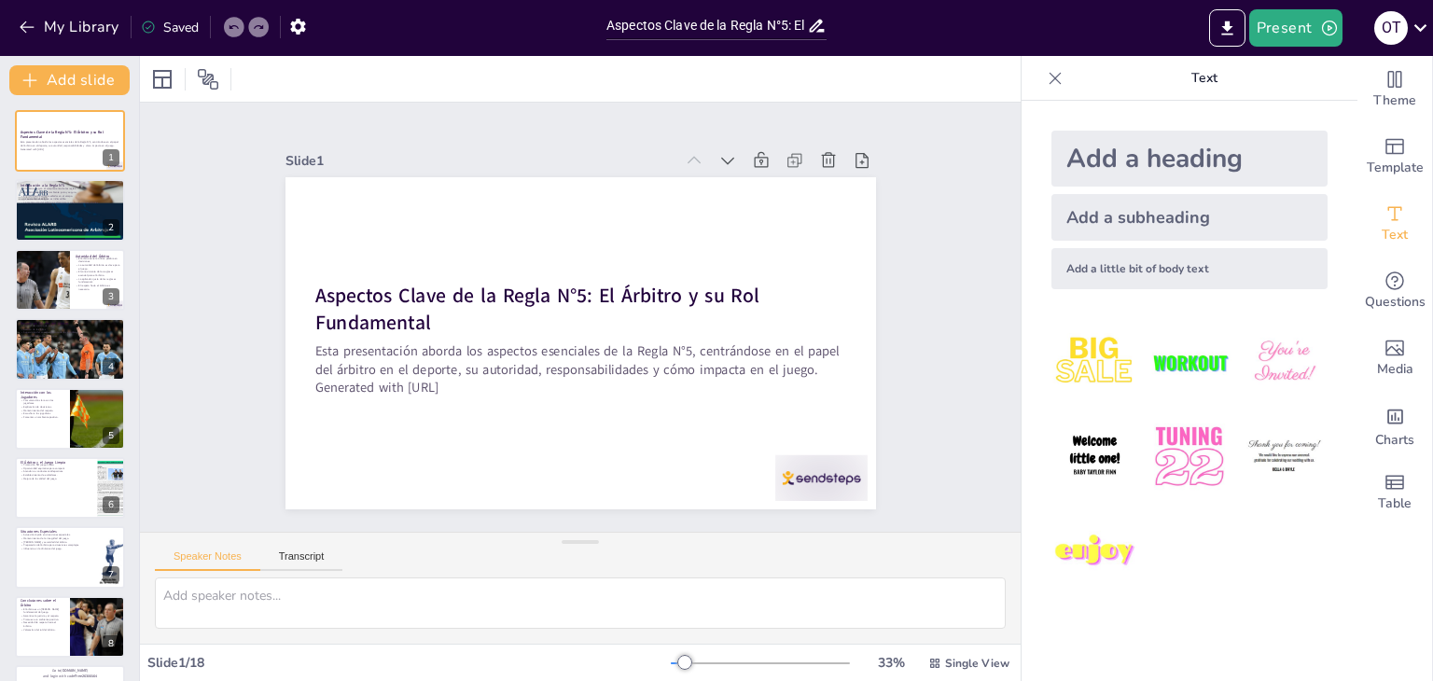
checkbox input "true"
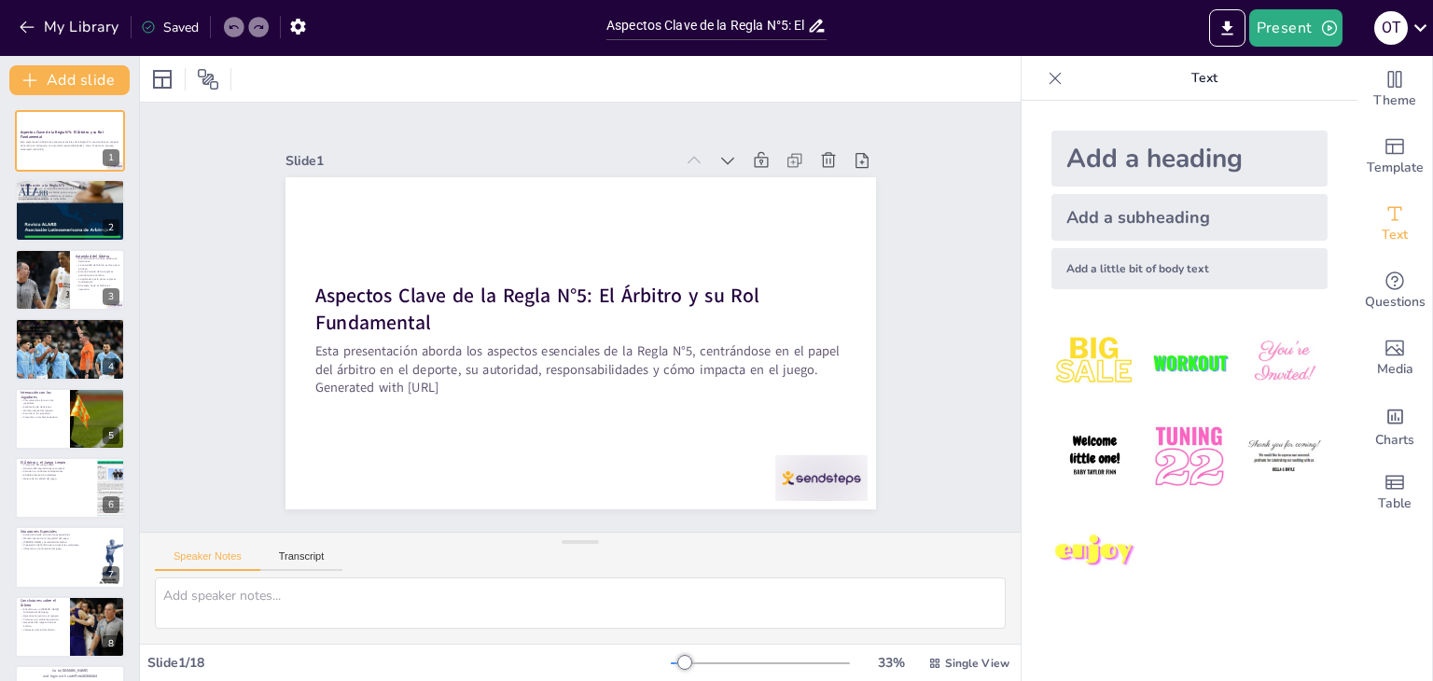
checkbox input "true"
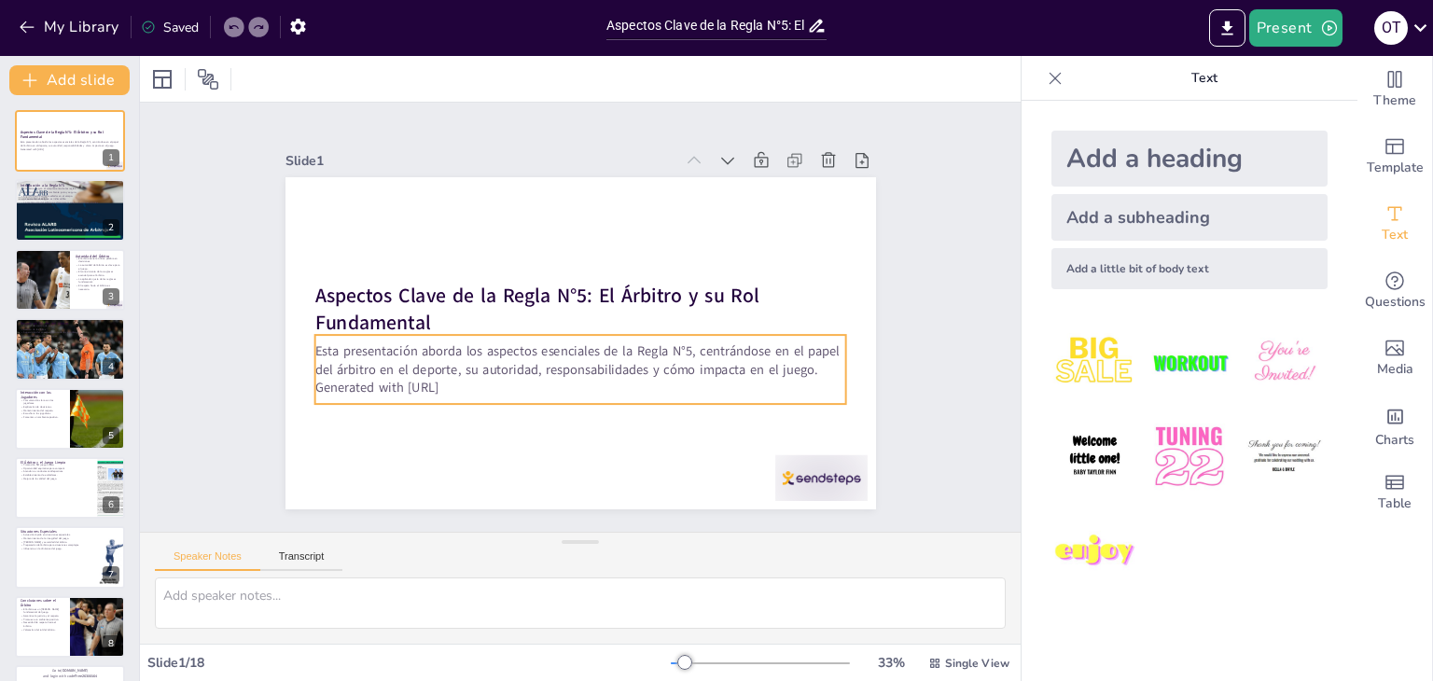
checkbox input "true"
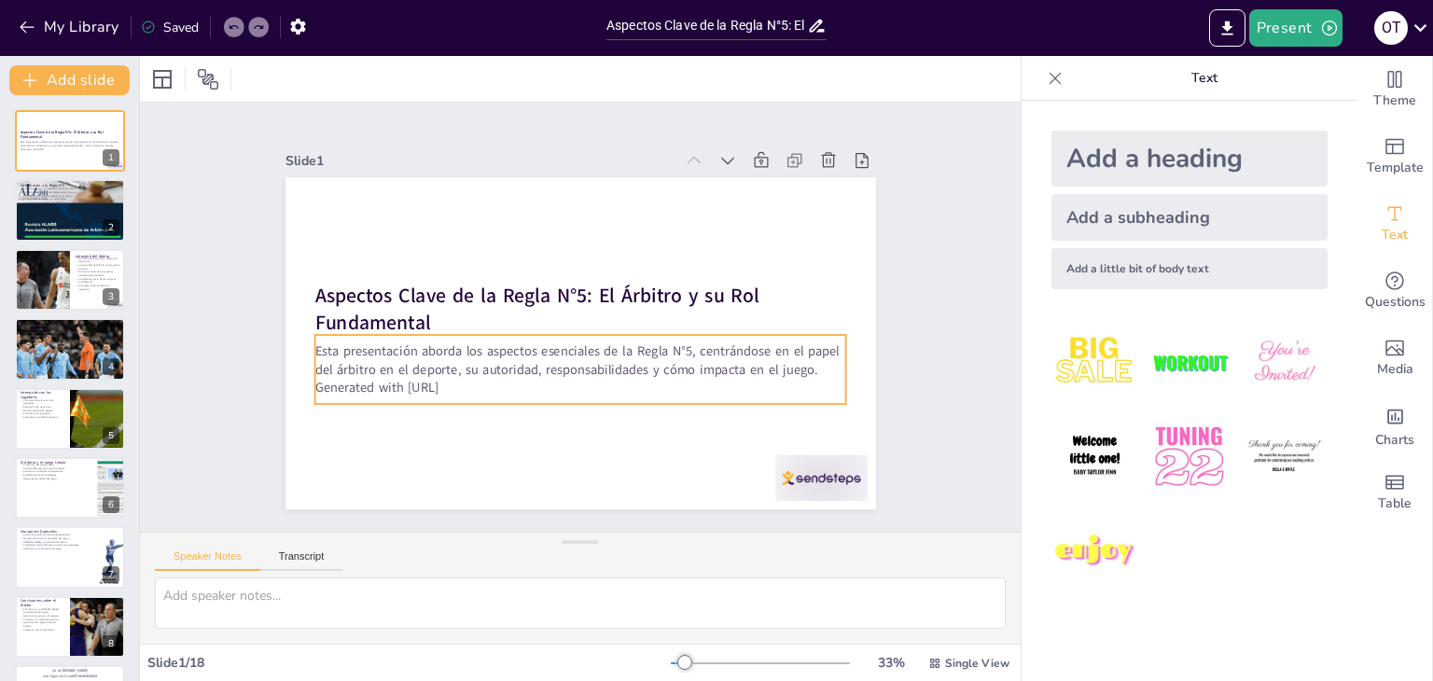
checkbox input "true"
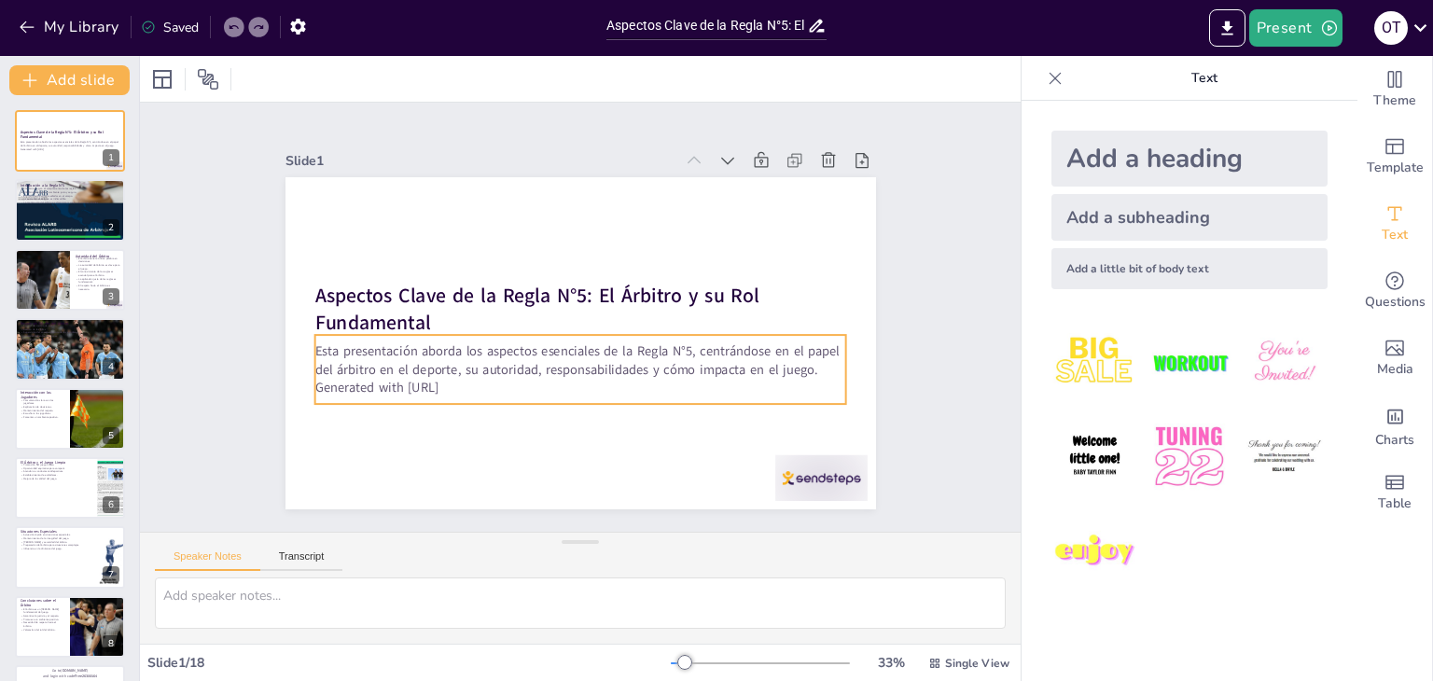
checkbox input "true"
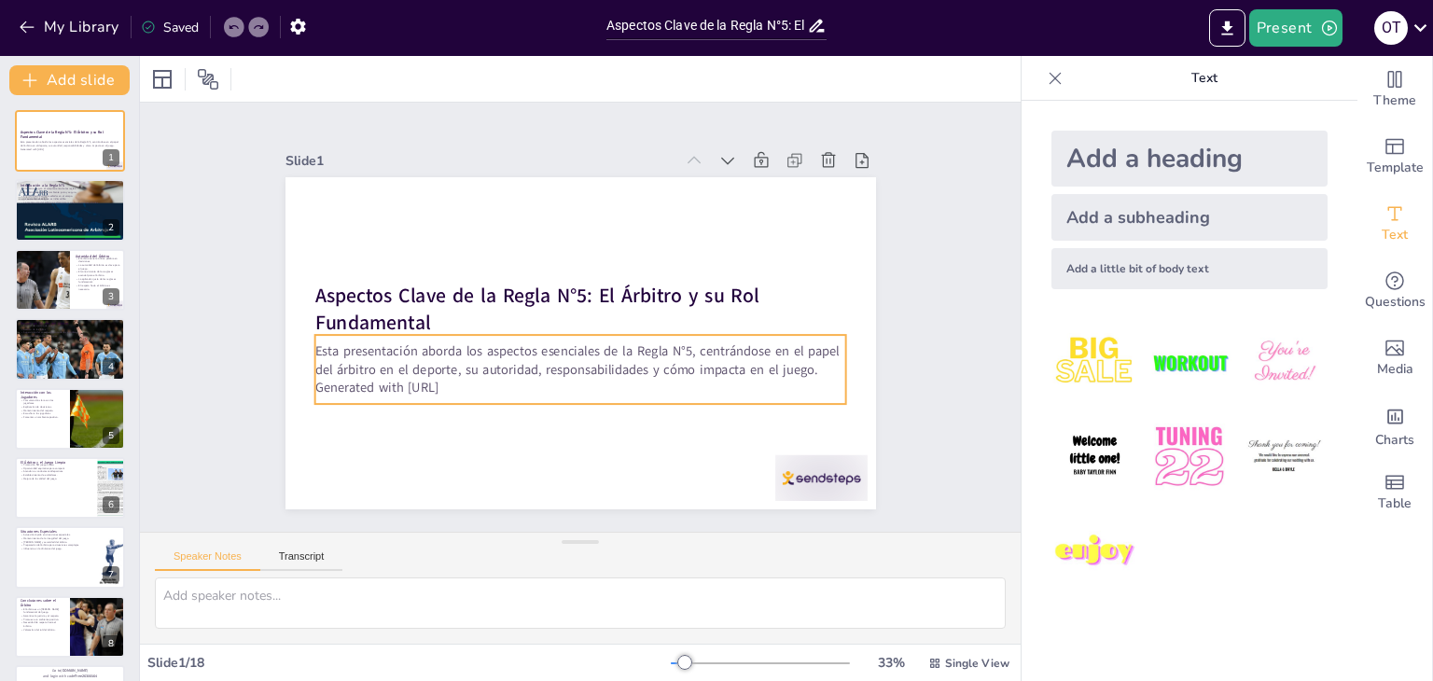
checkbox input "true"
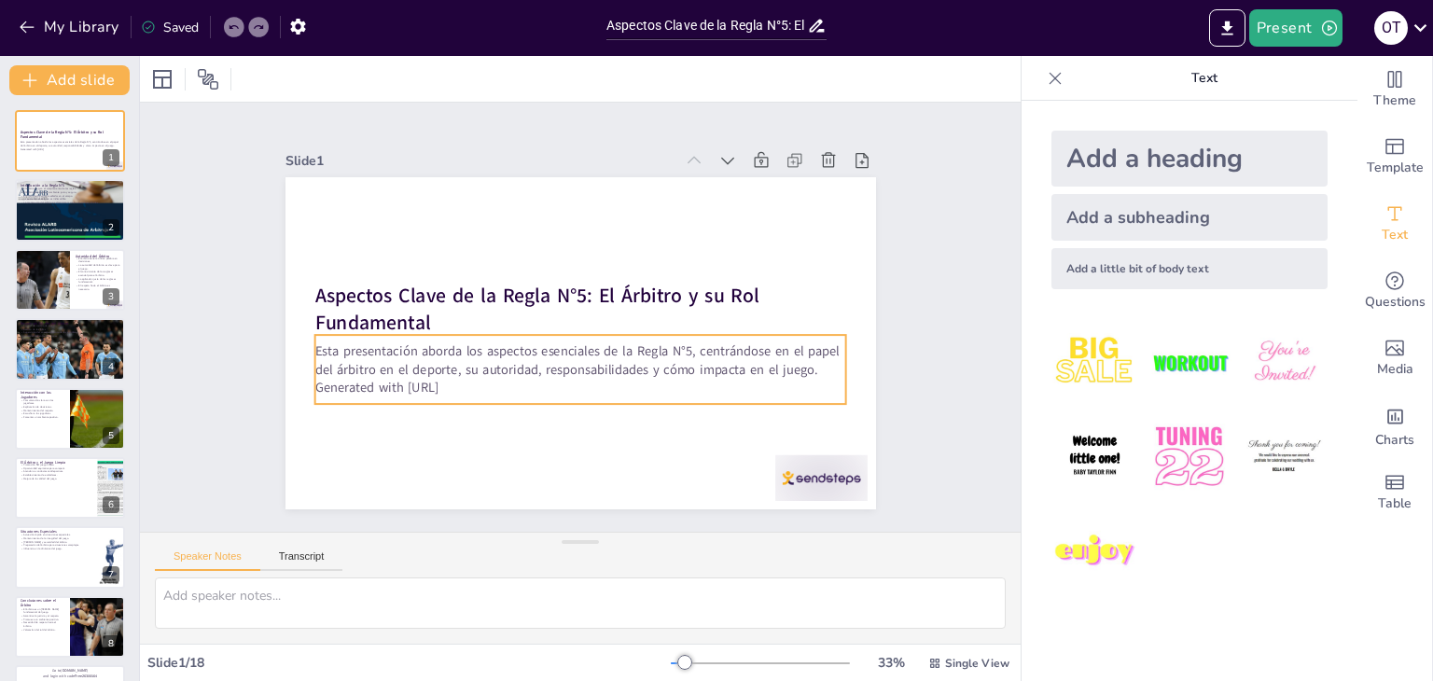
checkbox input "true"
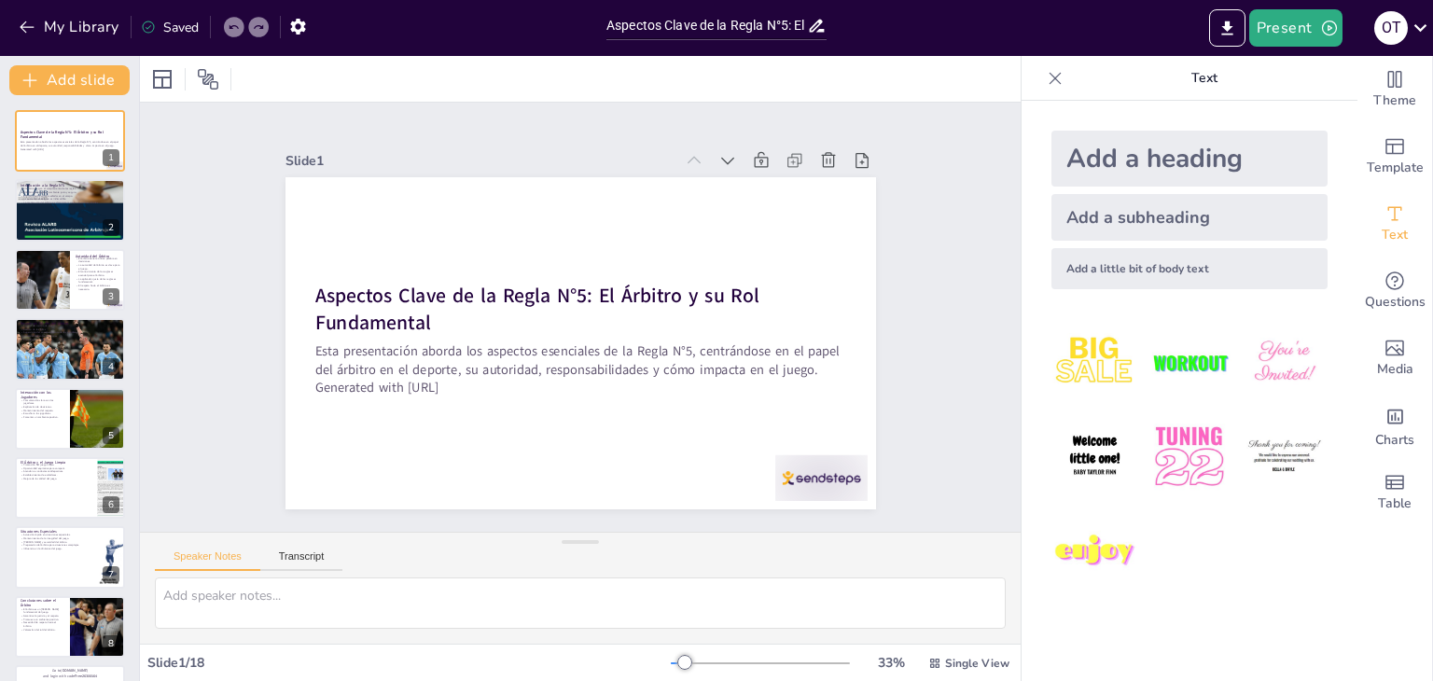
checkbox input "true"
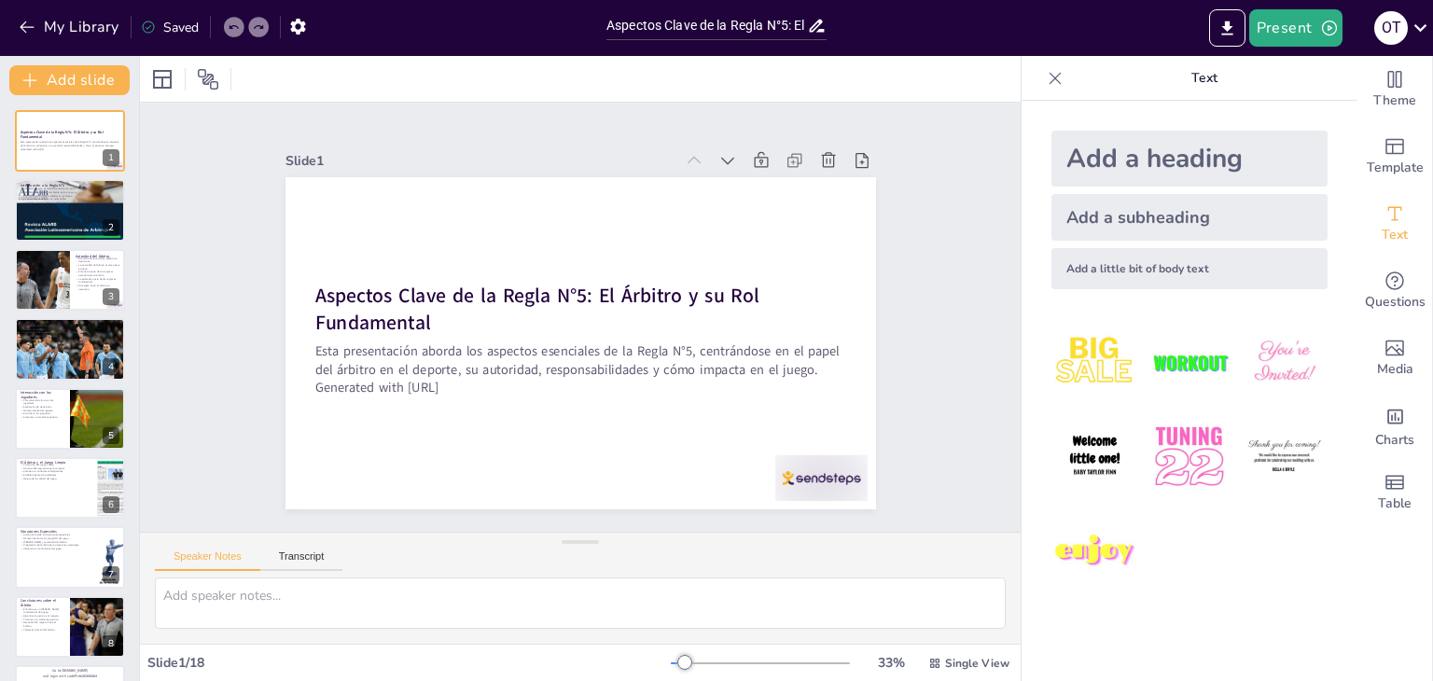
checkbox input "true"
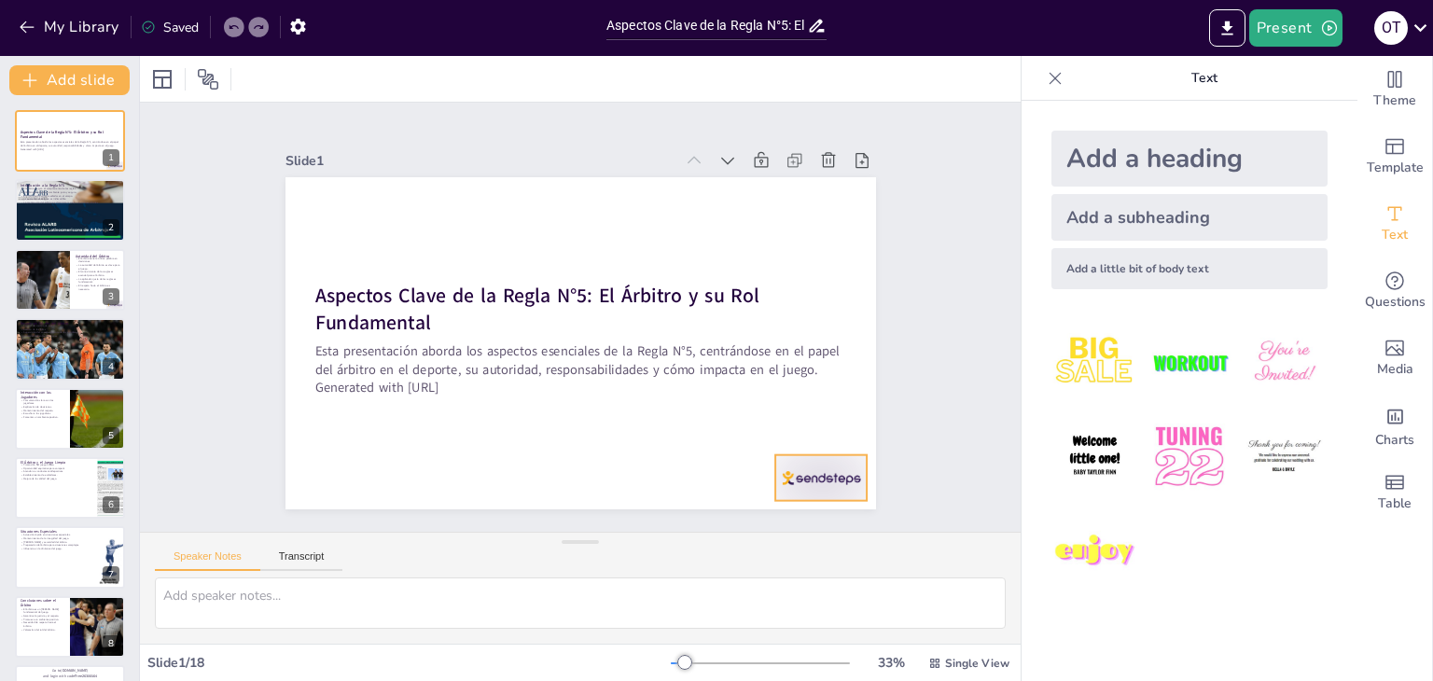
checkbox input "true"
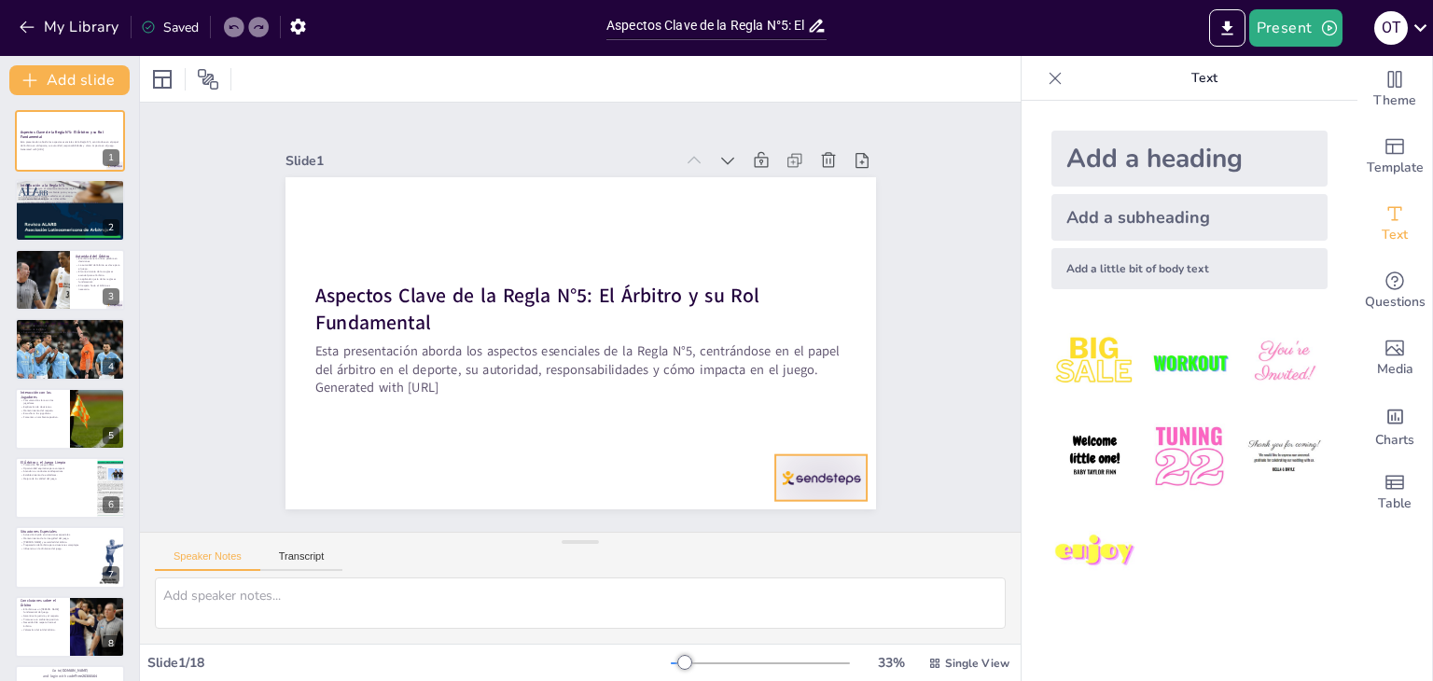
checkbox input "true"
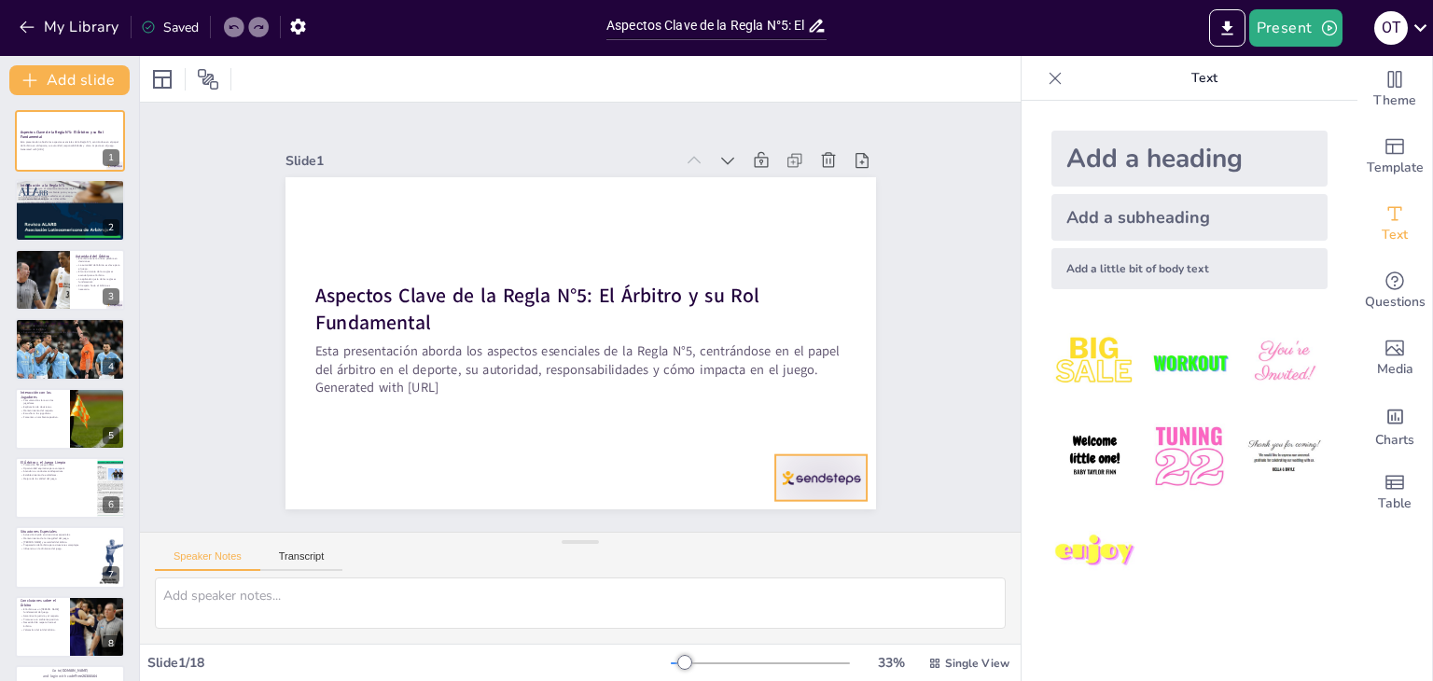
checkbox input "true"
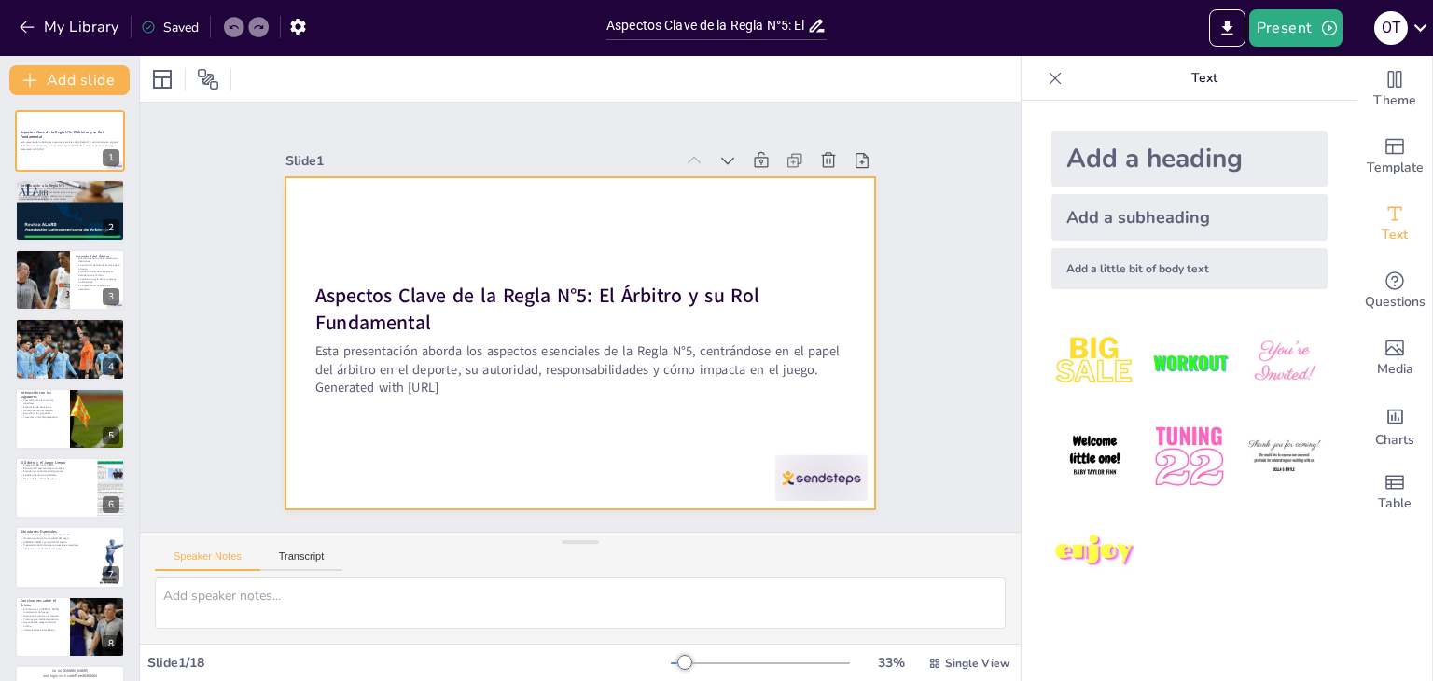
checkbox input "true"
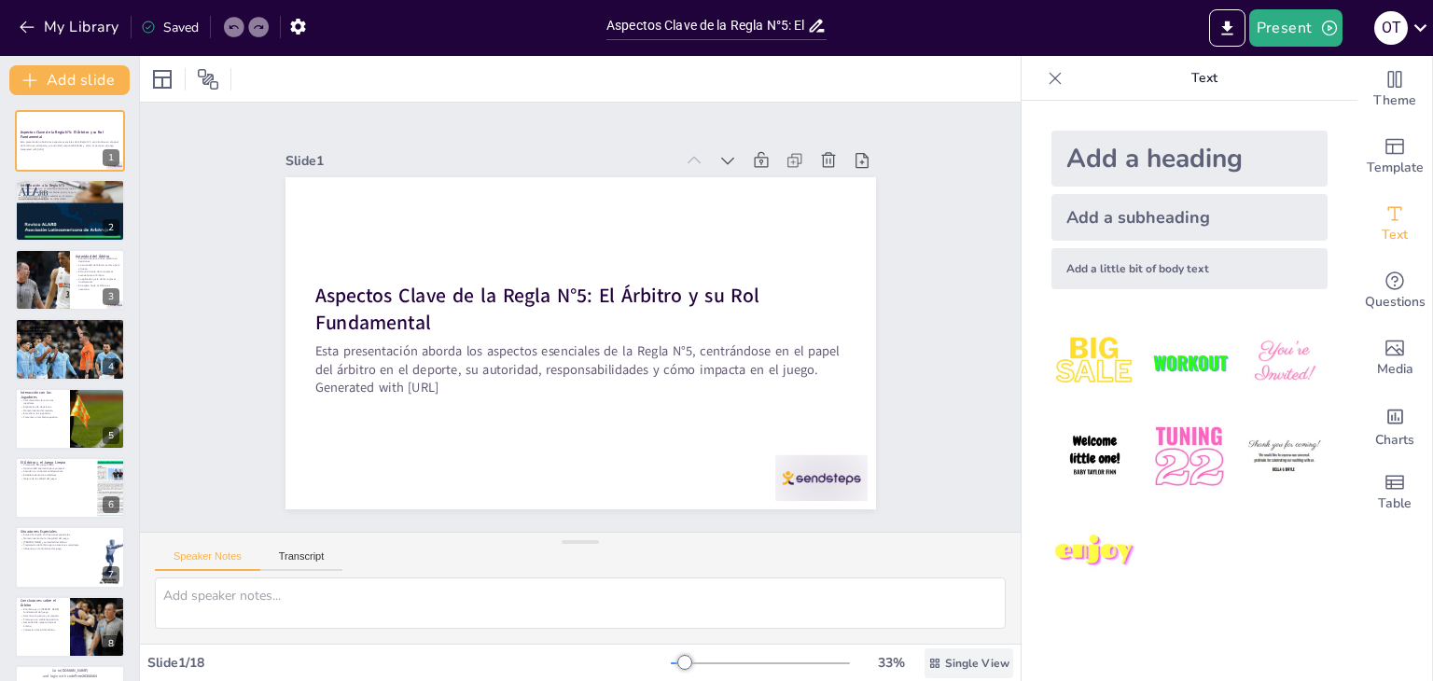
click at [956, 664] on span "Single View" at bounding box center [977, 663] width 64 height 15
click at [920, 585] on font "Vista única" at bounding box center [938, 585] width 63 height 18
checkbox input "true"
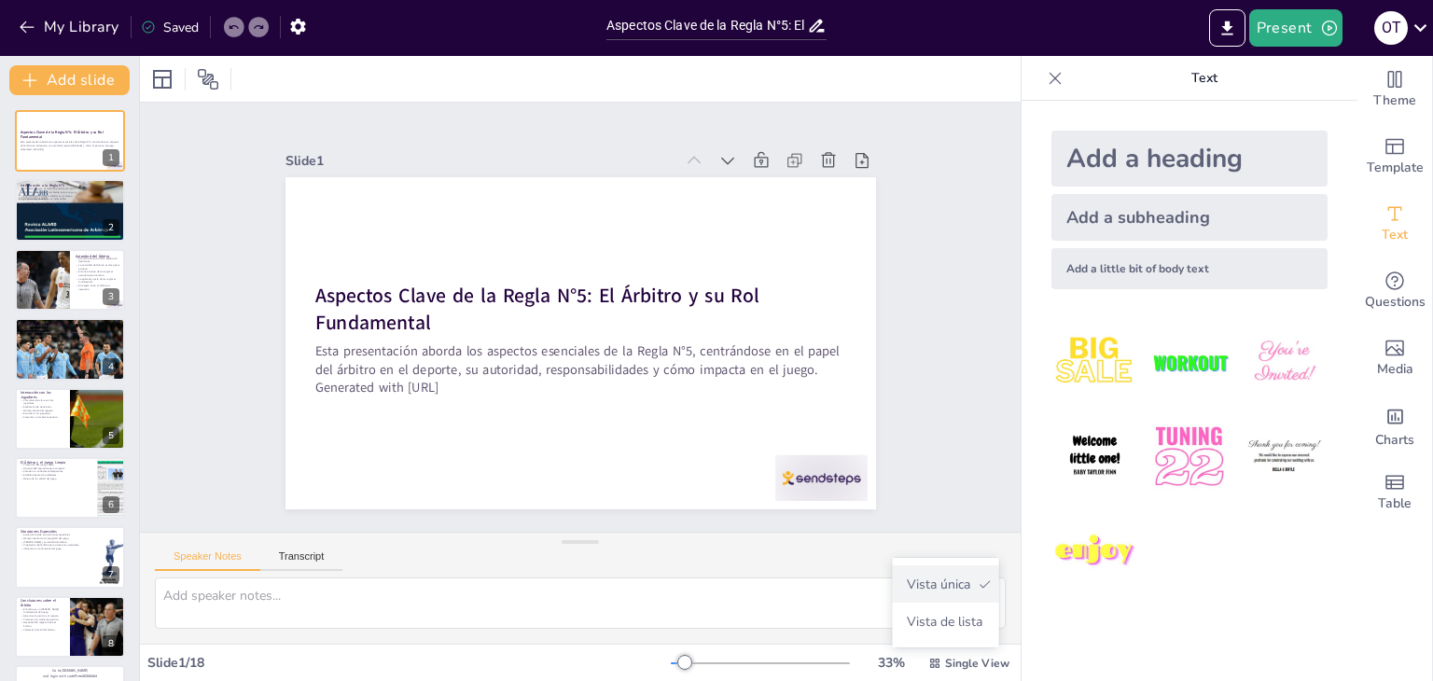
checkbox input "true"
click at [949, 656] on span "Single View" at bounding box center [977, 663] width 64 height 15
click at [954, 624] on font "Vista de lista" at bounding box center [945, 622] width 76 height 18
checkbox input "true"
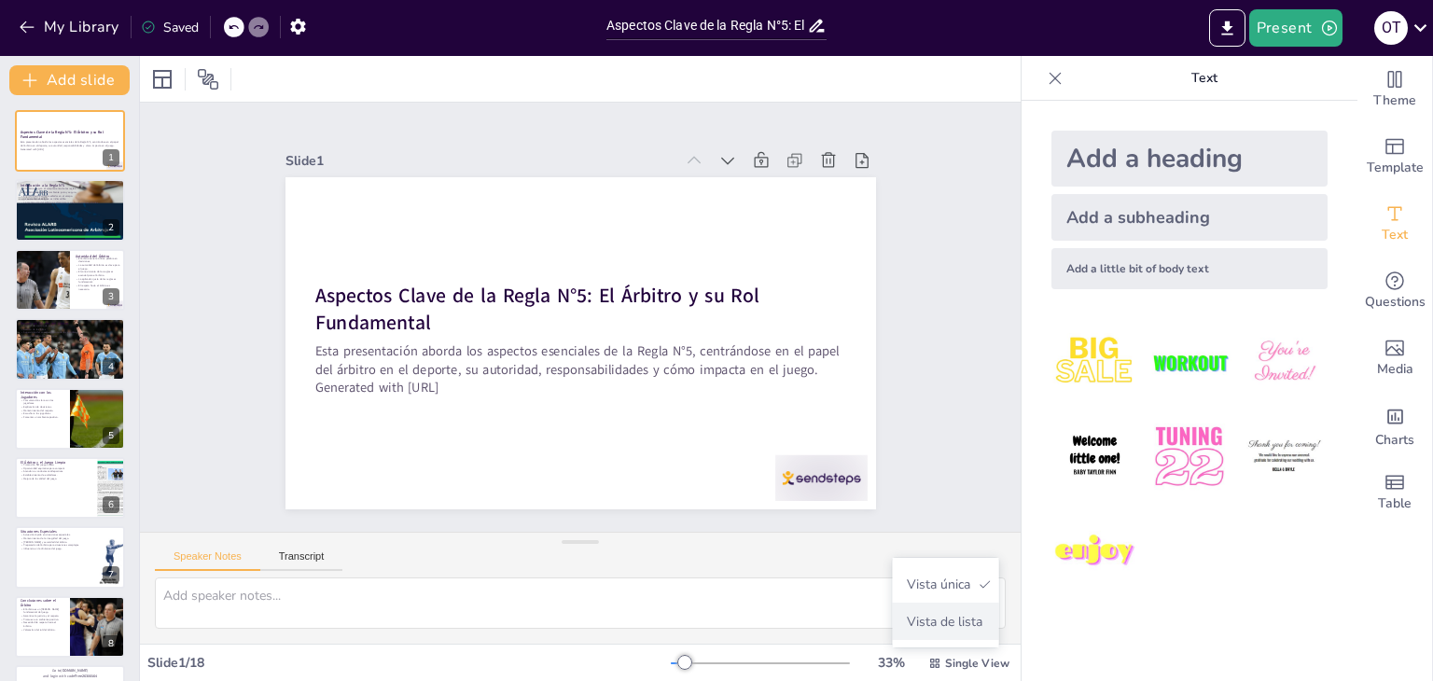
checkbox input "true"
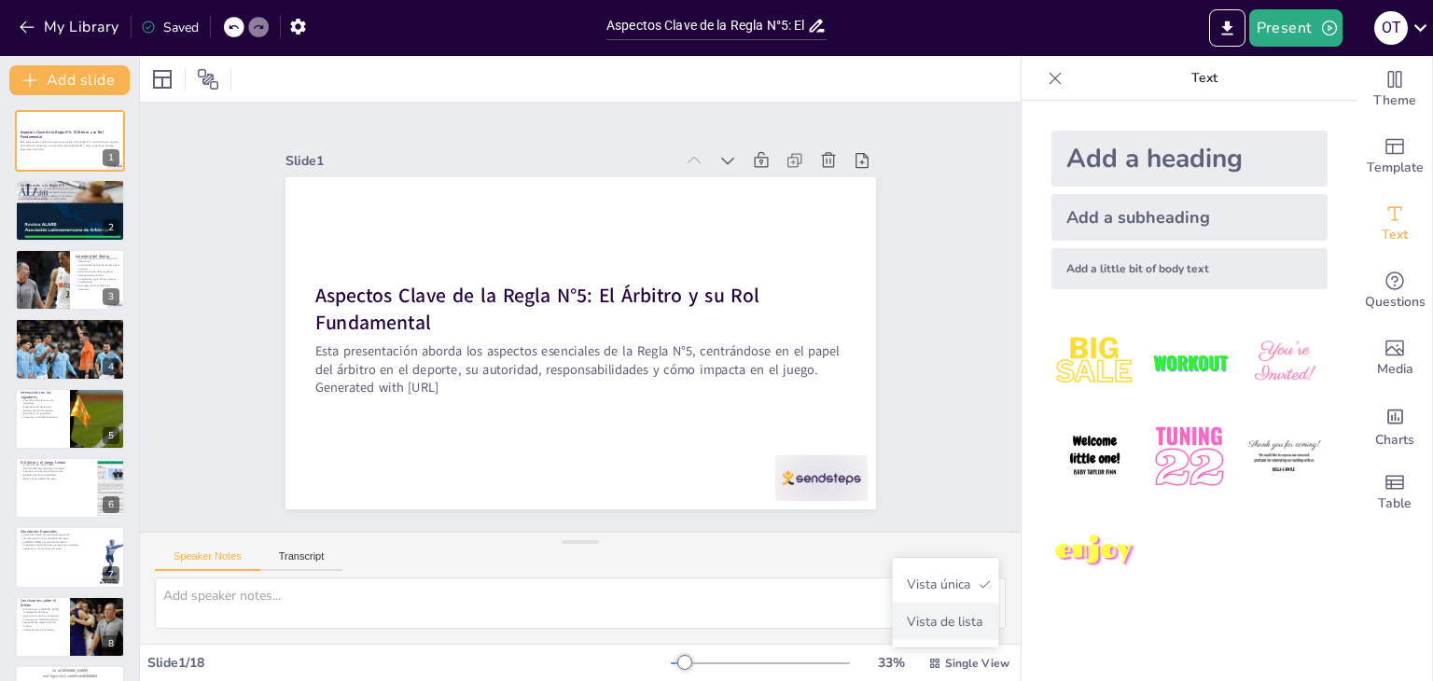
checkbox input "true"
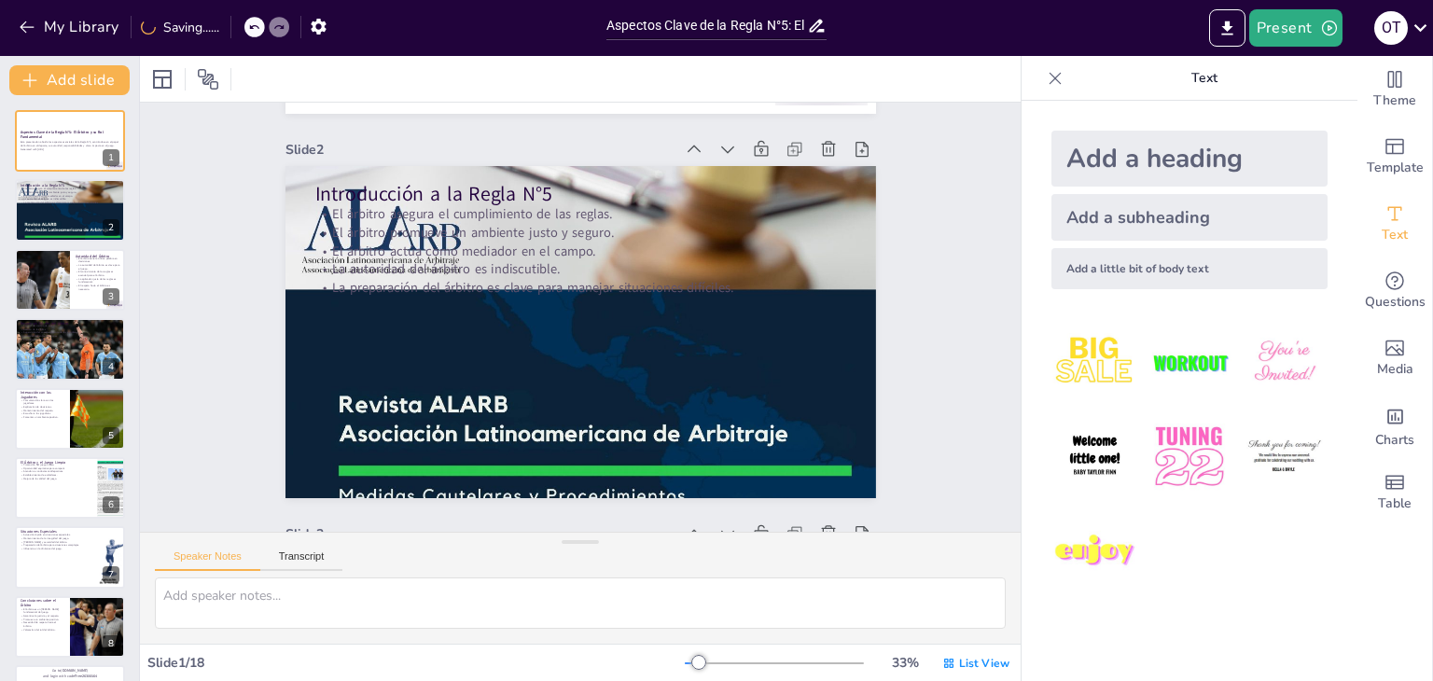
type textarea "El árbitro es la figura central que garantiza que todas las reglas se sigan dur…"
checkbox input "true"
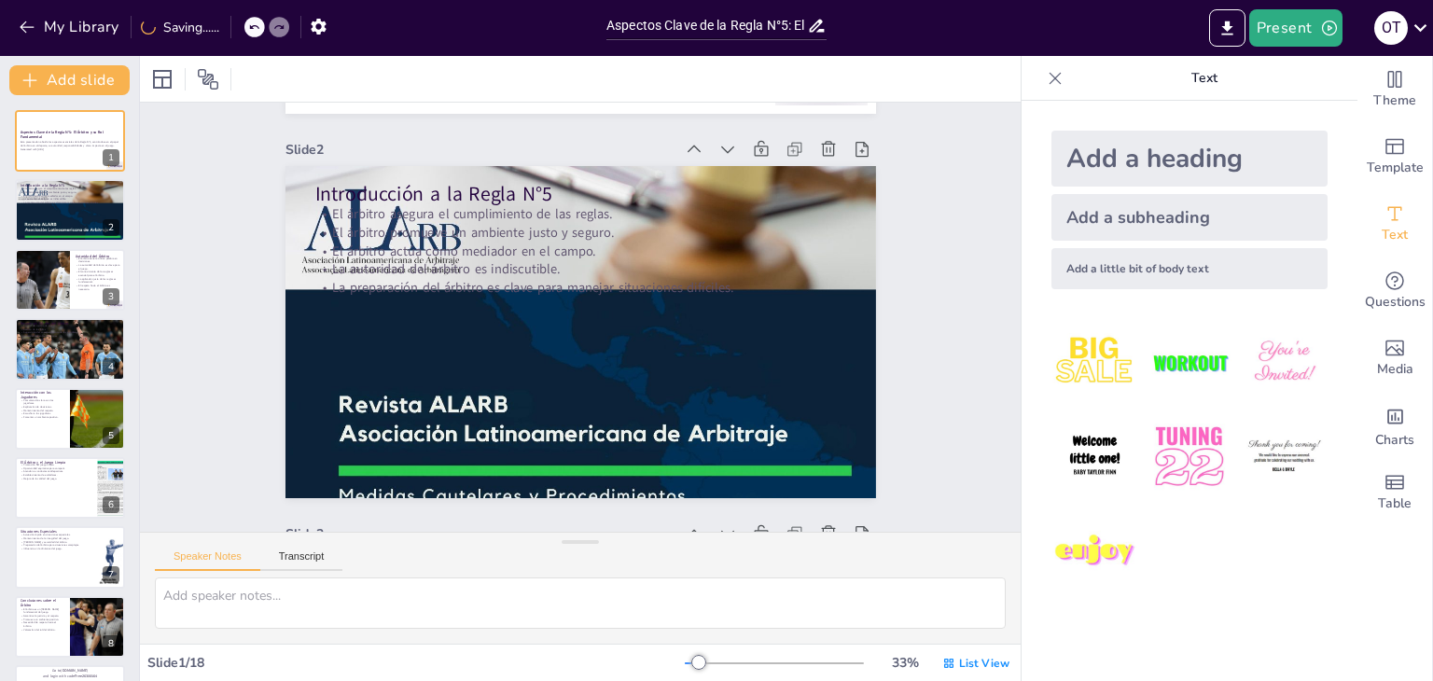
checkbox input "true"
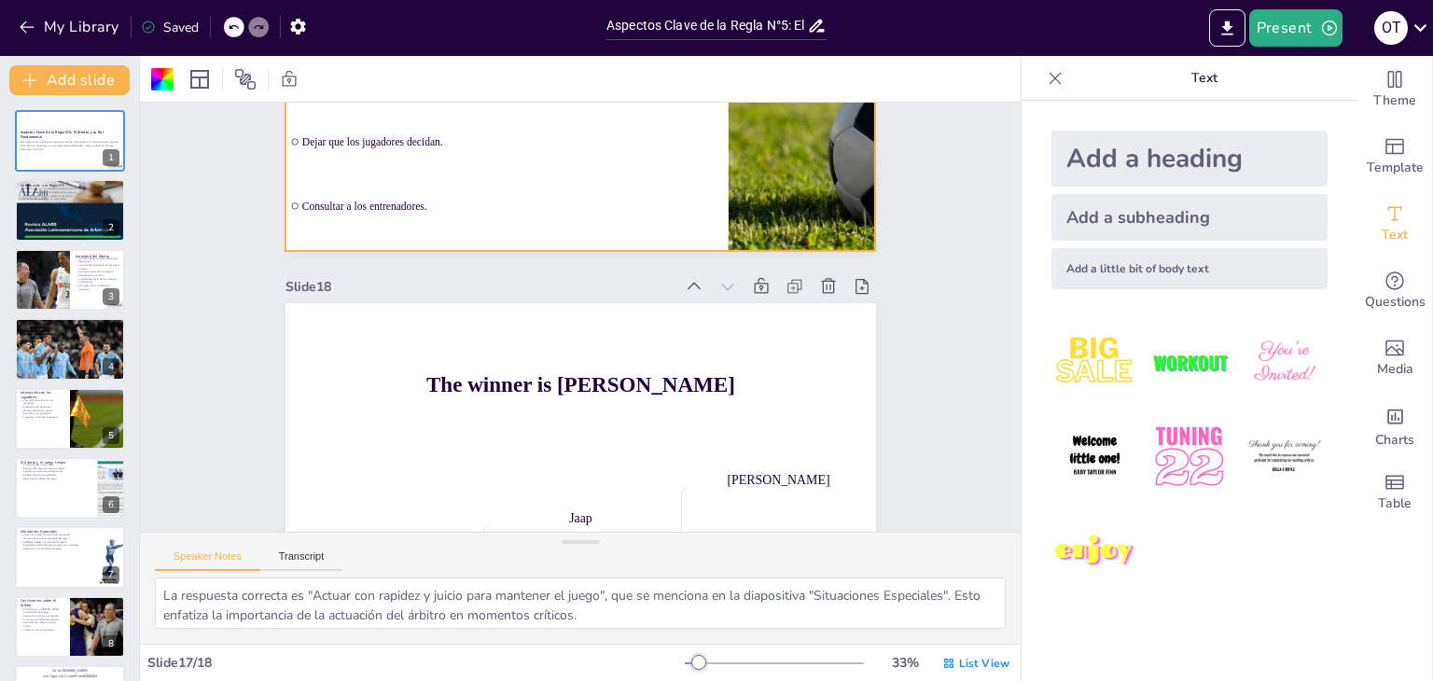
scroll to position [6505, 0]
